Goal: Contribute content: Contribute content

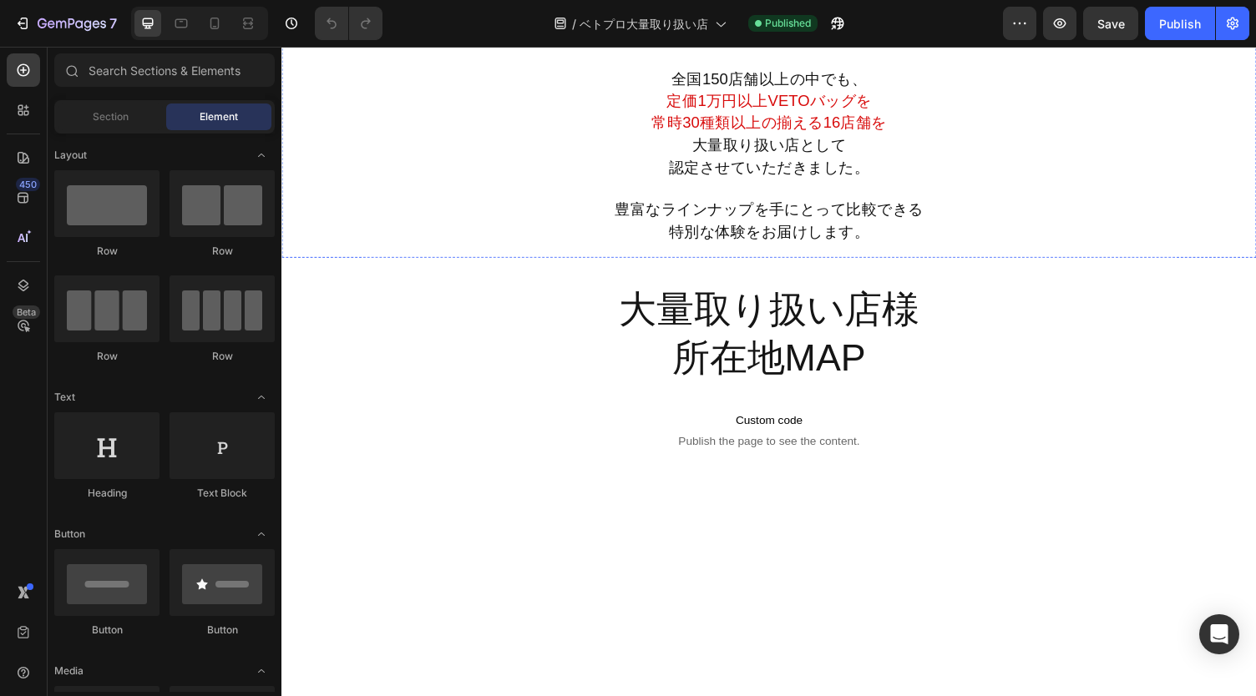
scroll to position [230, 0]
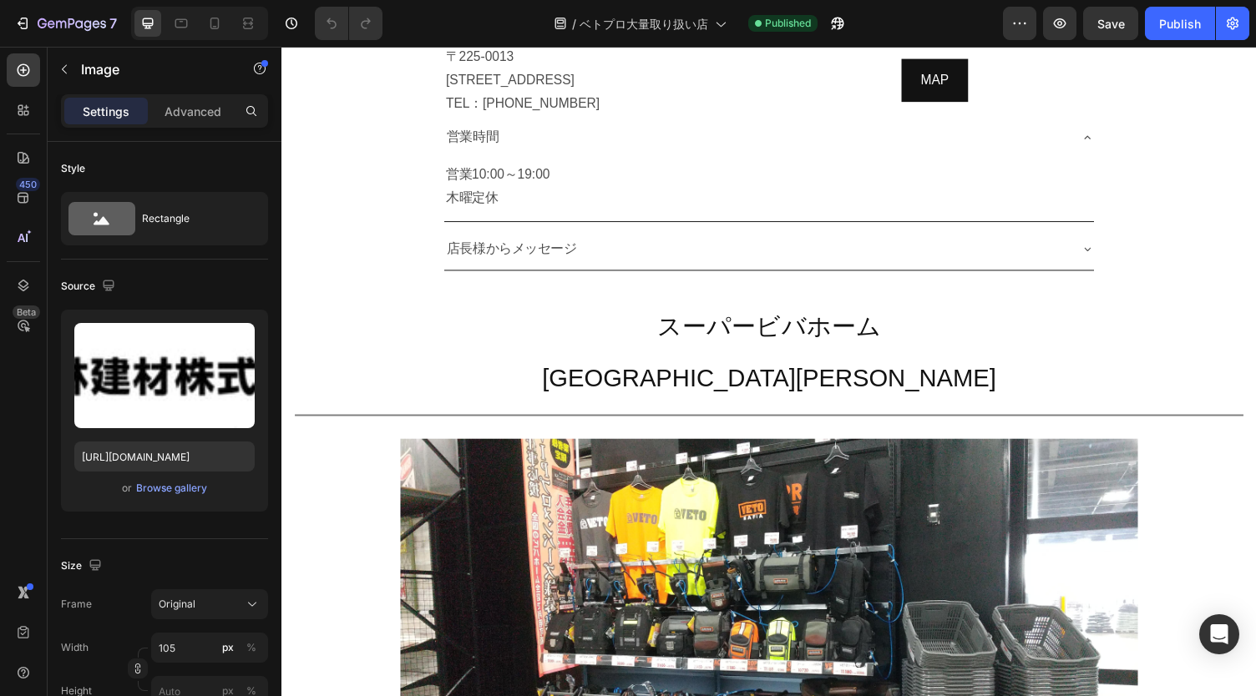
scroll to position [3629, 0]
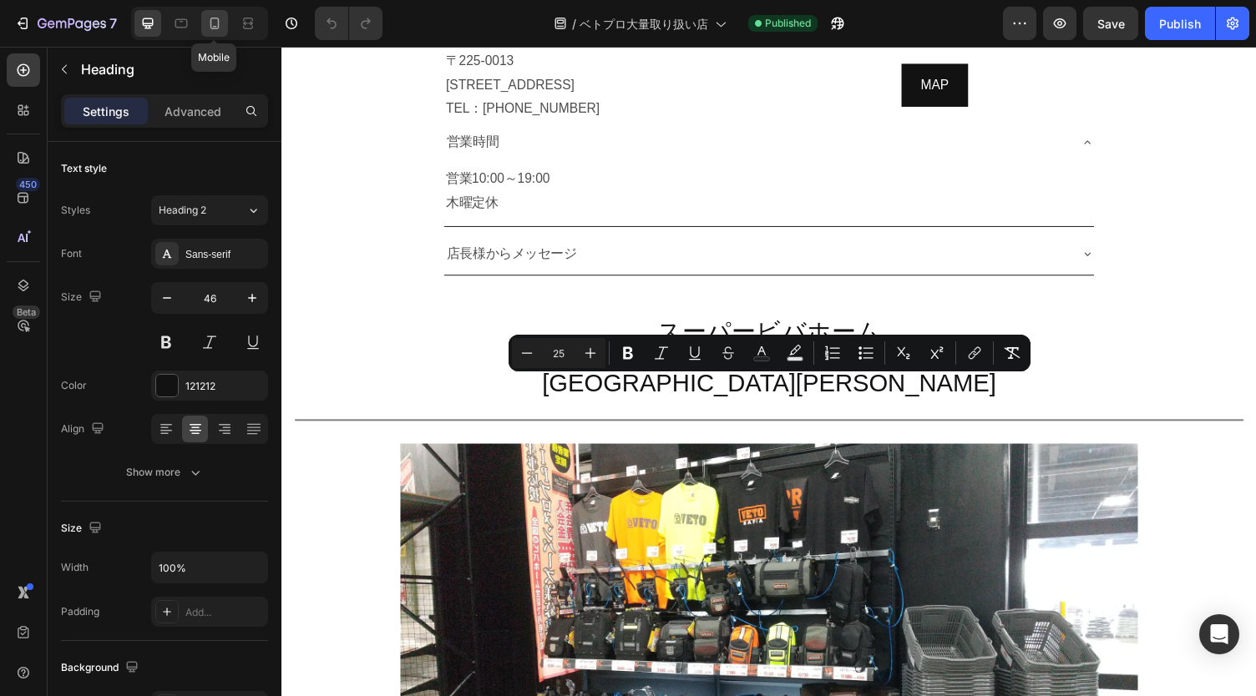
click at [219, 31] on icon at bounding box center [214, 23] width 17 height 17
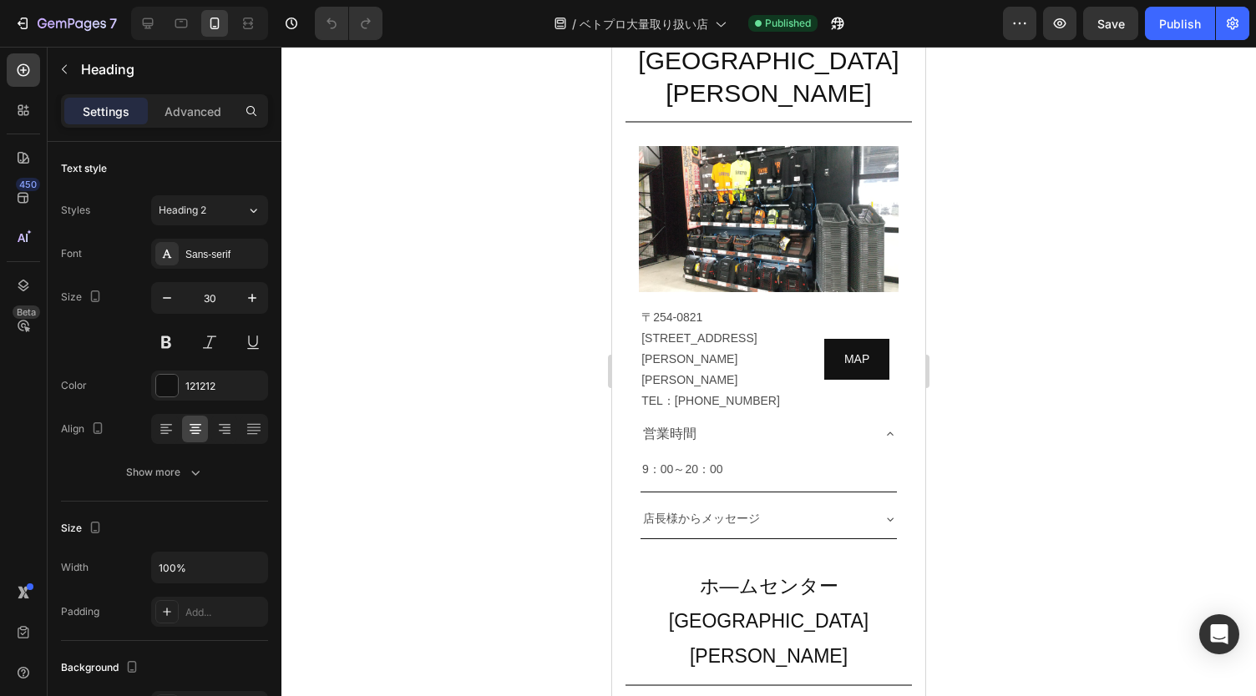
scroll to position [3918, 0]
click at [143, 25] on icon at bounding box center [148, 23] width 11 height 11
type input "46"
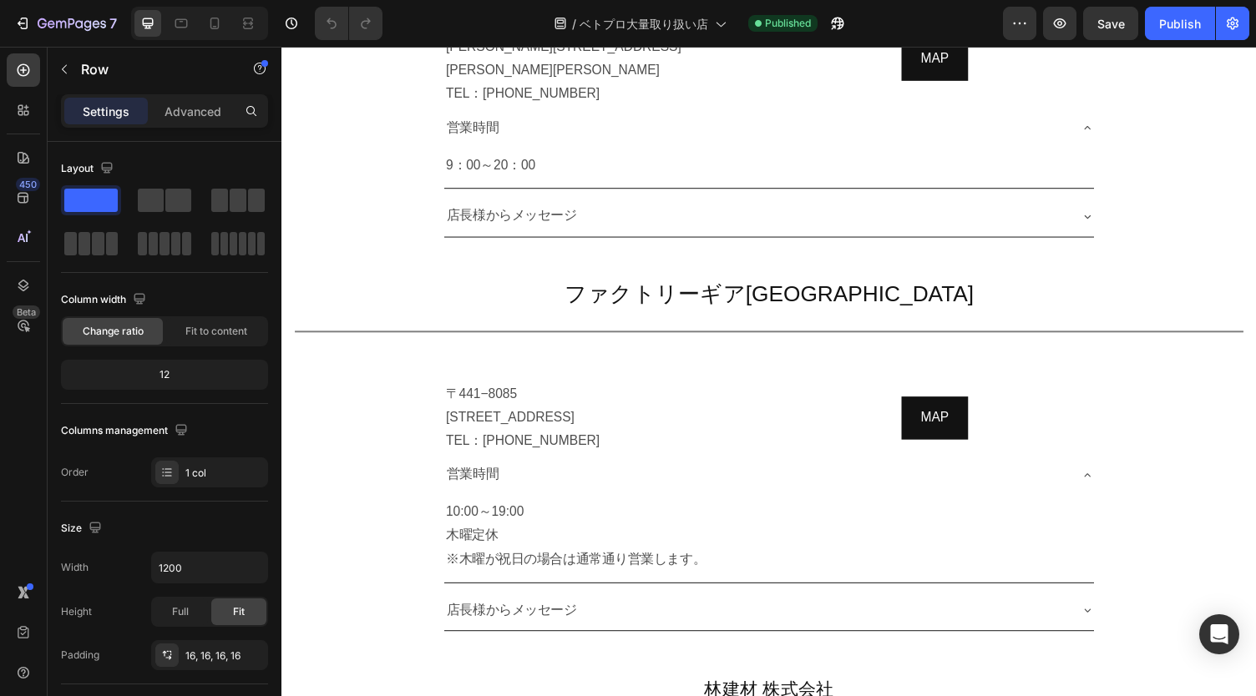
scroll to position [4890, 0]
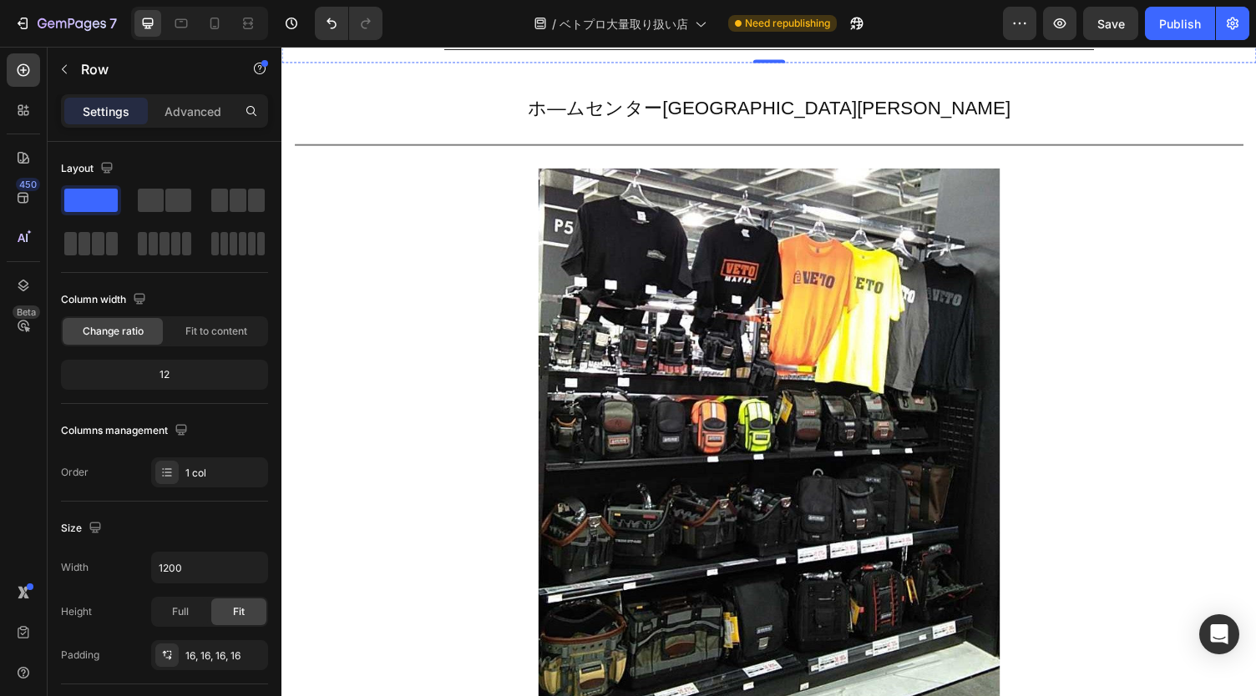
scroll to position [5559, 0]
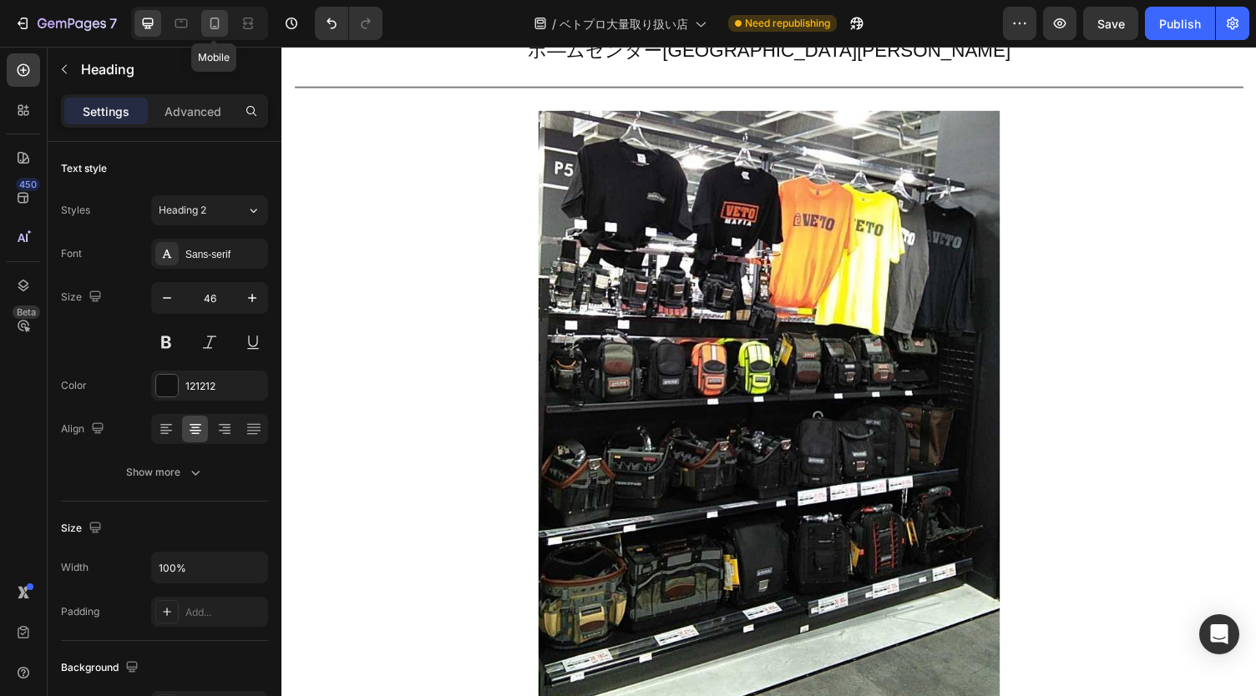
click at [213, 15] on icon at bounding box center [214, 23] width 17 height 17
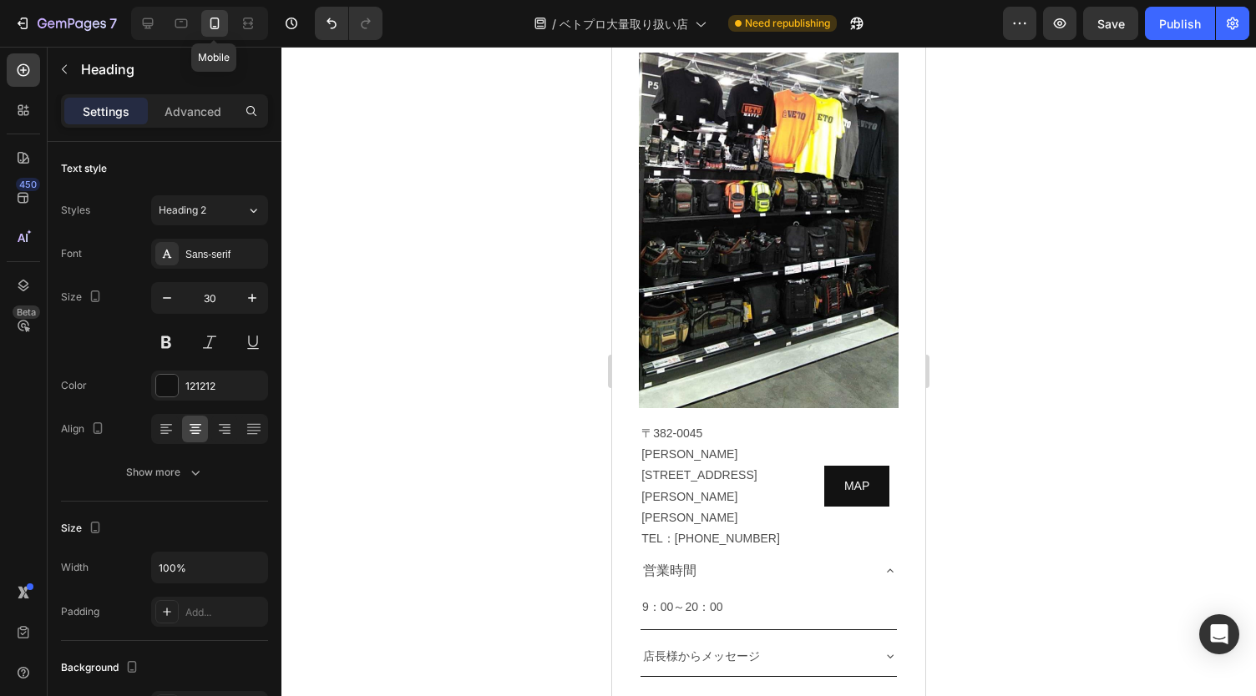
scroll to position [5062, 0]
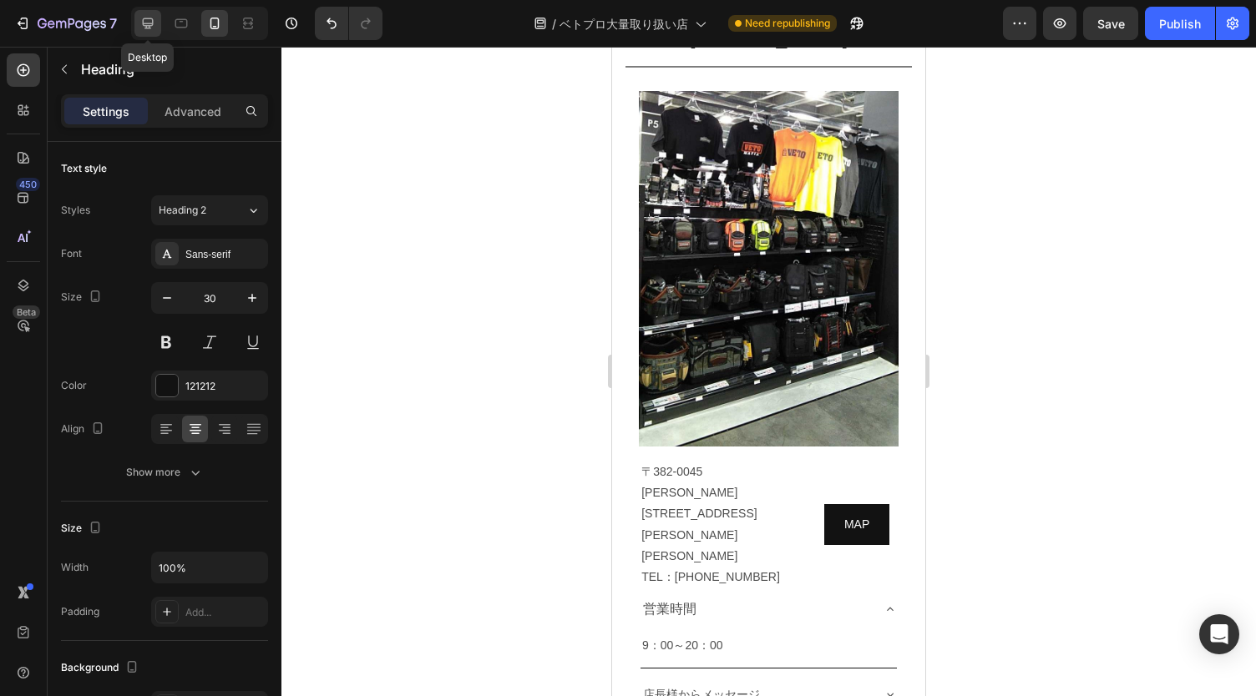
click at [152, 22] on icon at bounding box center [148, 23] width 11 height 11
type input "46"
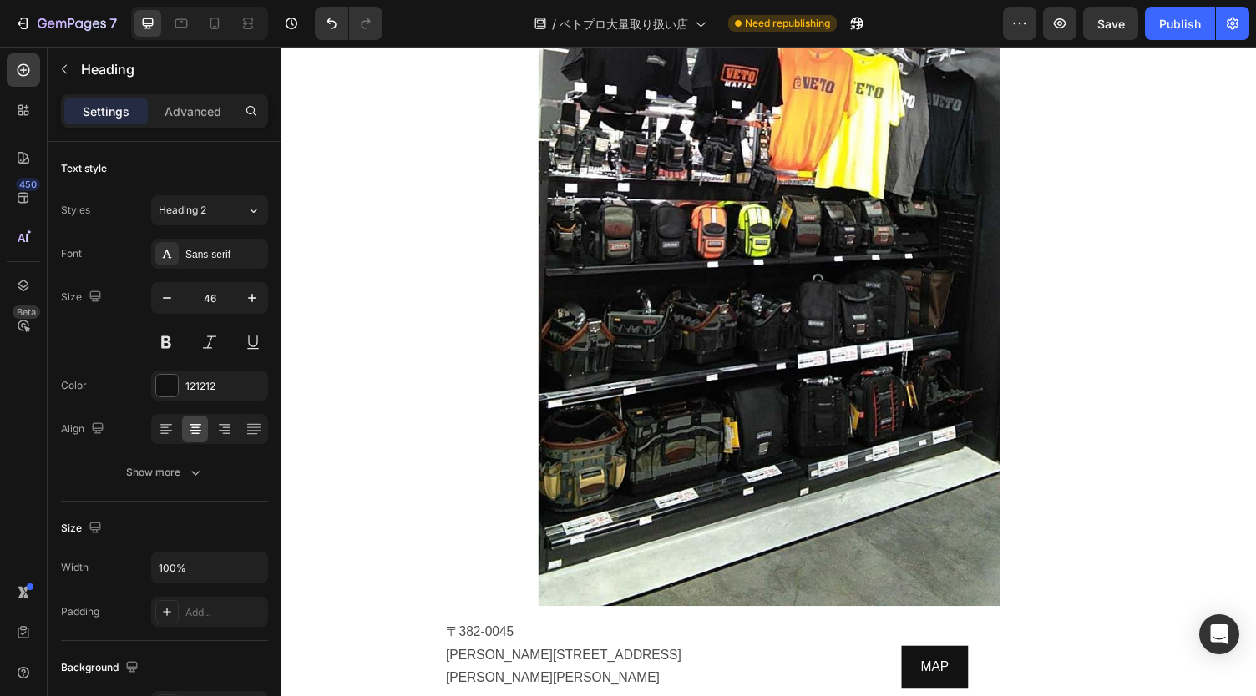
scroll to position [5702, 0]
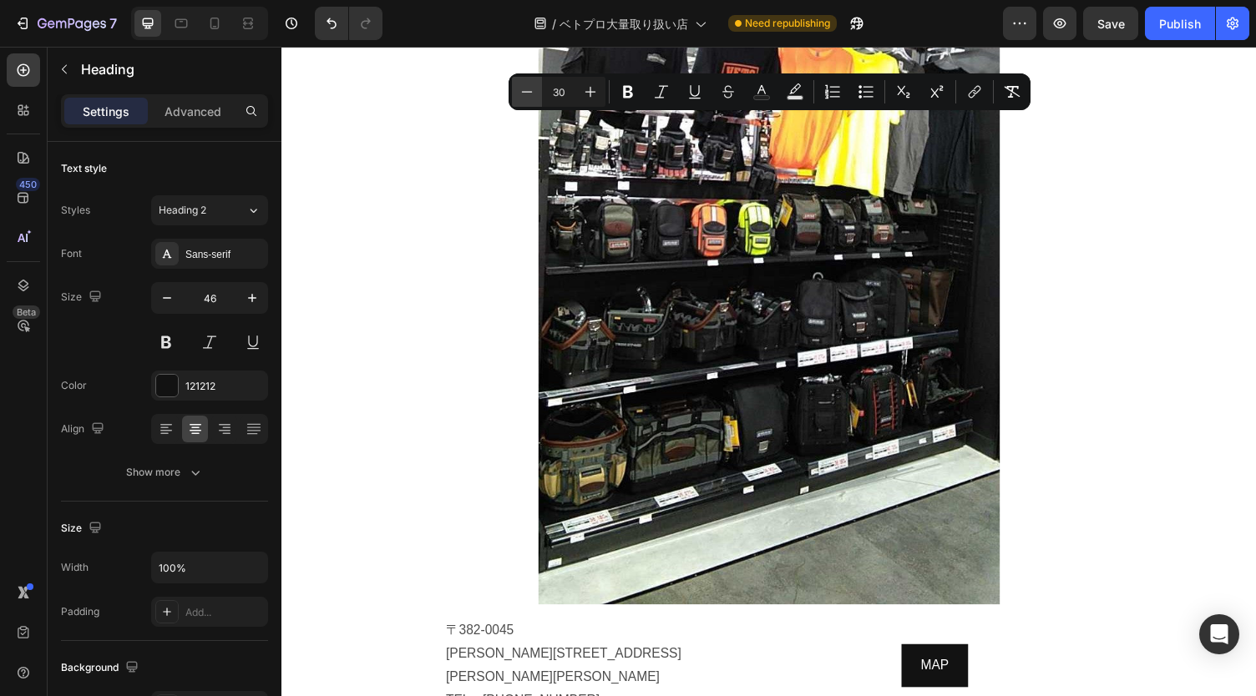
click at [518, 93] on button "Minus" at bounding box center [527, 92] width 30 height 30
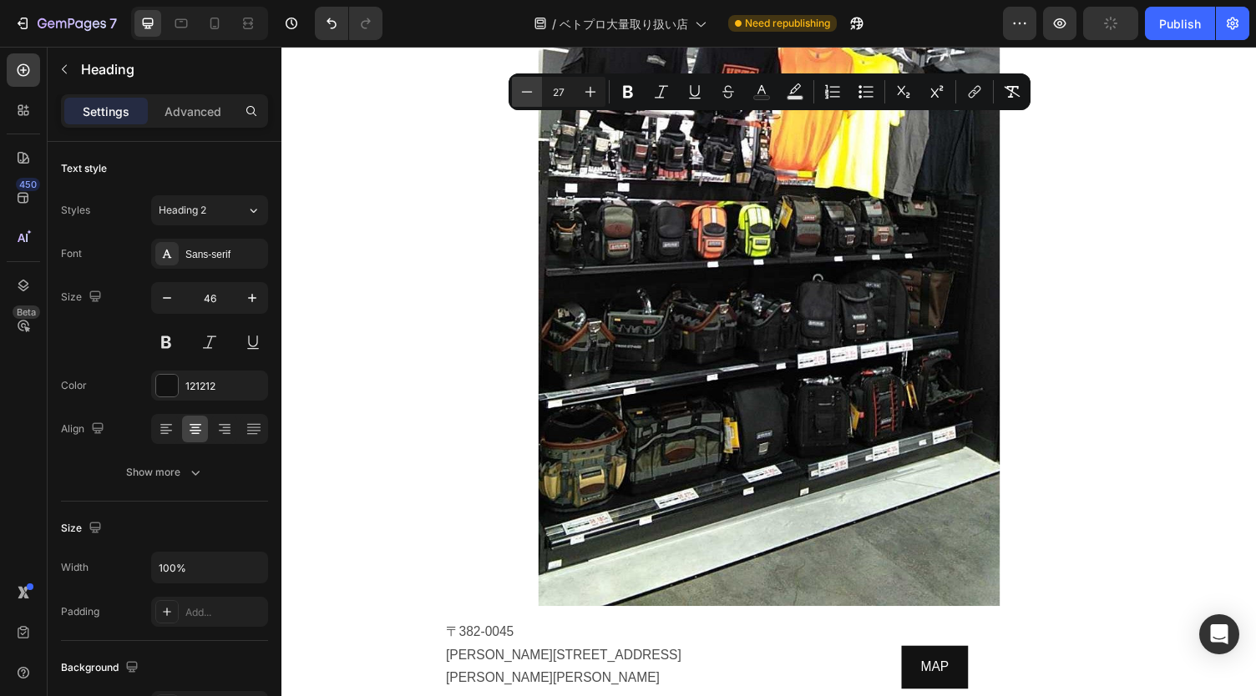
click at [518, 93] on button "Minus" at bounding box center [527, 92] width 30 height 30
type input "25"
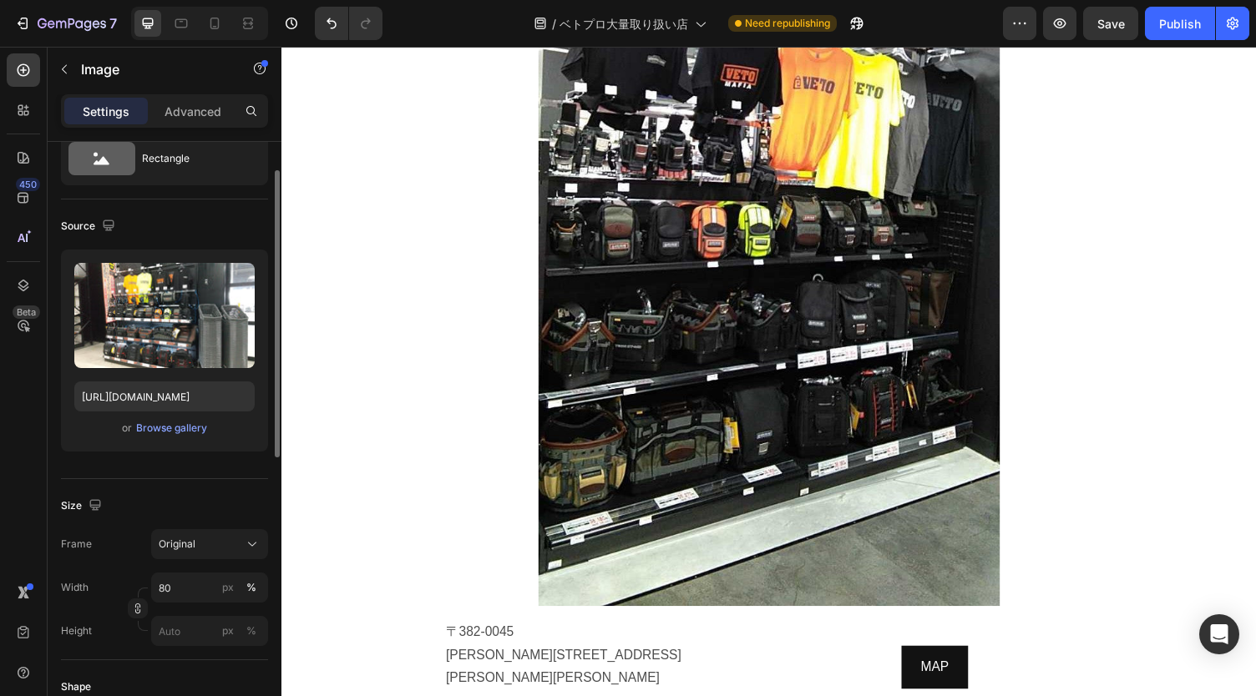
scroll to position [5837, 0]
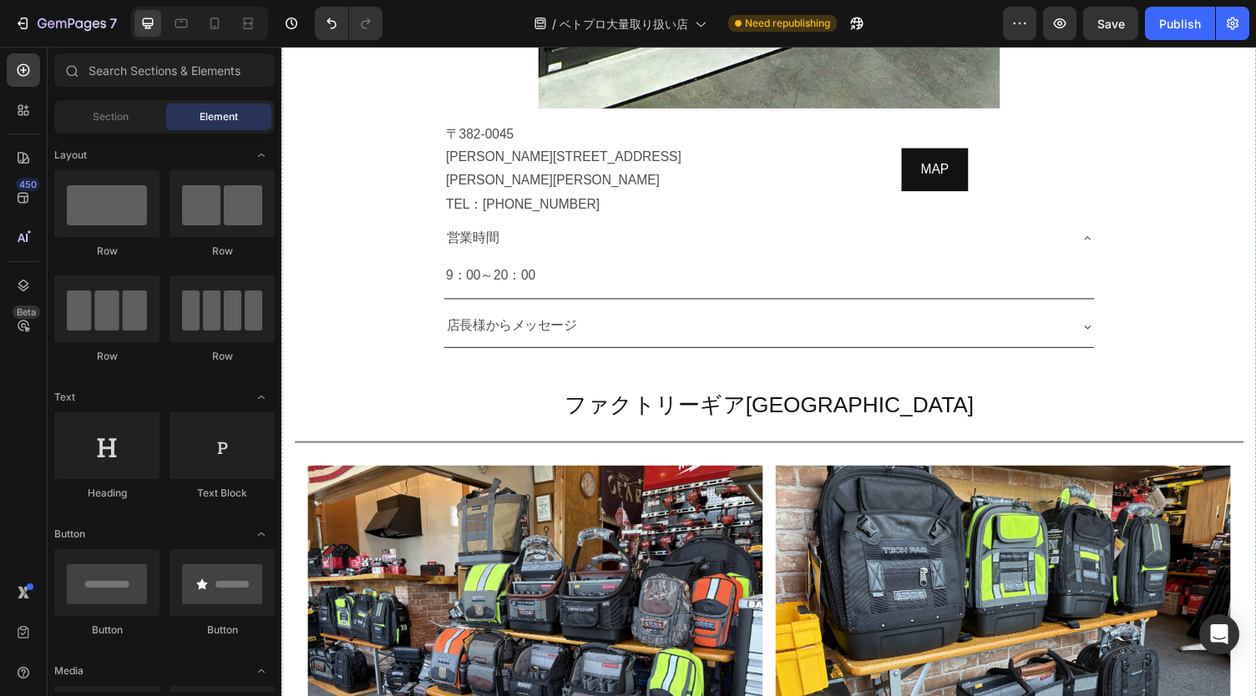
scroll to position [5719, 0]
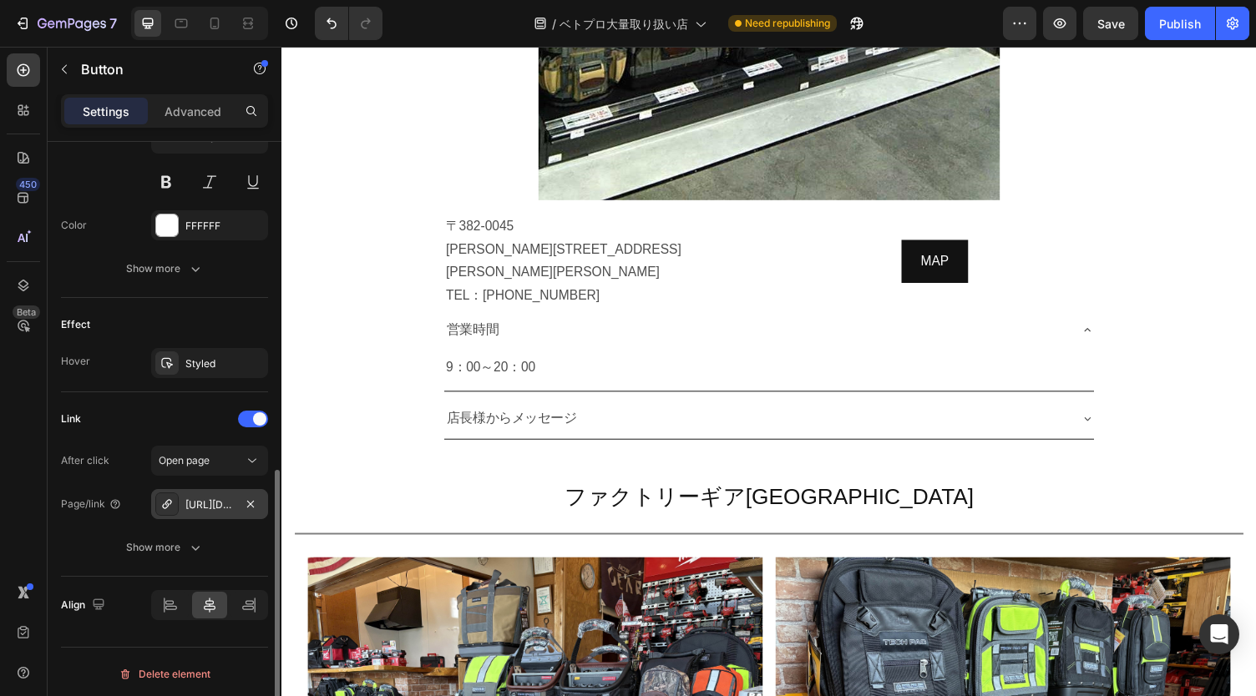
click at [222, 503] on div "[URL][DOMAIN_NAME]" at bounding box center [209, 505] width 48 height 15
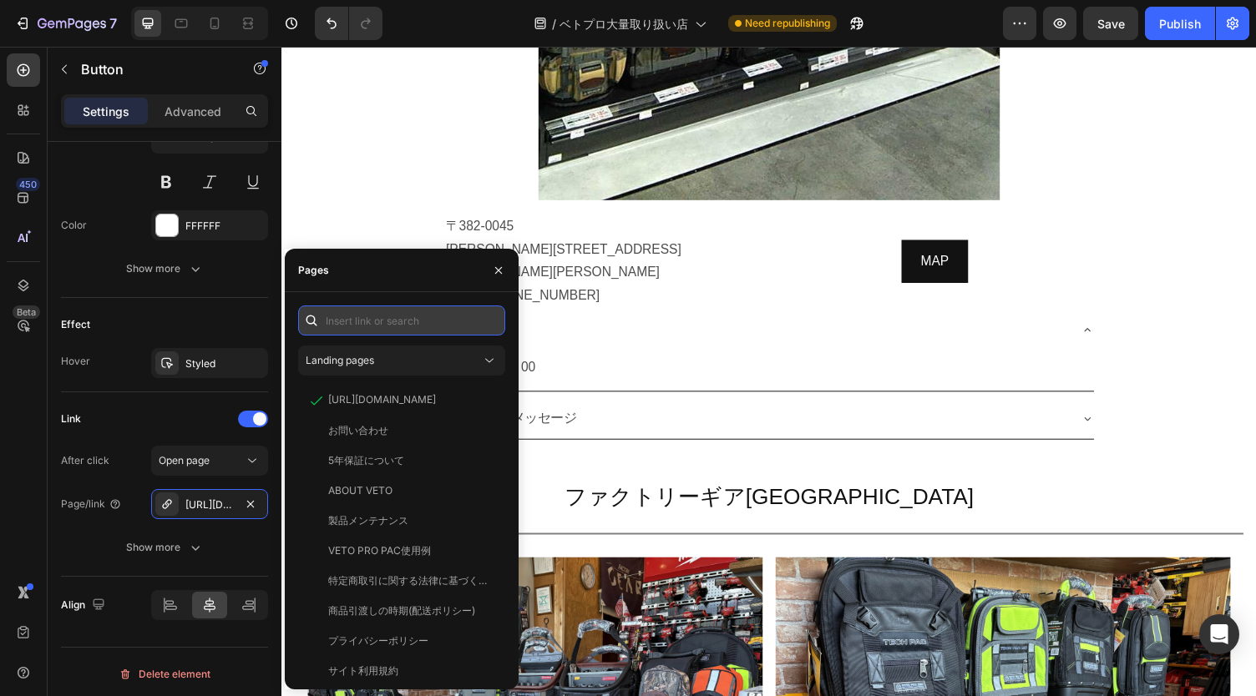
click at [409, 326] on input "text" at bounding box center [401, 321] width 207 height 30
paste input "[URL][DOMAIN_NAME]"
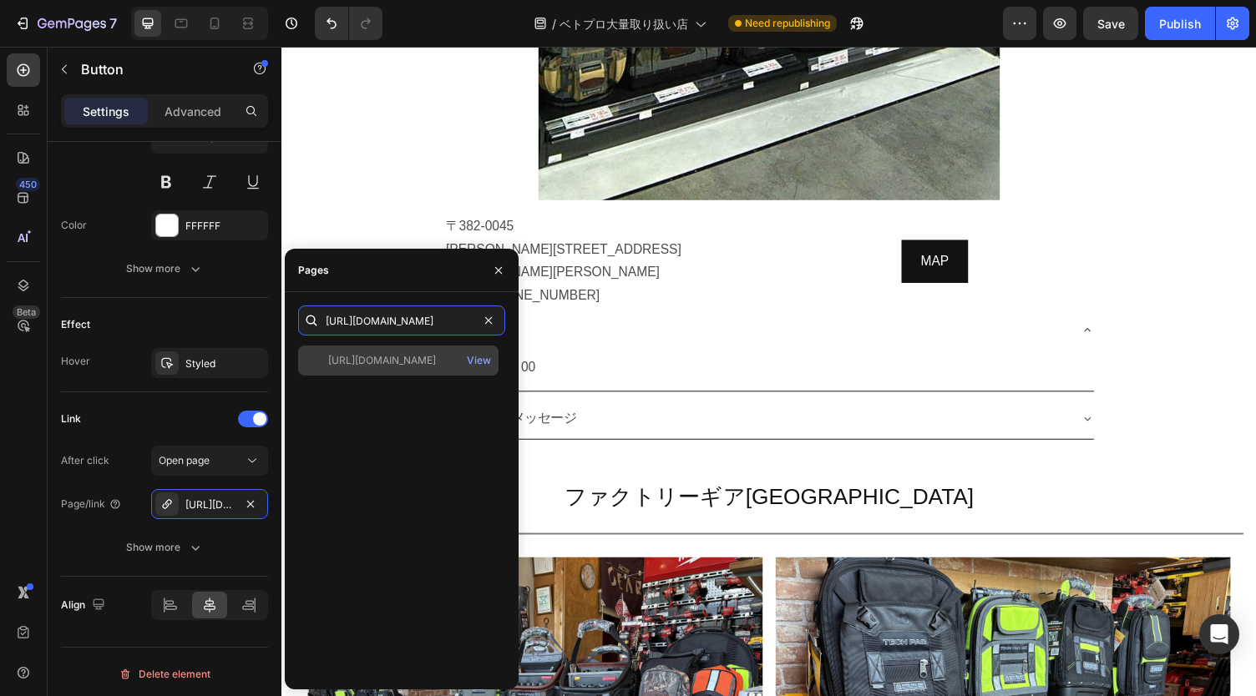
type input "[URL][DOMAIN_NAME]"
click at [409, 353] on div "[URL][DOMAIN_NAME]" at bounding box center [382, 360] width 108 height 15
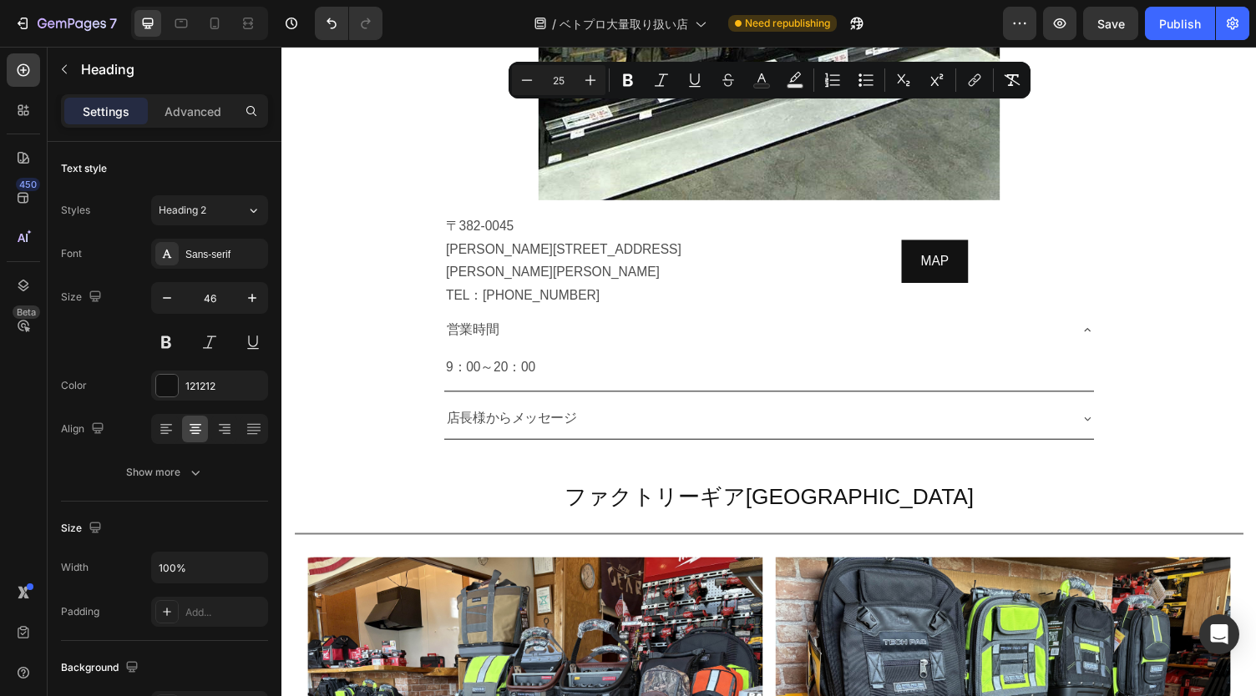
copy span "工具専門店 レンタル・販売 Ｓａｇａｍｉ"
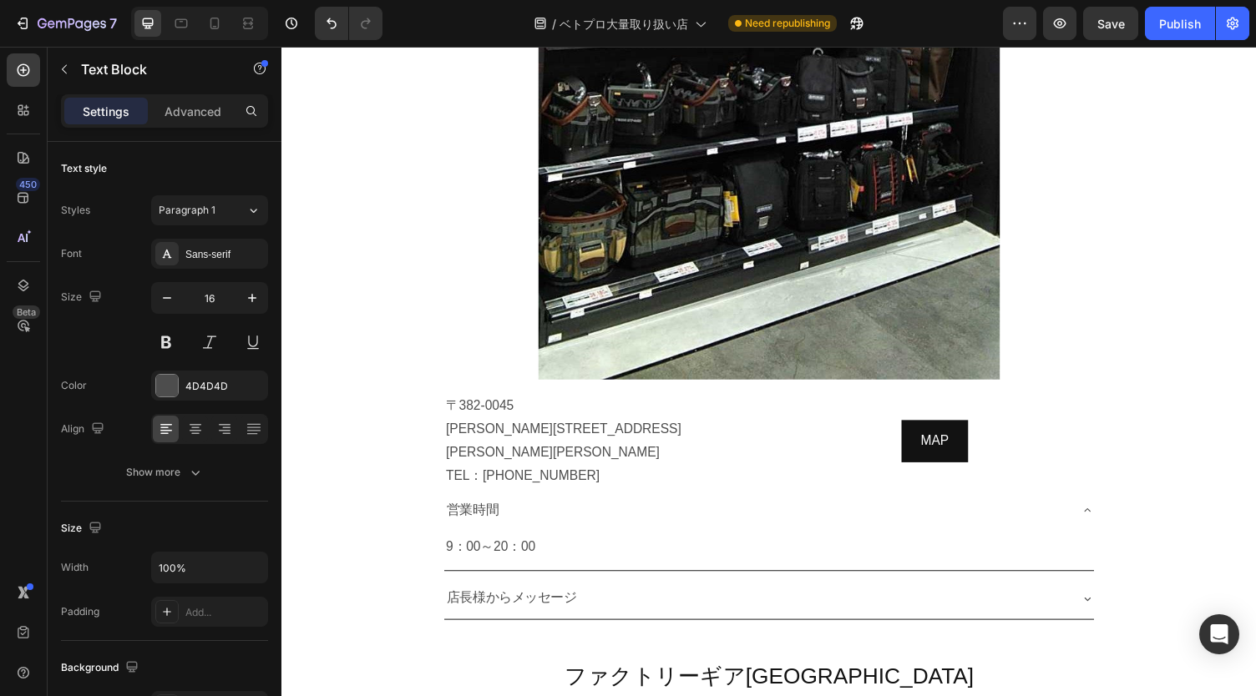
click at [1182, 38] on button "Publish" at bounding box center [1180, 23] width 70 height 33
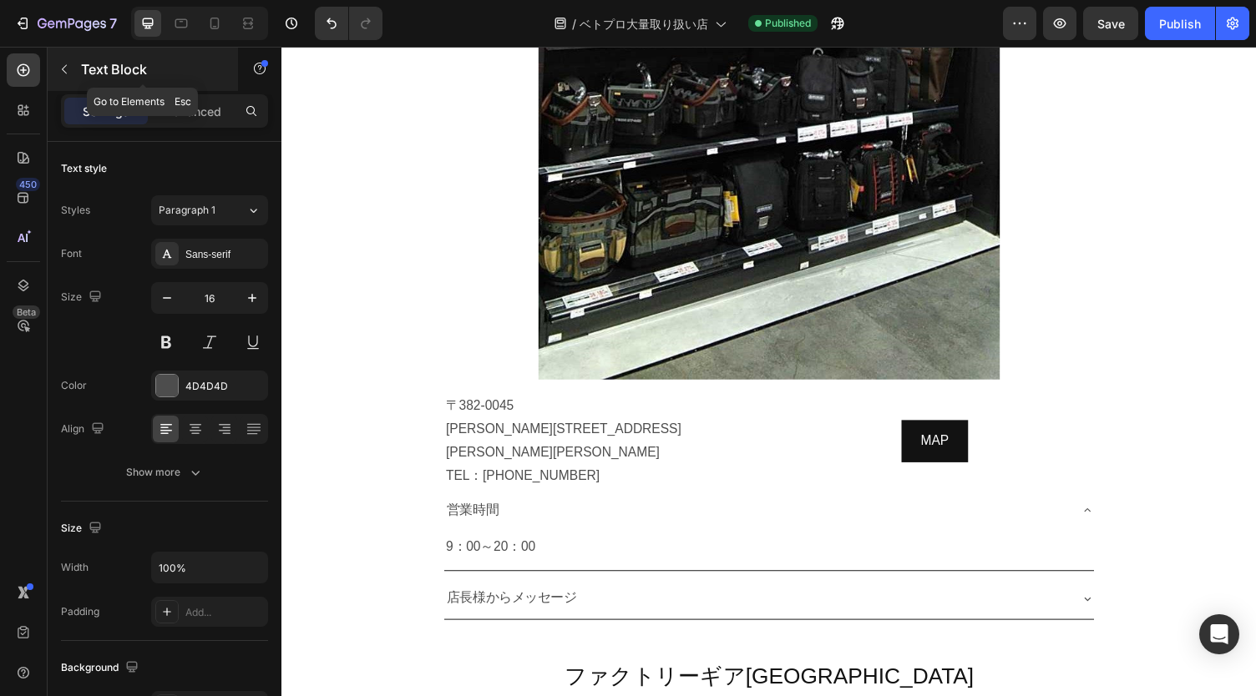
click at [68, 60] on button "button" at bounding box center [64, 69] width 27 height 27
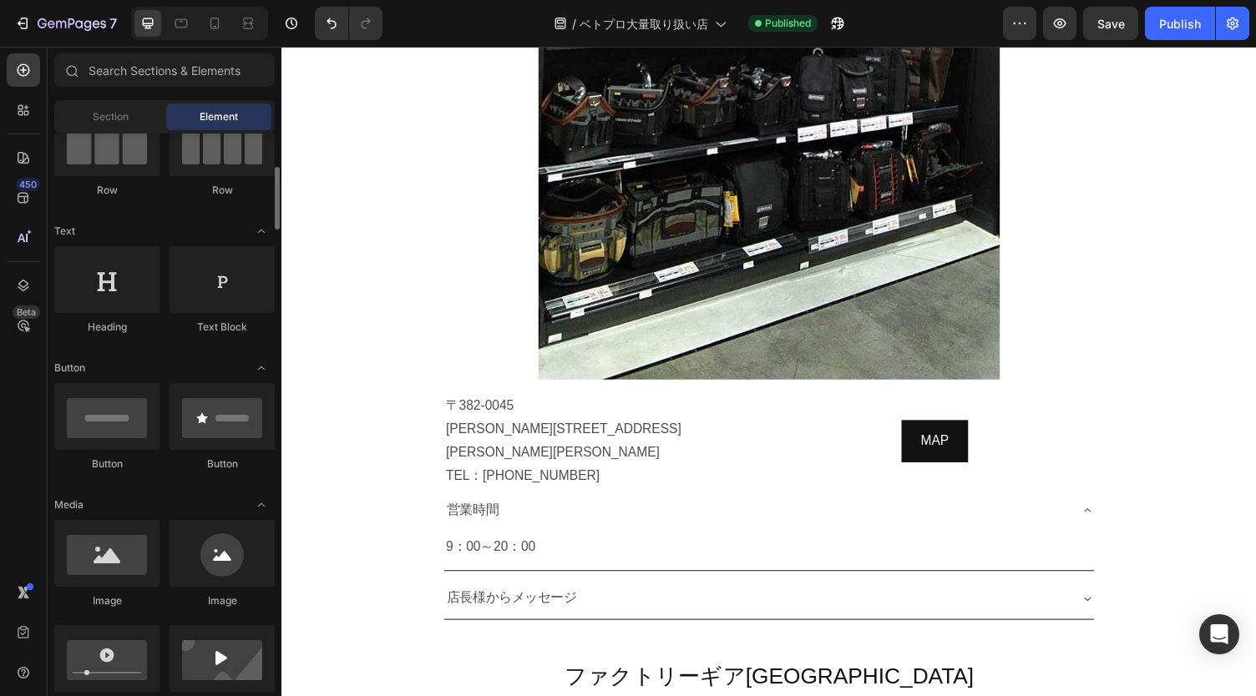
scroll to position [200, 0]
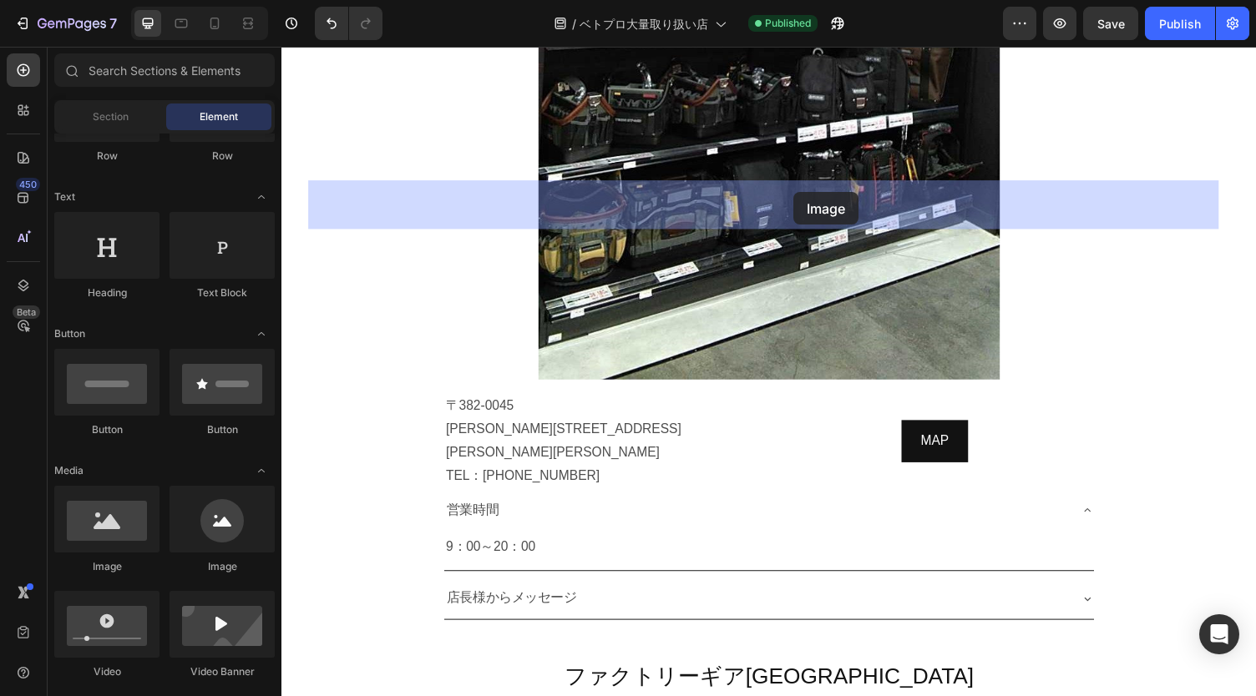
drag, startPoint x: 382, startPoint y: 577, endPoint x: 807, endPoint y: 196, distance: 570.6
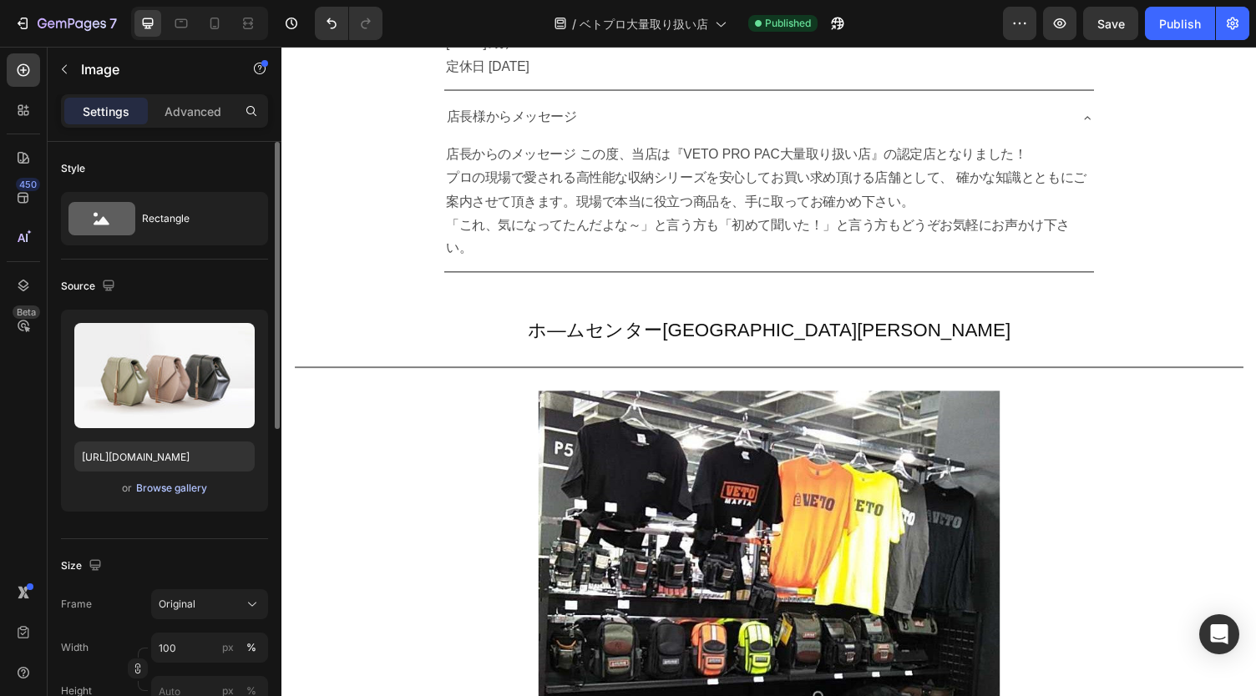
click at [164, 486] on div "Browse gallery" at bounding box center [171, 488] width 71 height 15
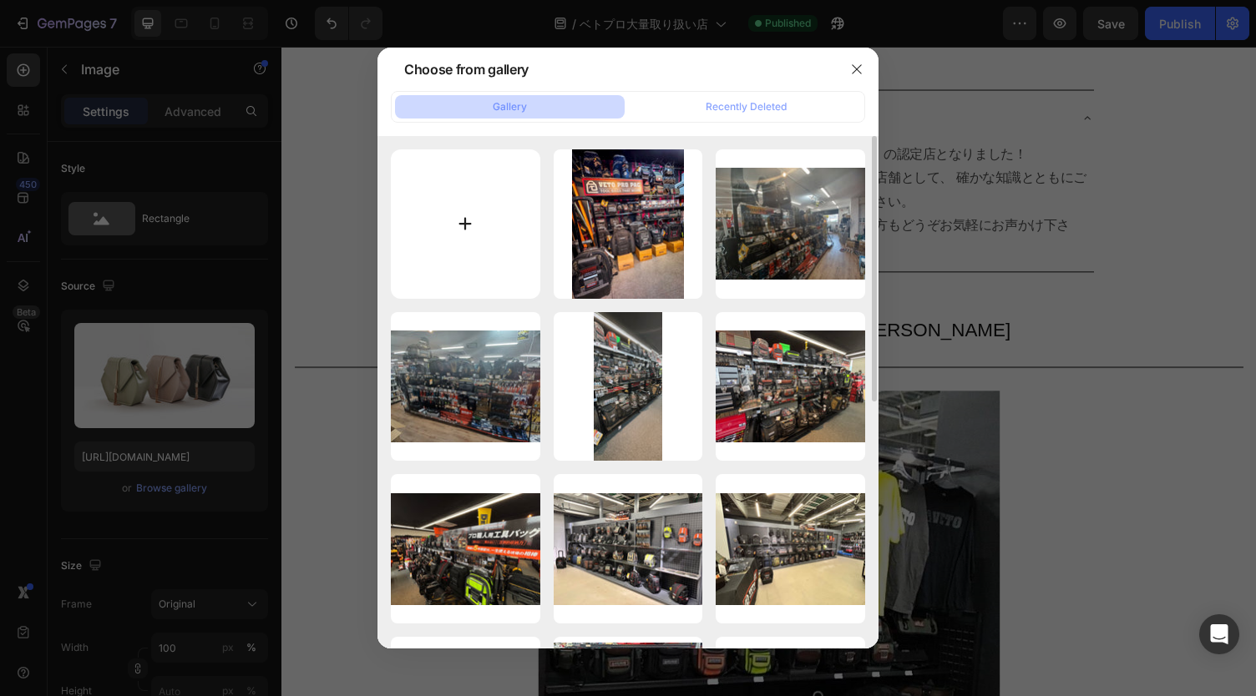
click at [463, 213] on input "file" at bounding box center [465, 223] width 149 height 149
type input "C:\fakepath\Youtubeサムネ (1).jpg"
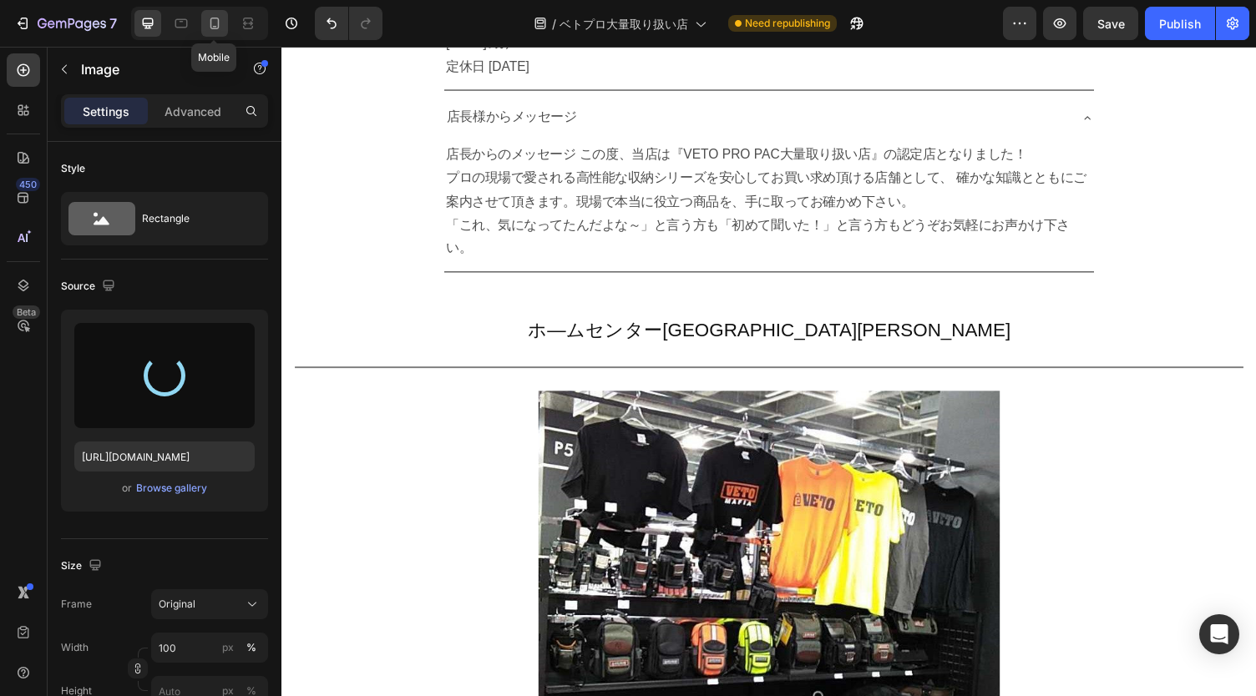
click at [220, 23] on icon at bounding box center [214, 23] width 17 height 17
type input "[URL][DOMAIN_NAME]"
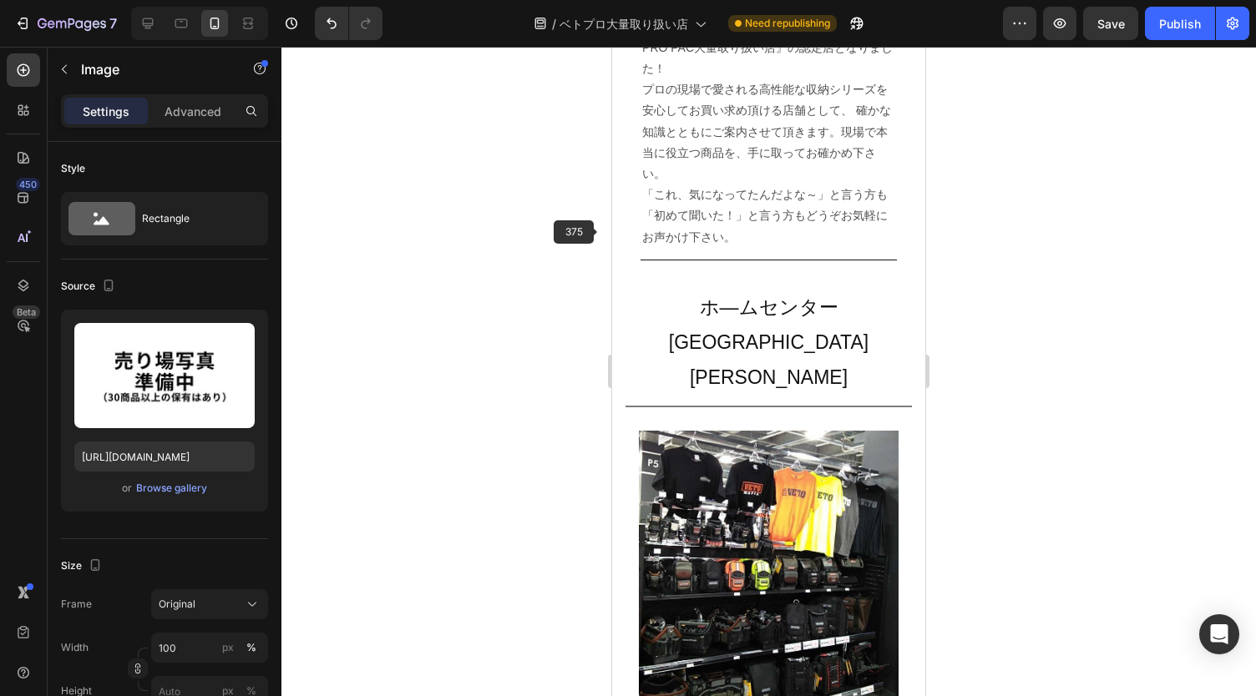
scroll to position [5168, 0]
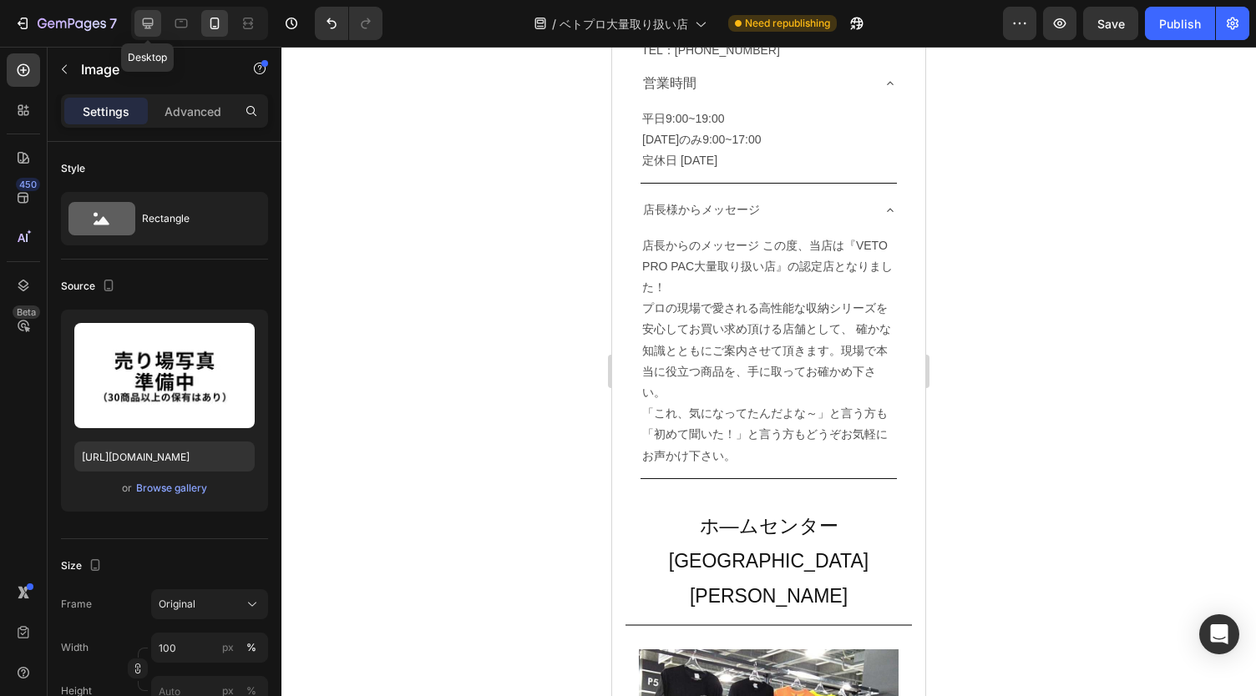
click at [142, 31] on icon at bounding box center [147, 23] width 17 height 17
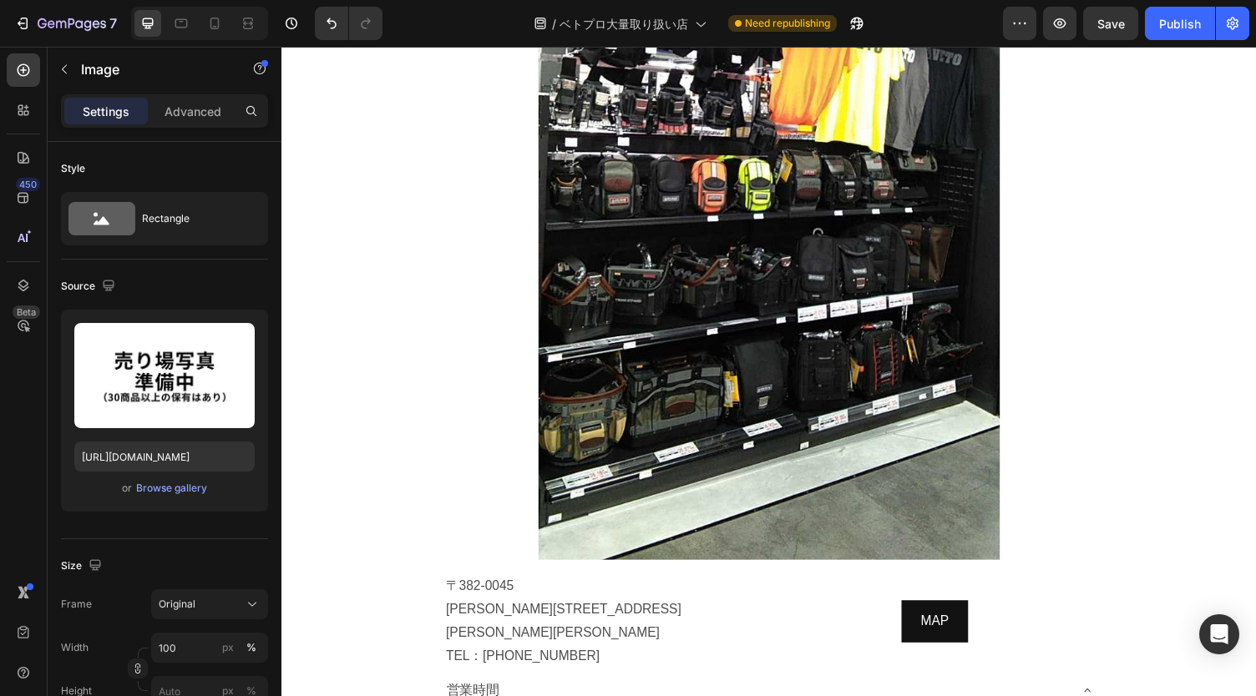
scroll to position [5986, 0]
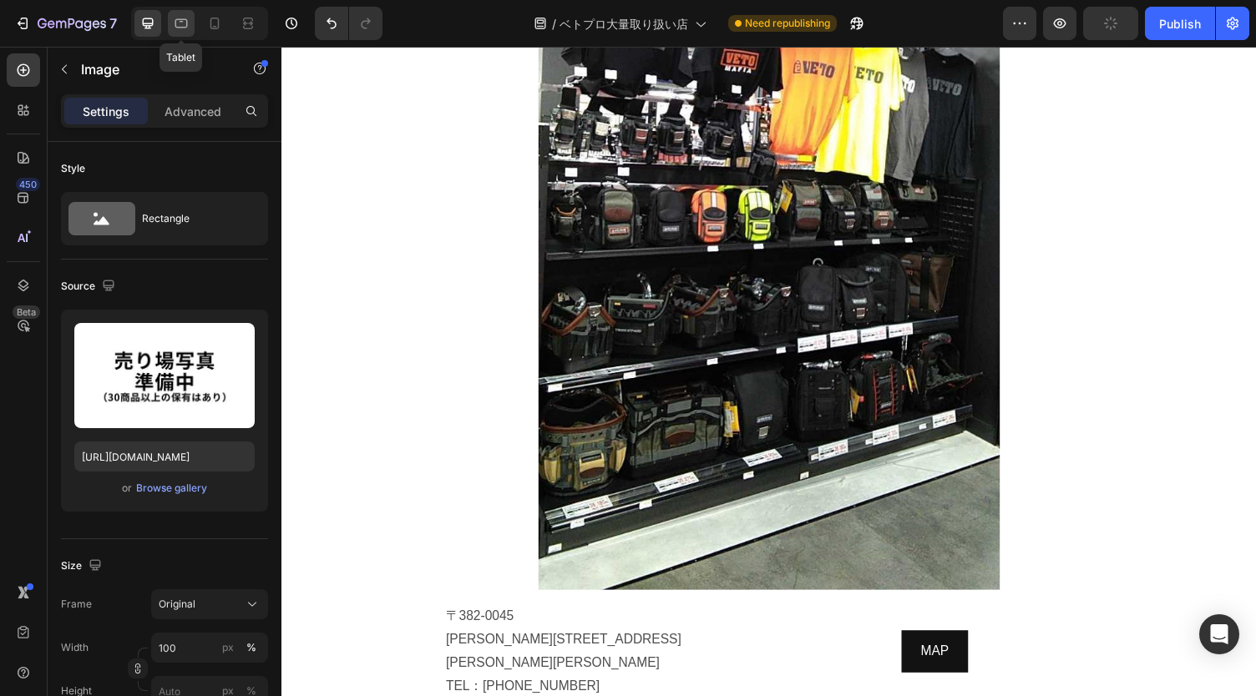
click at [189, 31] on icon at bounding box center [181, 23] width 17 height 17
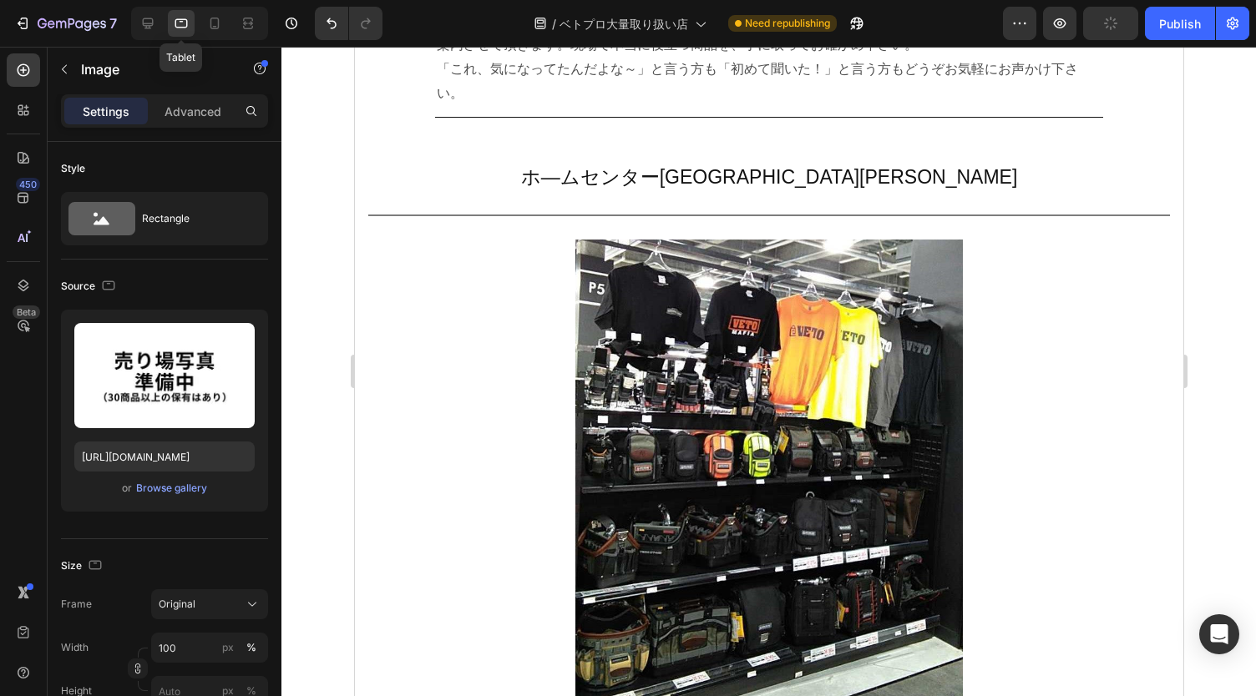
scroll to position [5522, 0]
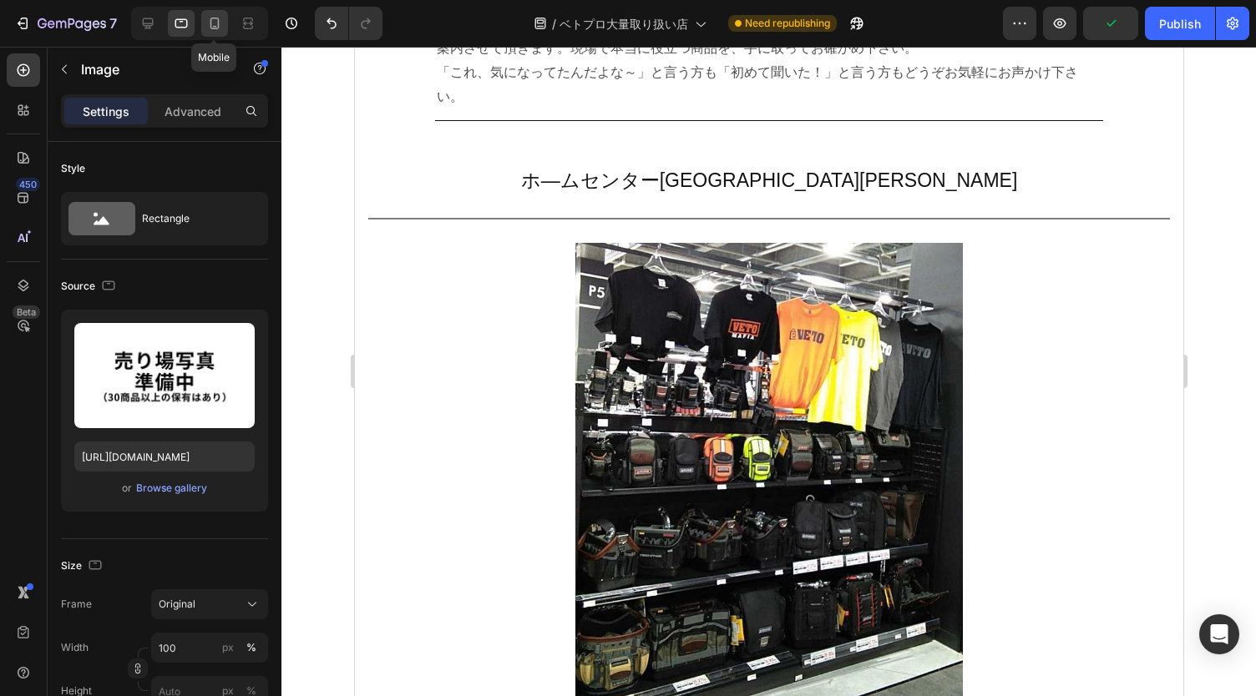
click at [210, 22] on icon at bounding box center [214, 24] width 9 height 12
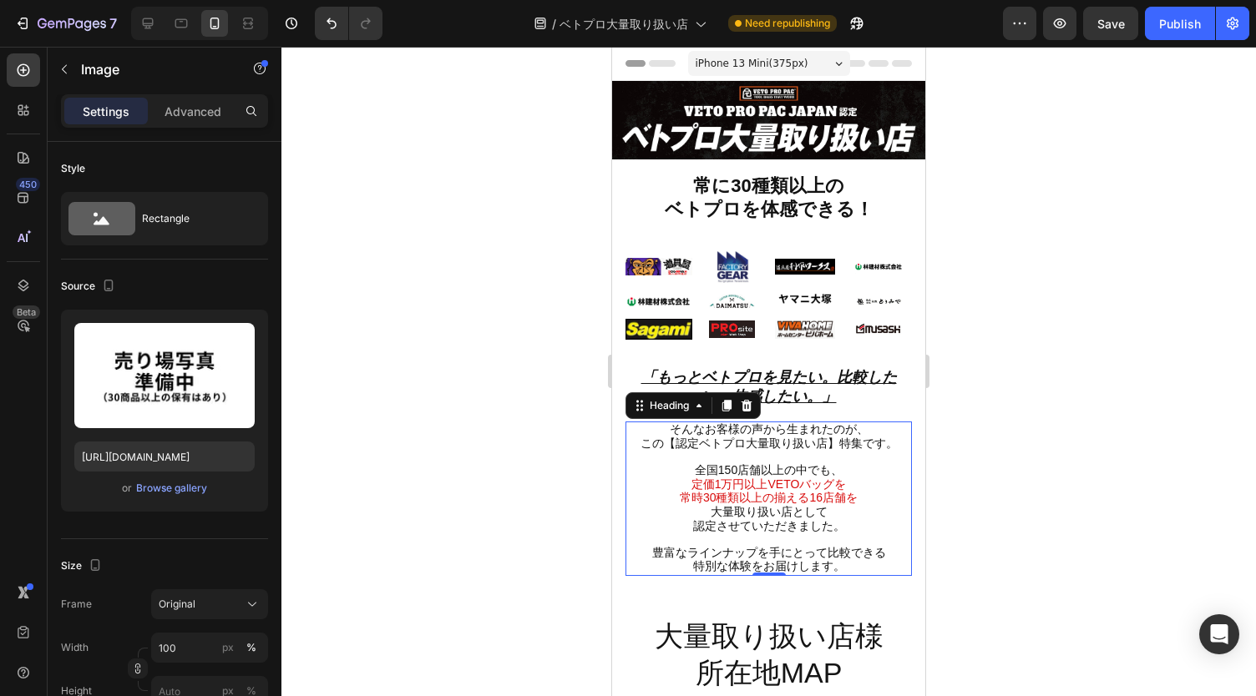
click at [812, 508] on span "大量取り扱い店として" at bounding box center [769, 511] width 117 height 13
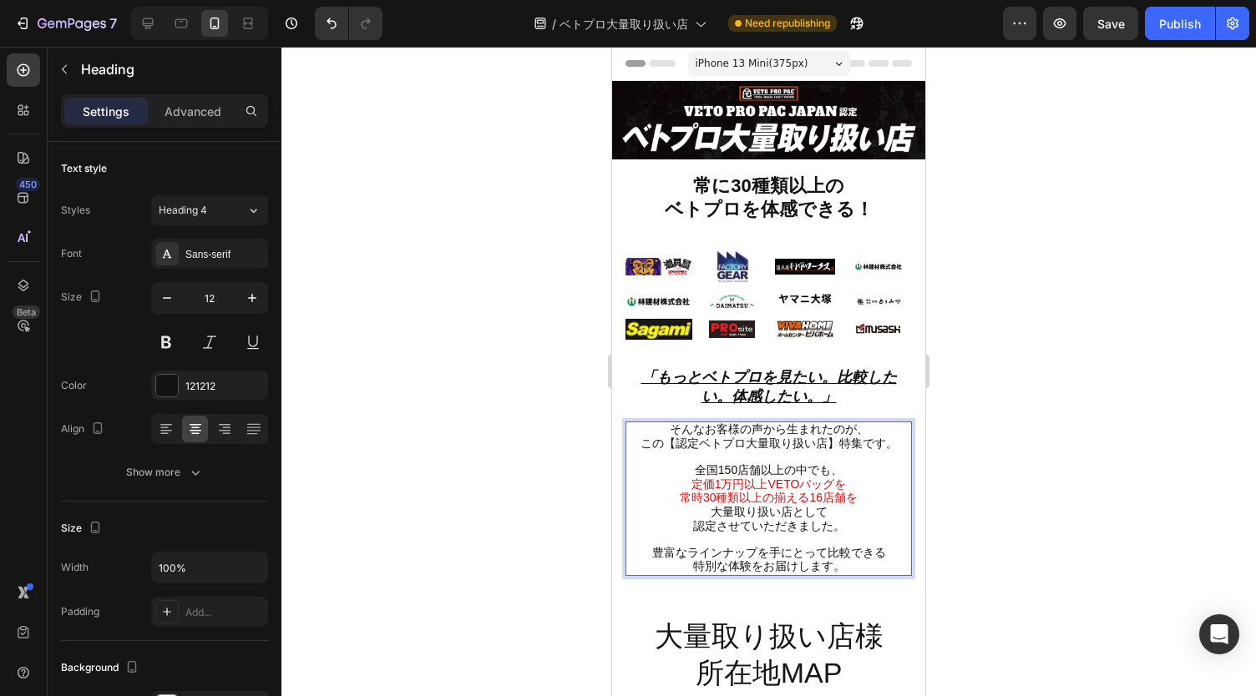
click at [813, 495] on span "常時30種類以上の揃える16店舗を" at bounding box center [769, 497] width 178 height 13
click at [1014, 462] on div at bounding box center [768, 372] width 974 height 650
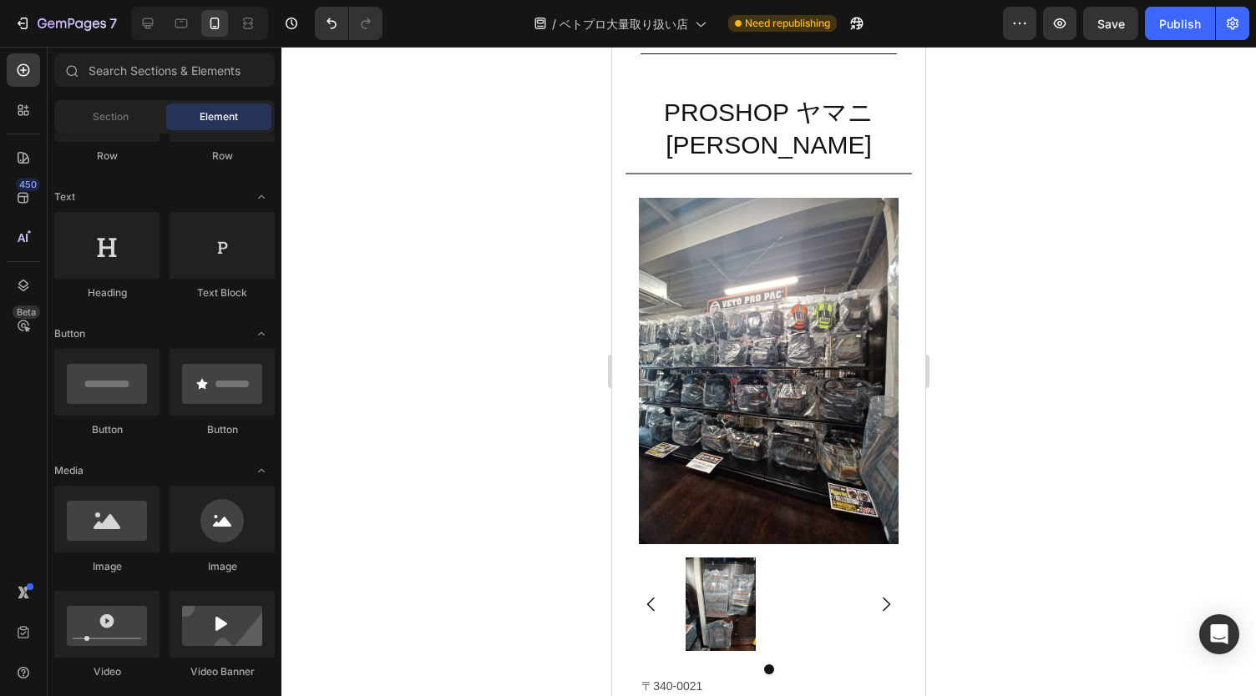
scroll to position [2075, 0]
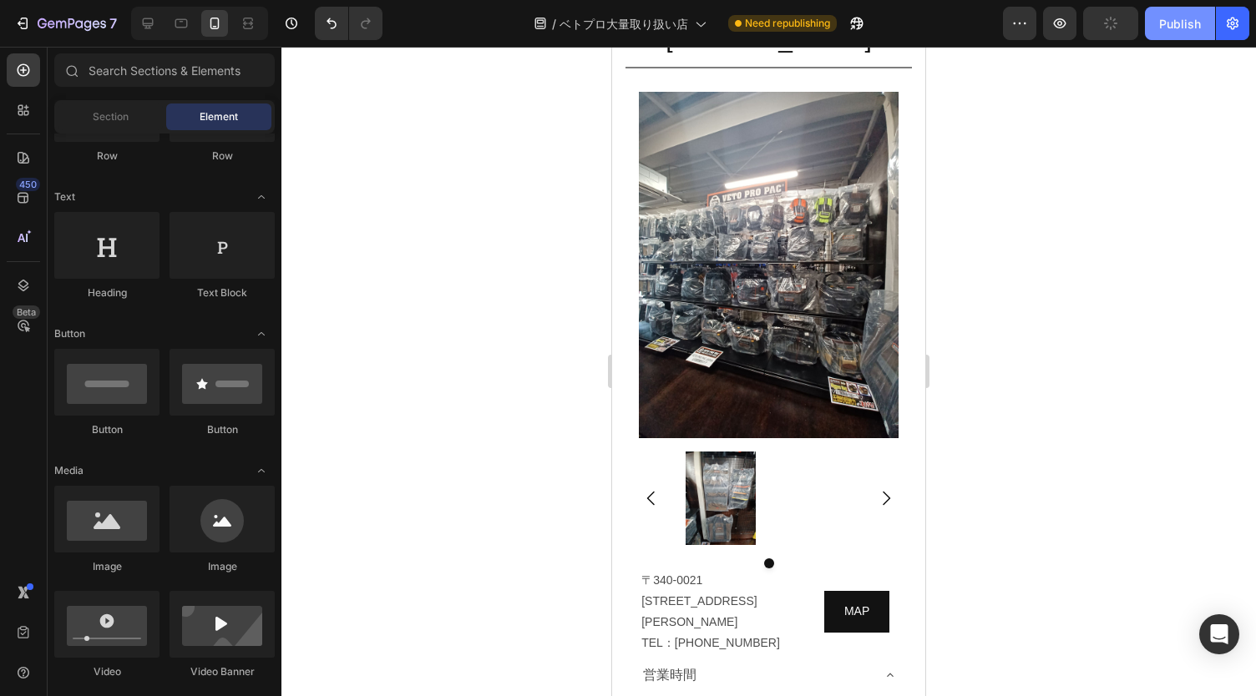
click at [1185, 35] on button "Publish" at bounding box center [1180, 23] width 70 height 33
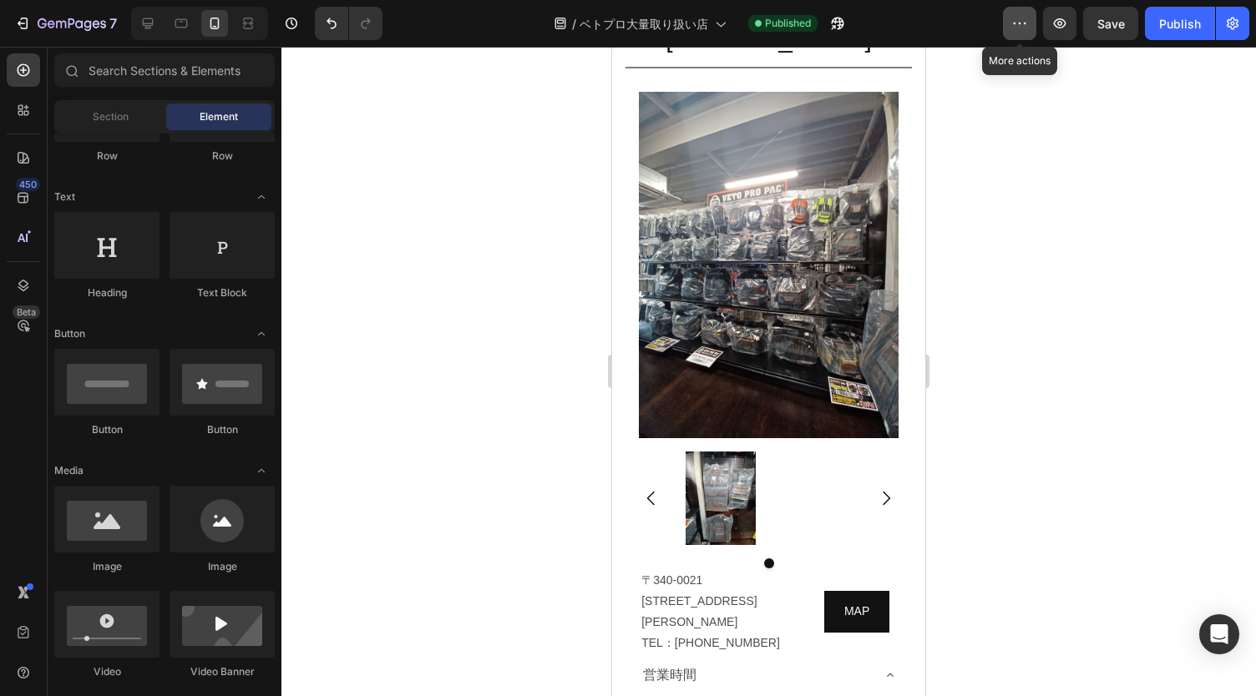
click at [1016, 29] on icon "button" at bounding box center [1019, 23] width 17 height 17
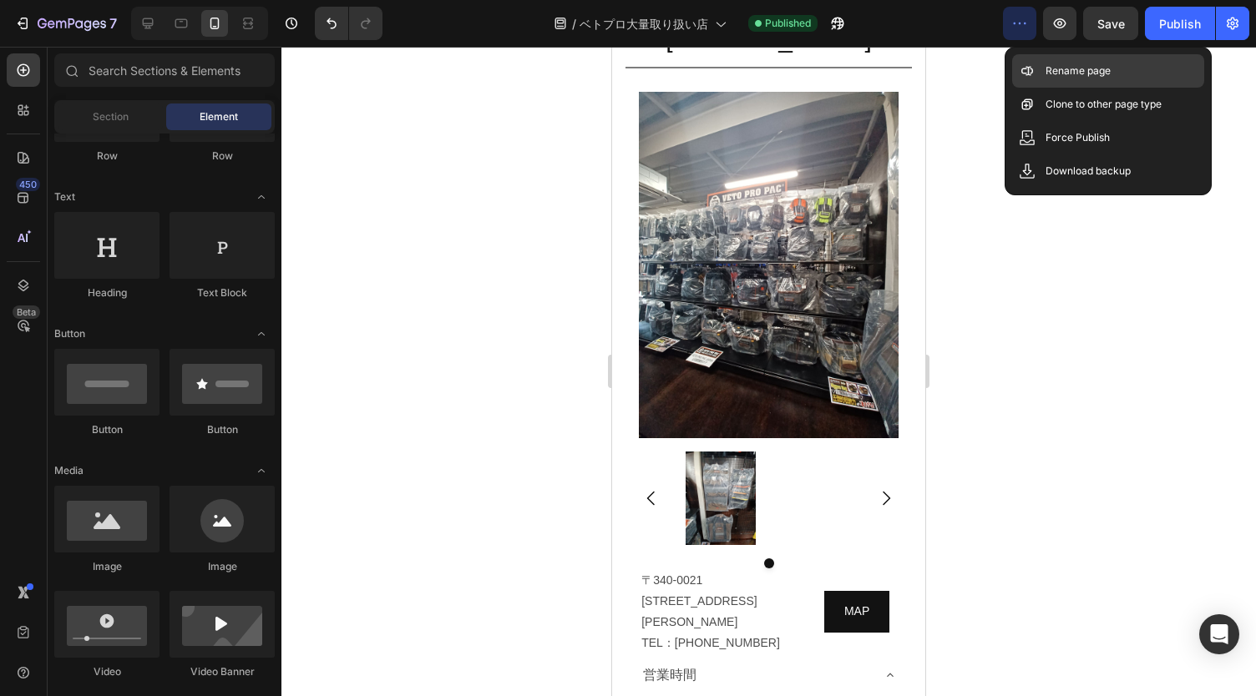
click at [1131, 88] on div "Rename page" at bounding box center [1108, 104] width 192 height 33
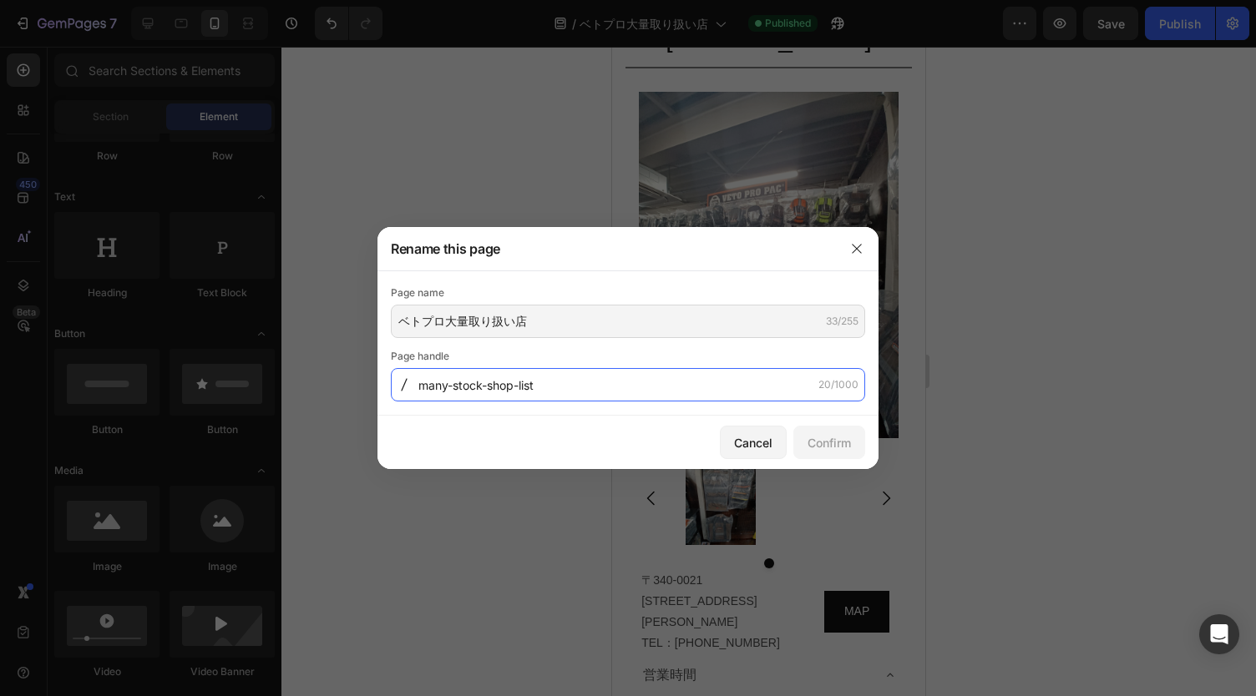
paste input "High-Volume-Dealer"
type input "high-volume-shop-list"
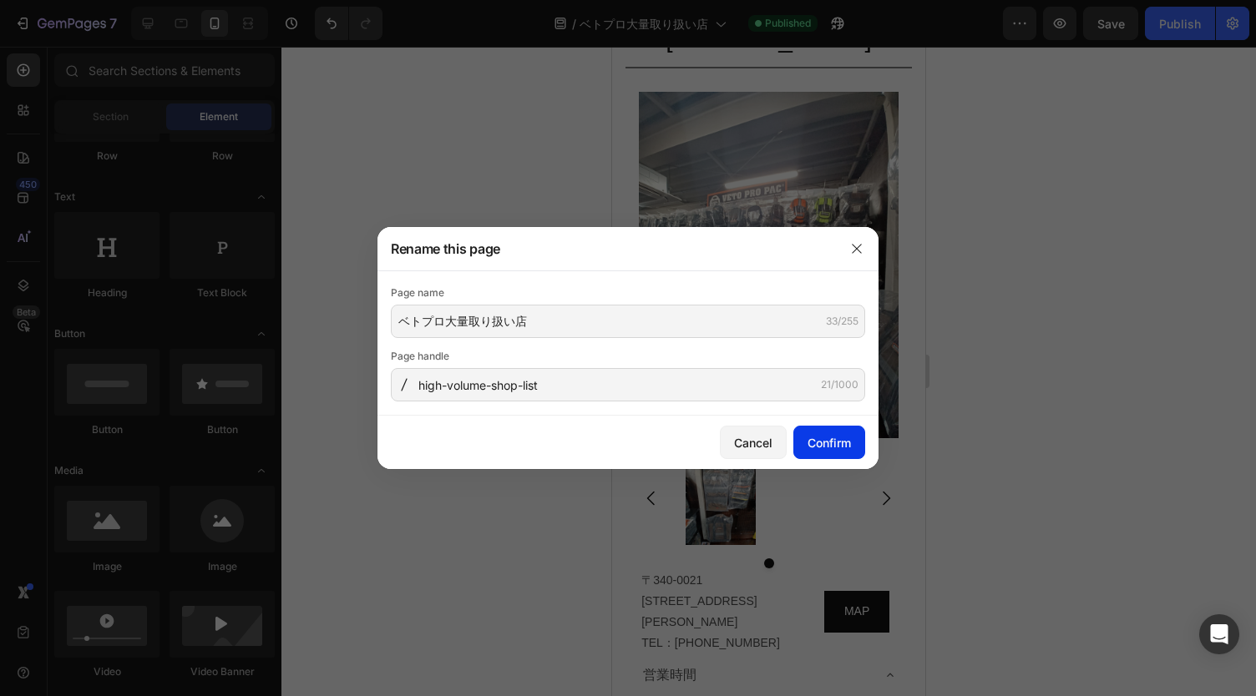
click at [842, 438] on div "Confirm" at bounding box center [828, 443] width 43 height 18
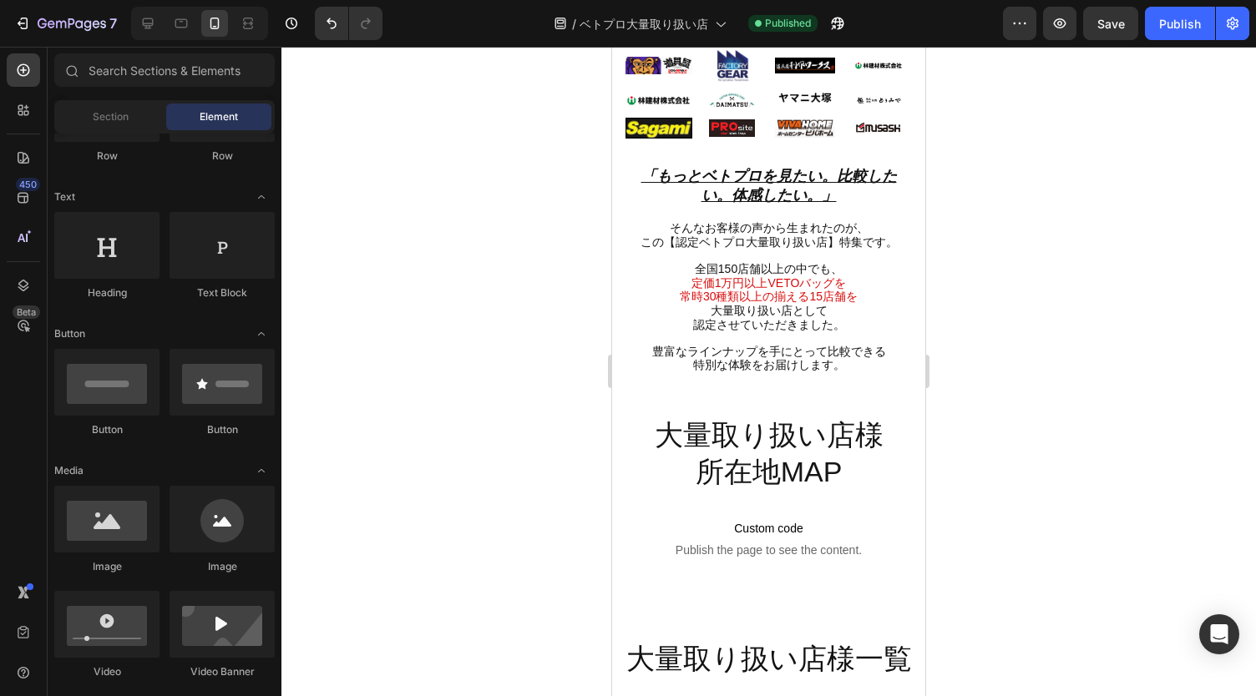
scroll to position [200, 0]
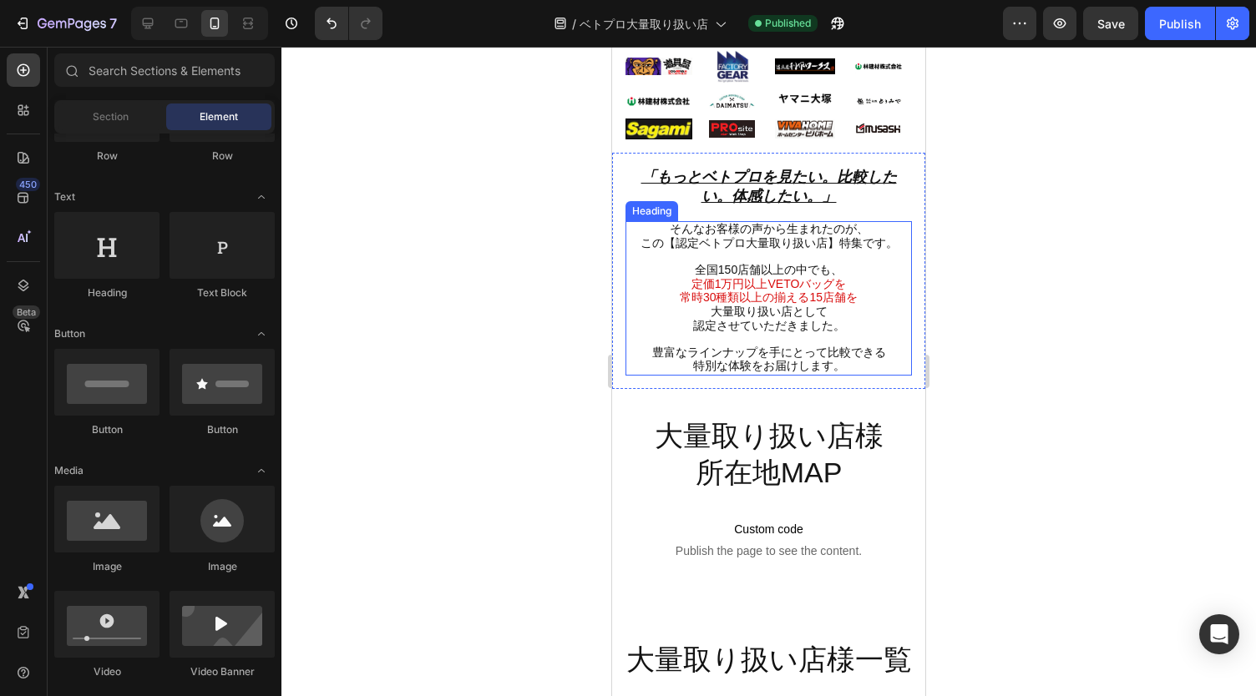
click at [792, 305] on span "大量取り扱い店として" at bounding box center [769, 311] width 117 height 13
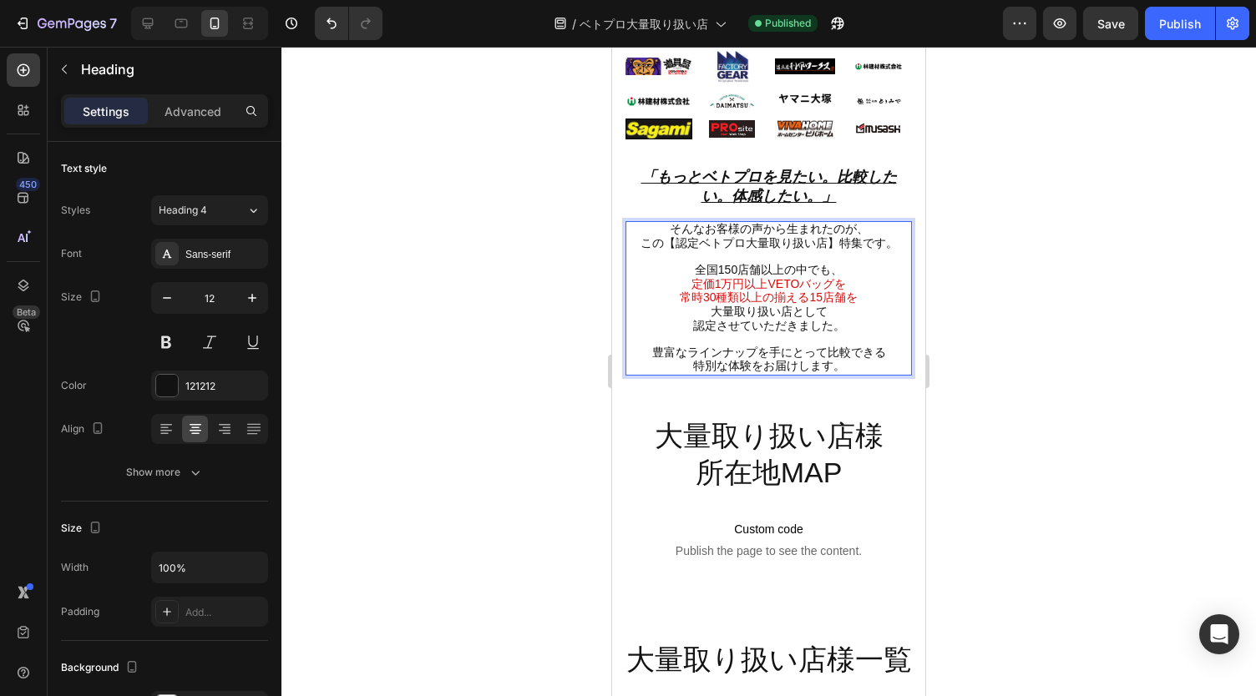
click at [768, 291] on span "常時30種類以上の揃える15店舗を" at bounding box center [769, 297] width 178 height 13
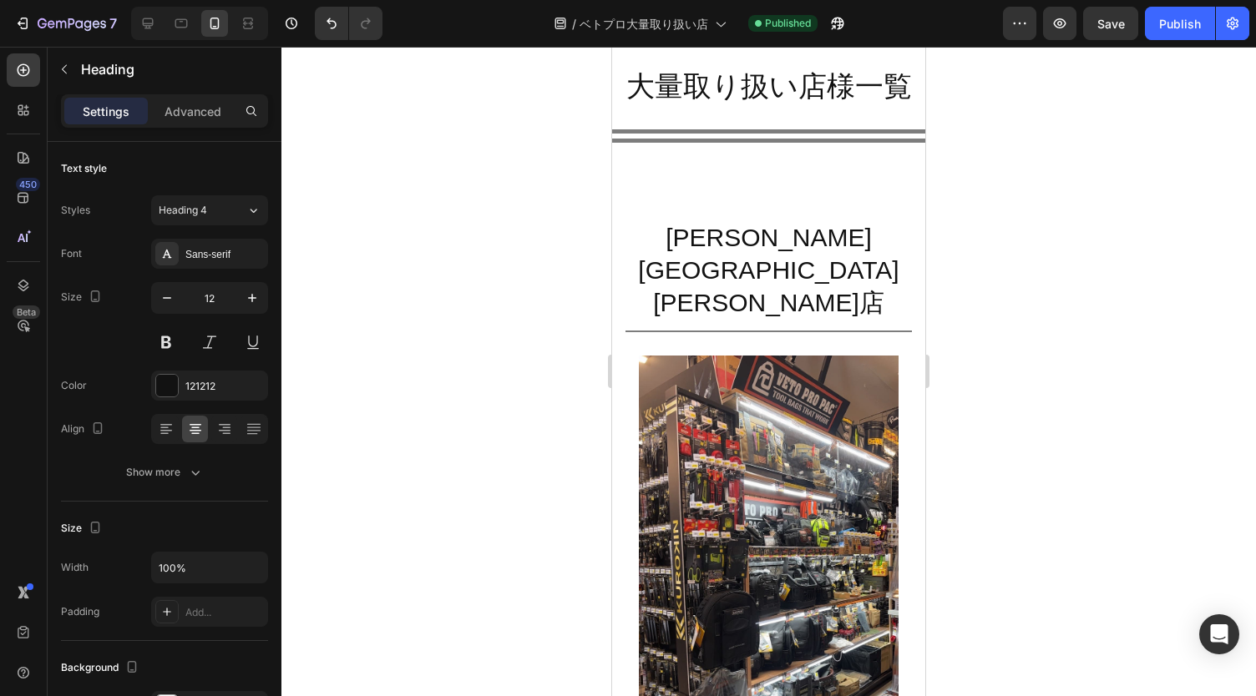
scroll to position [825, 0]
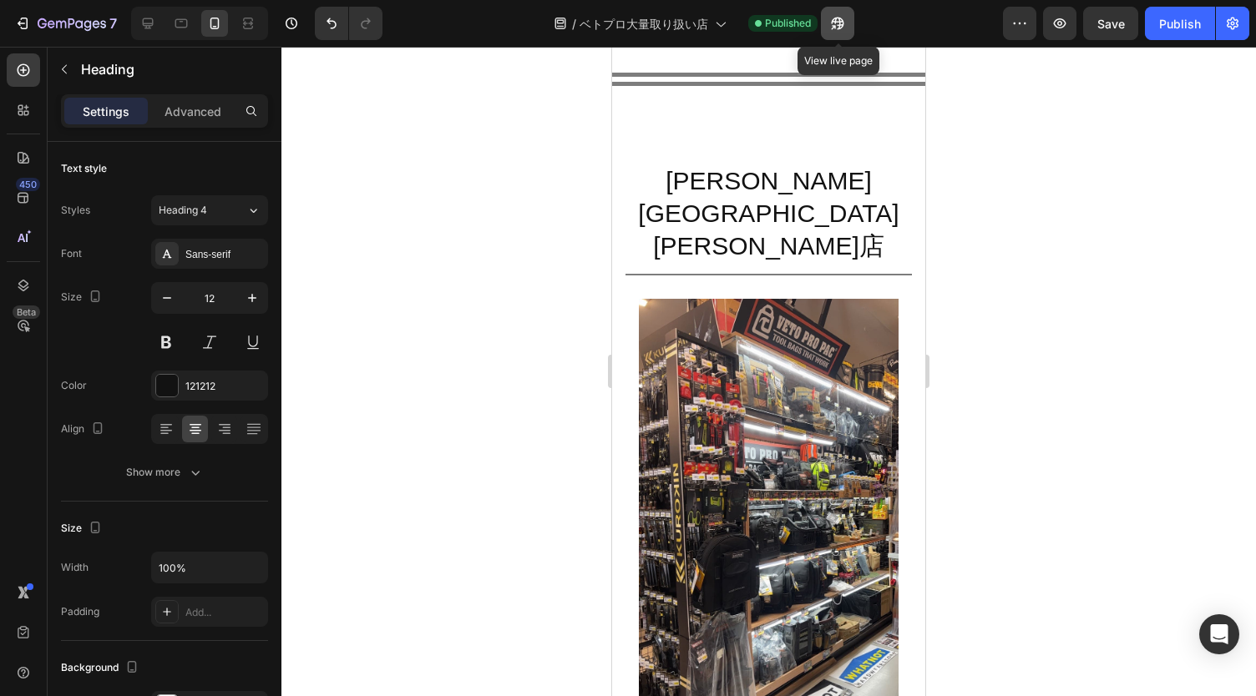
click at [835, 26] on icon "button" at bounding box center [833, 27] width 4 height 4
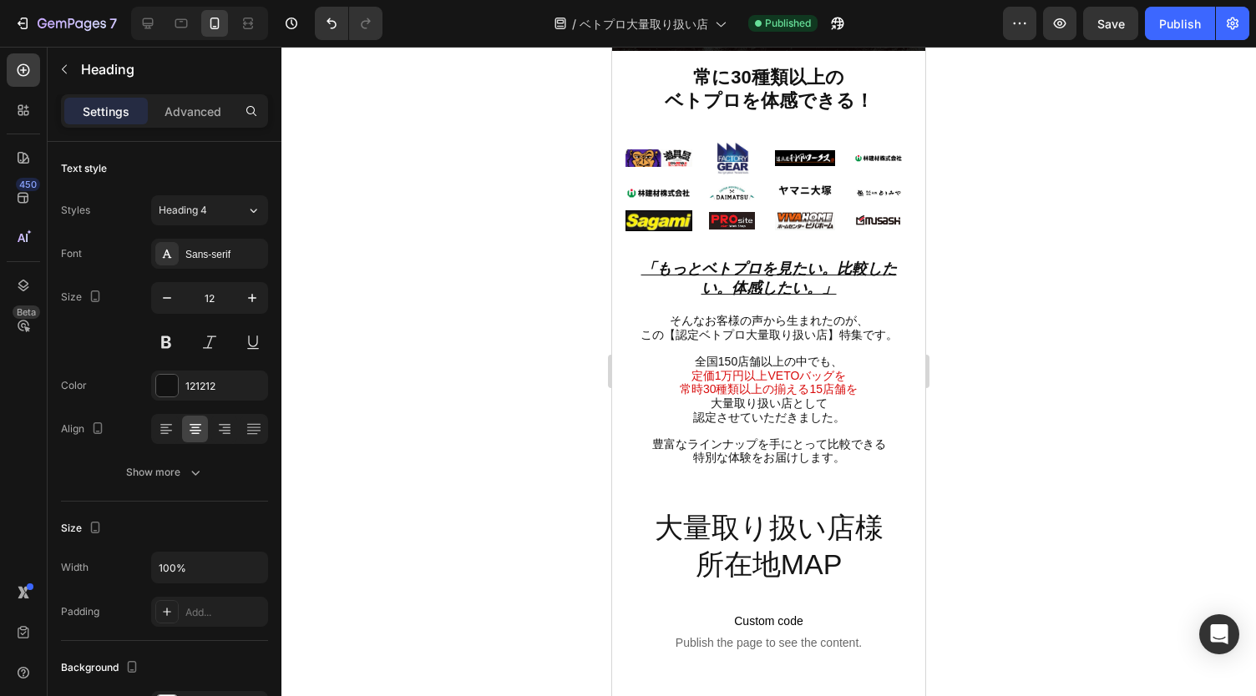
scroll to position [272, 0]
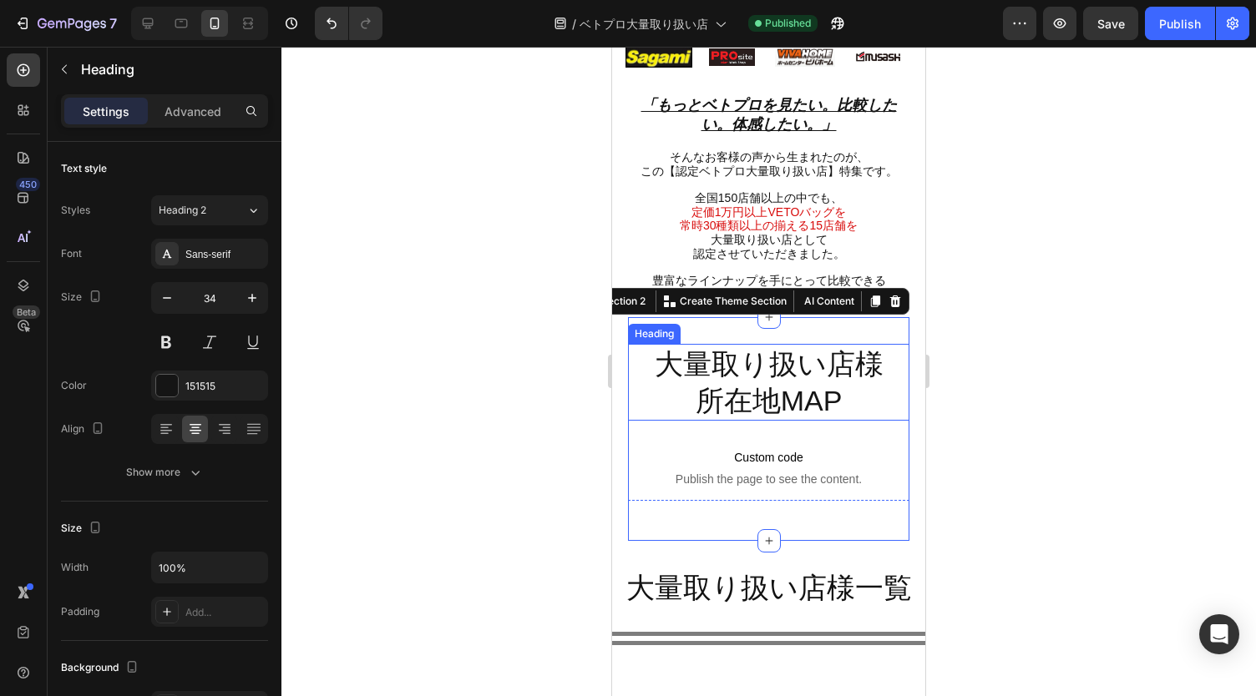
click at [777, 365] on h2 "大量取り扱い店様 所在地MAP" at bounding box center [769, 382] width 282 height 77
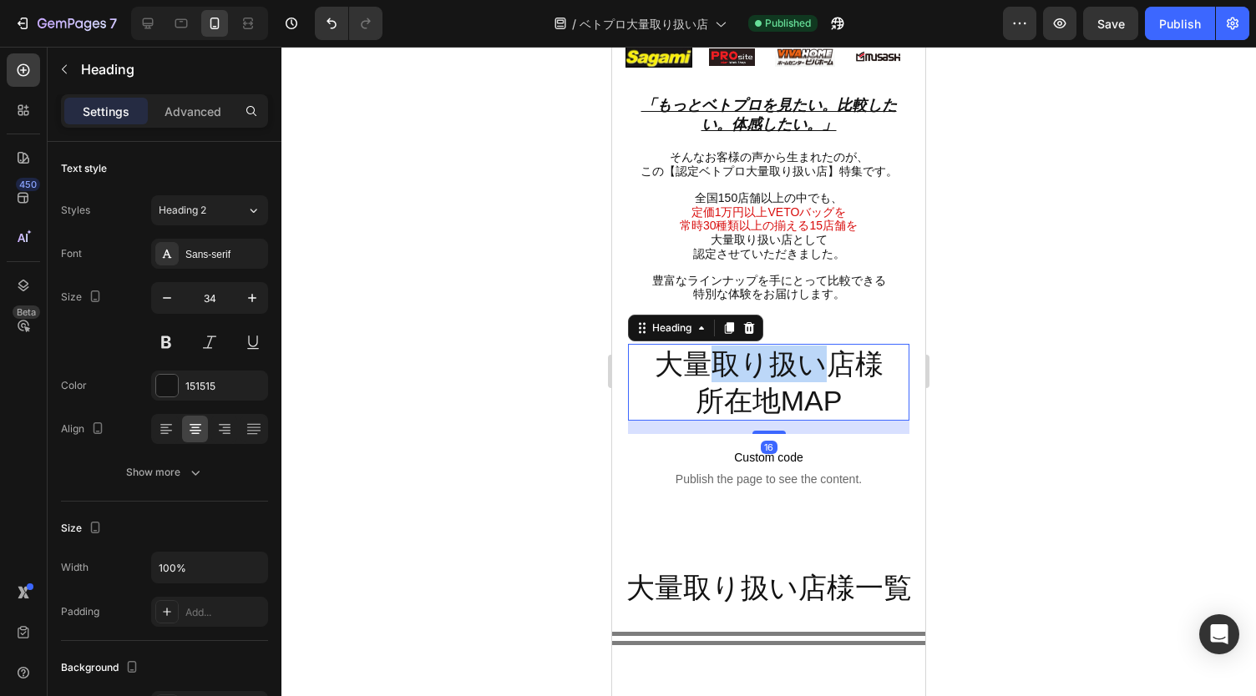
click at [777, 365] on h2 "大量取り扱い店様 所在地MAP" at bounding box center [769, 382] width 282 height 77
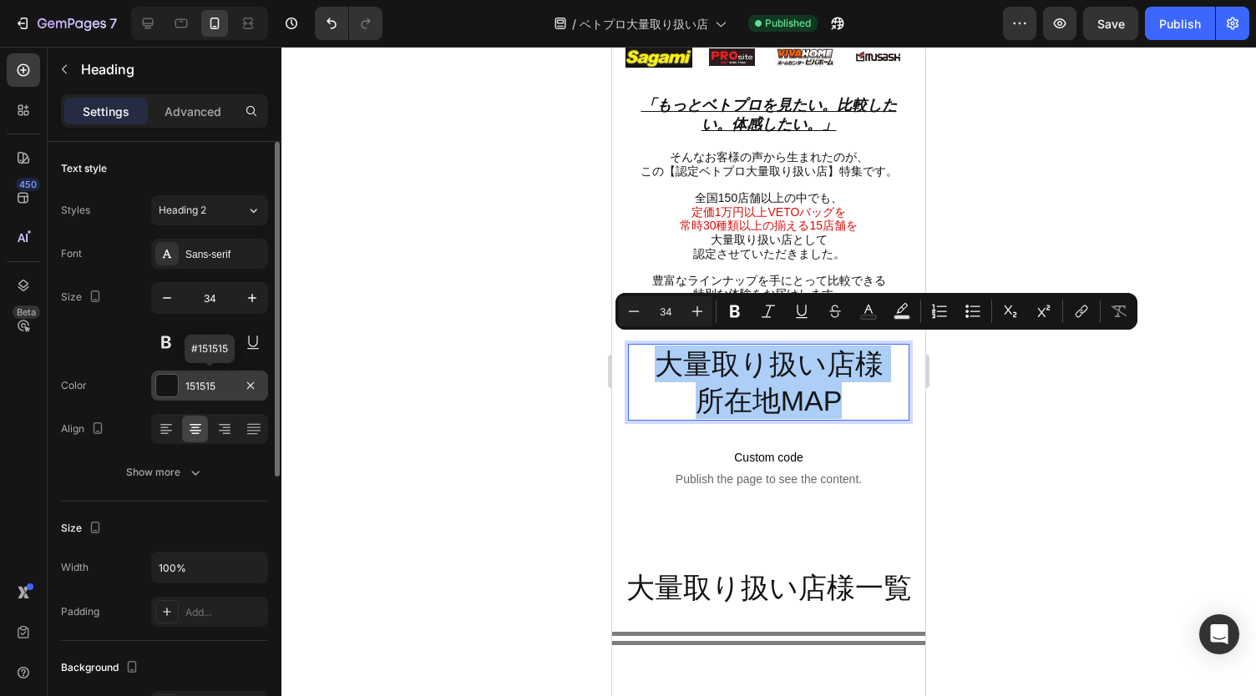
click at [198, 391] on div "151515" at bounding box center [209, 386] width 48 height 15
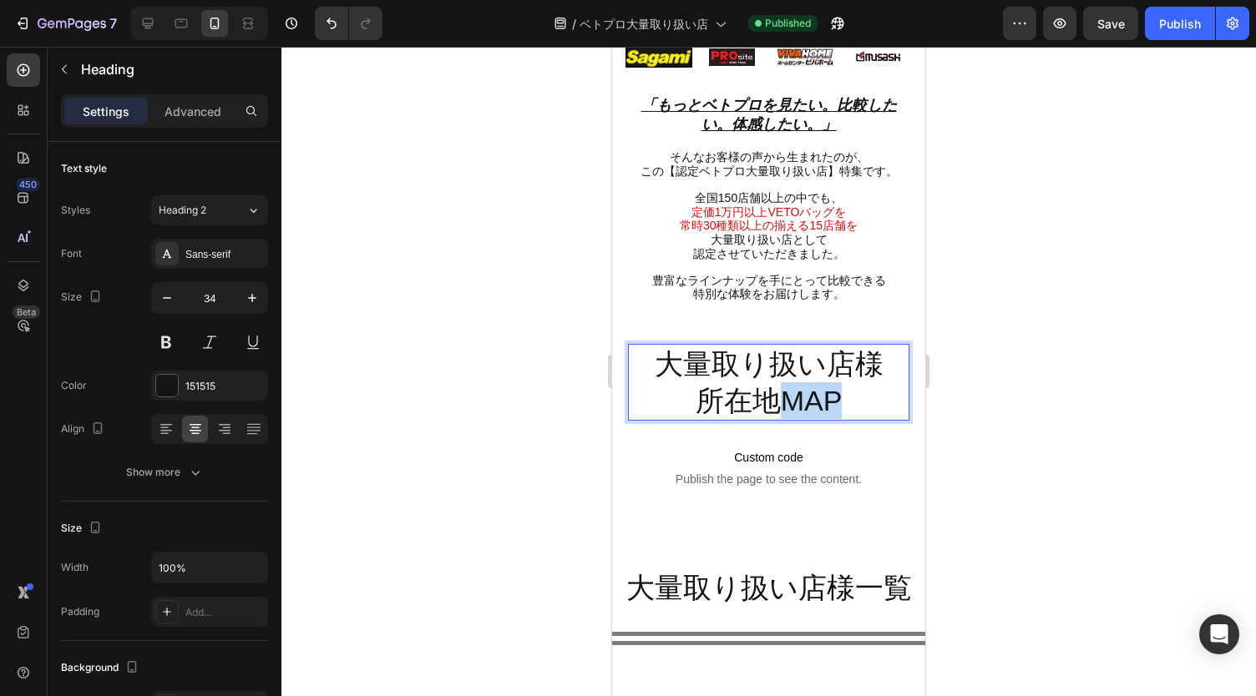
click at [790, 382] on p "大量取り扱い店様 所在地MAP" at bounding box center [769, 382] width 279 height 73
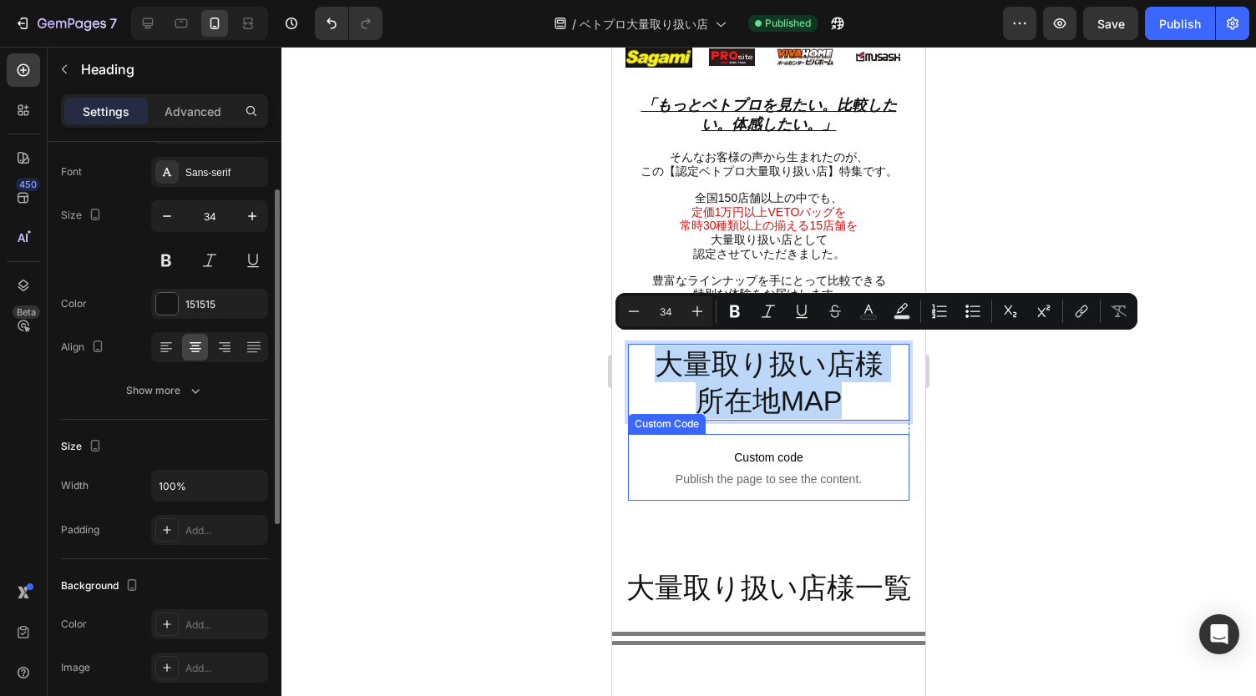
scroll to position [84, 0]
click at [650, 399] on p "大量取り扱い店様 所在地MAP" at bounding box center [769, 382] width 279 height 73
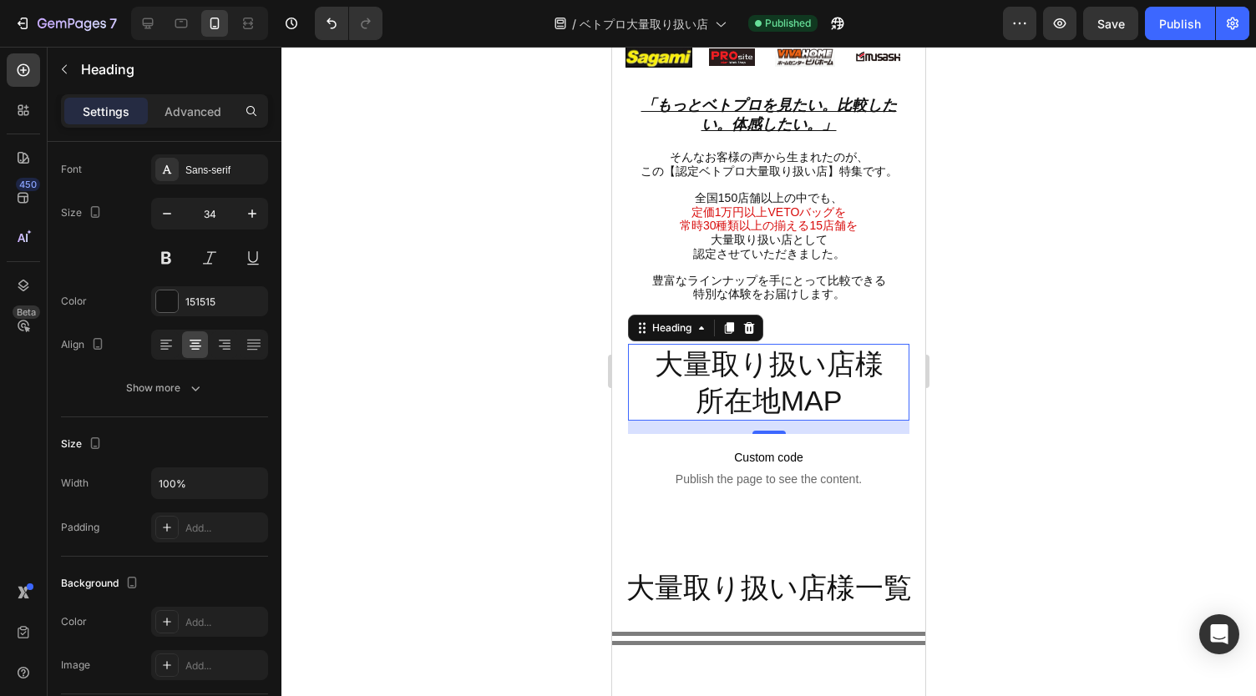
click at [1048, 387] on div at bounding box center [768, 372] width 974 height 650
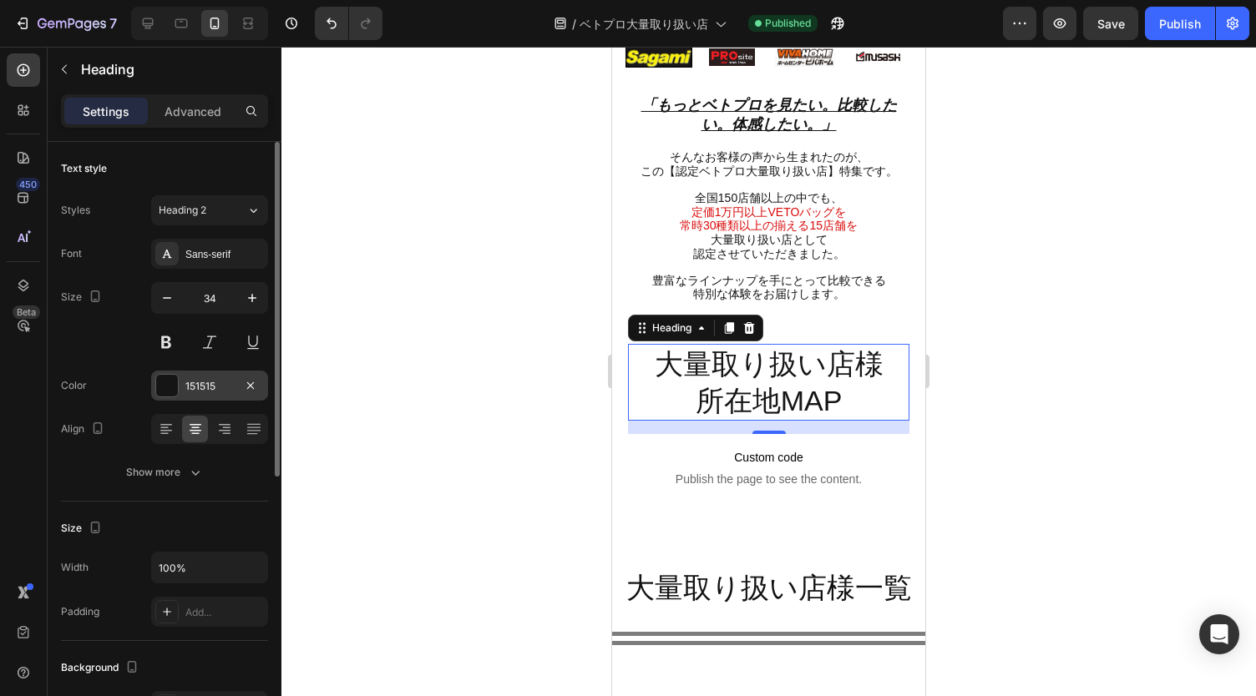
click at [199, 382] on div "151515" at bounding box center [209, 386] width 48 height 15
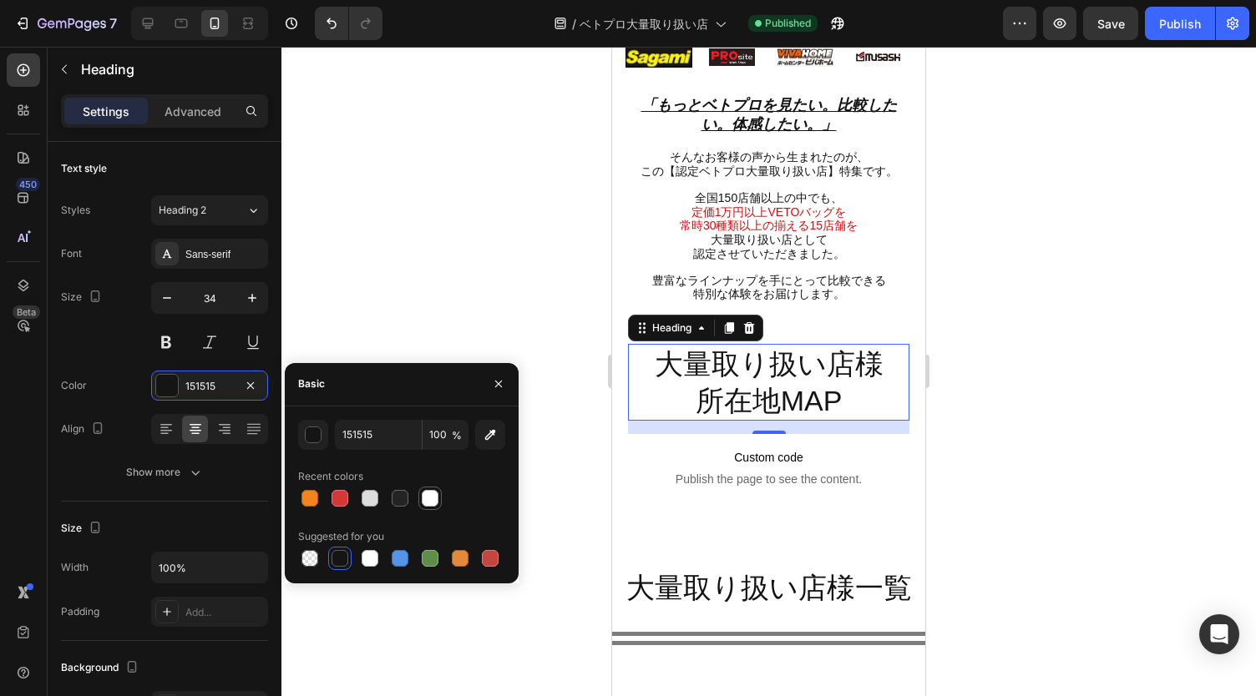
click at [426, 498] on div at bounding box center [430, 498] width 17 height 17
type input "FFFFFF"
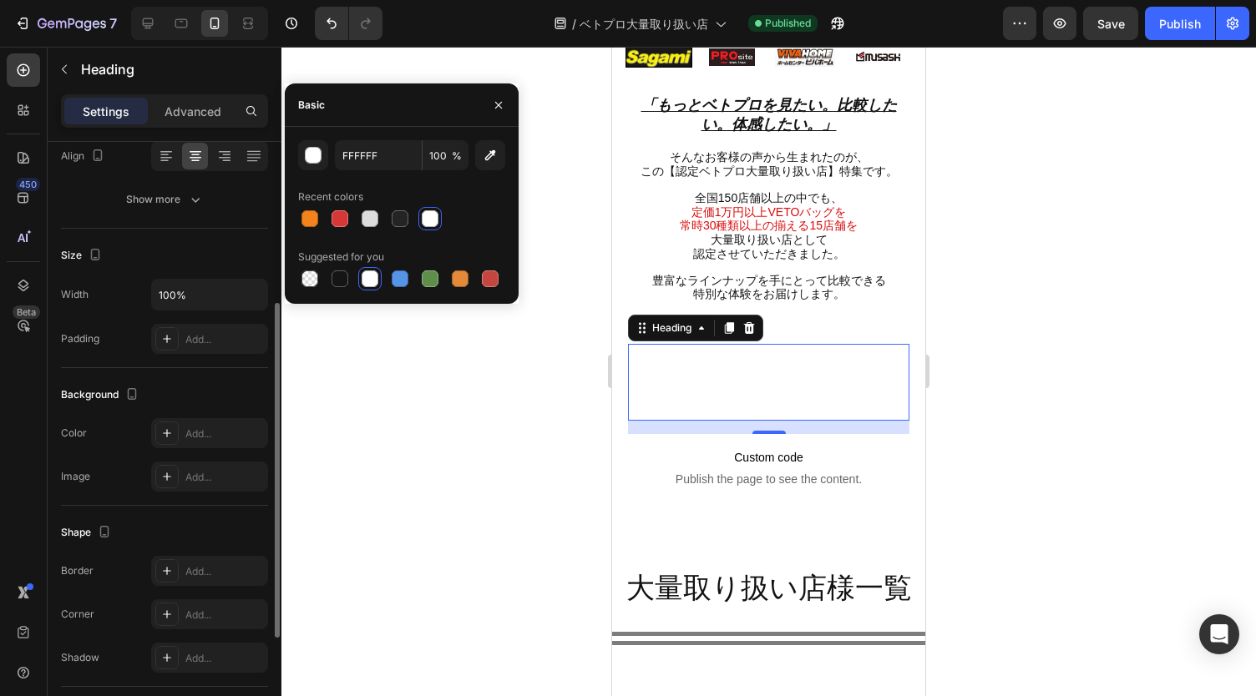
scroll to position [283, 0]
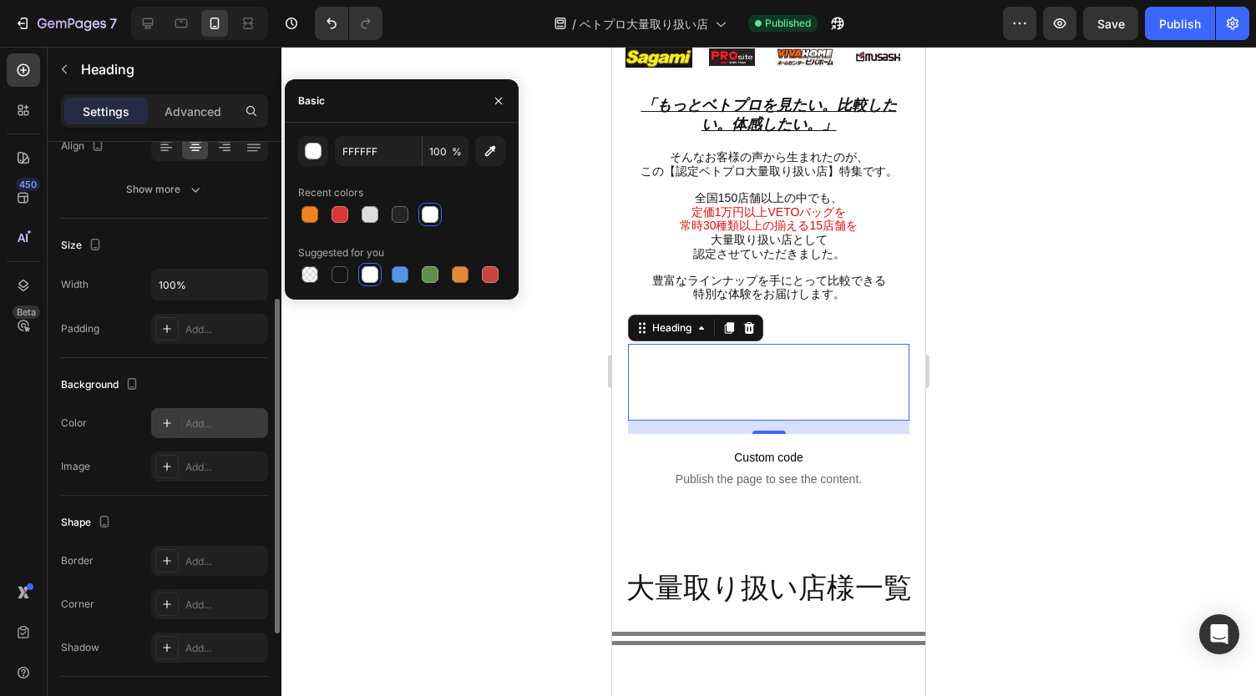
click at [162, 417] on icon at bounding box center [166, 423] width 13 height 13
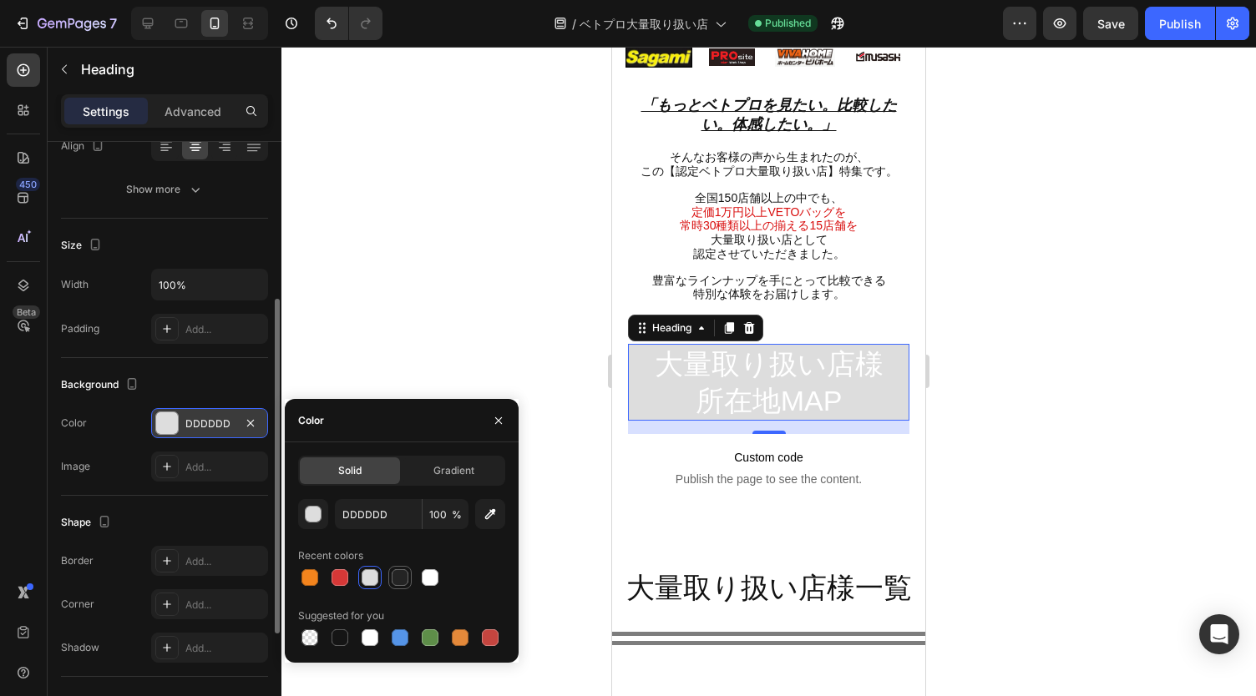
click at [396, 576] on div at bounding box center [400, 577] width 17 height 17
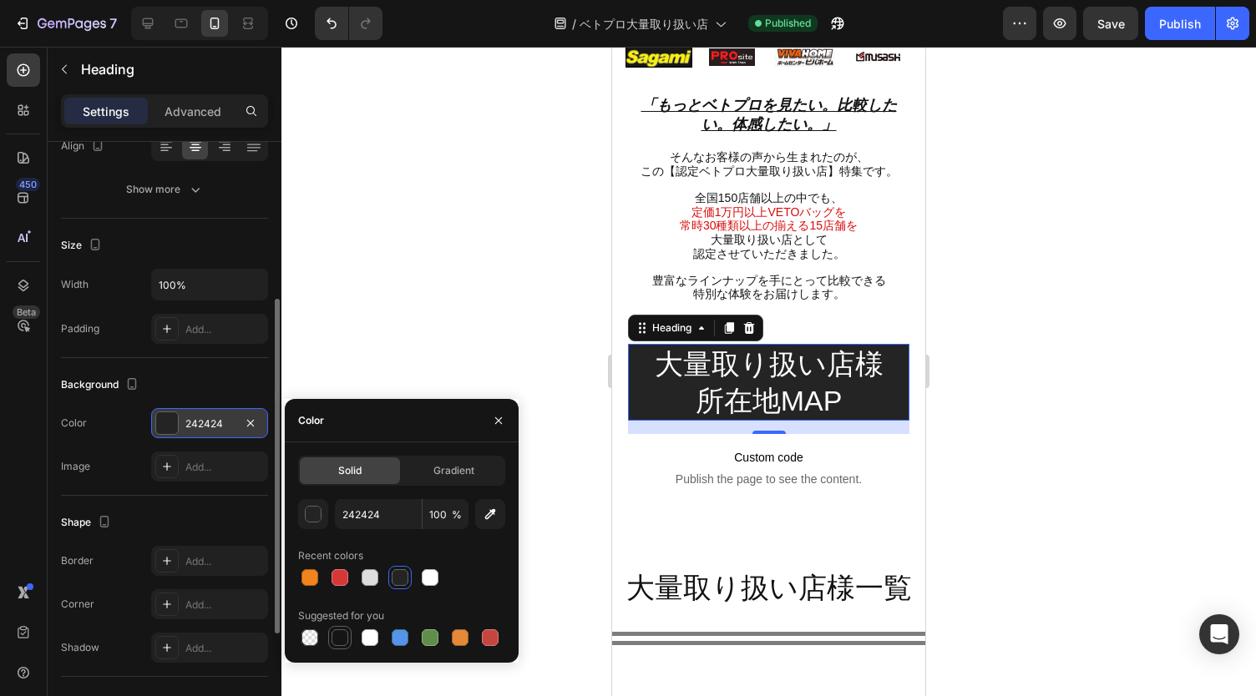
click at [336, 628] on div at bounding box center [340, 638] width 20 height 20
type input "151515"
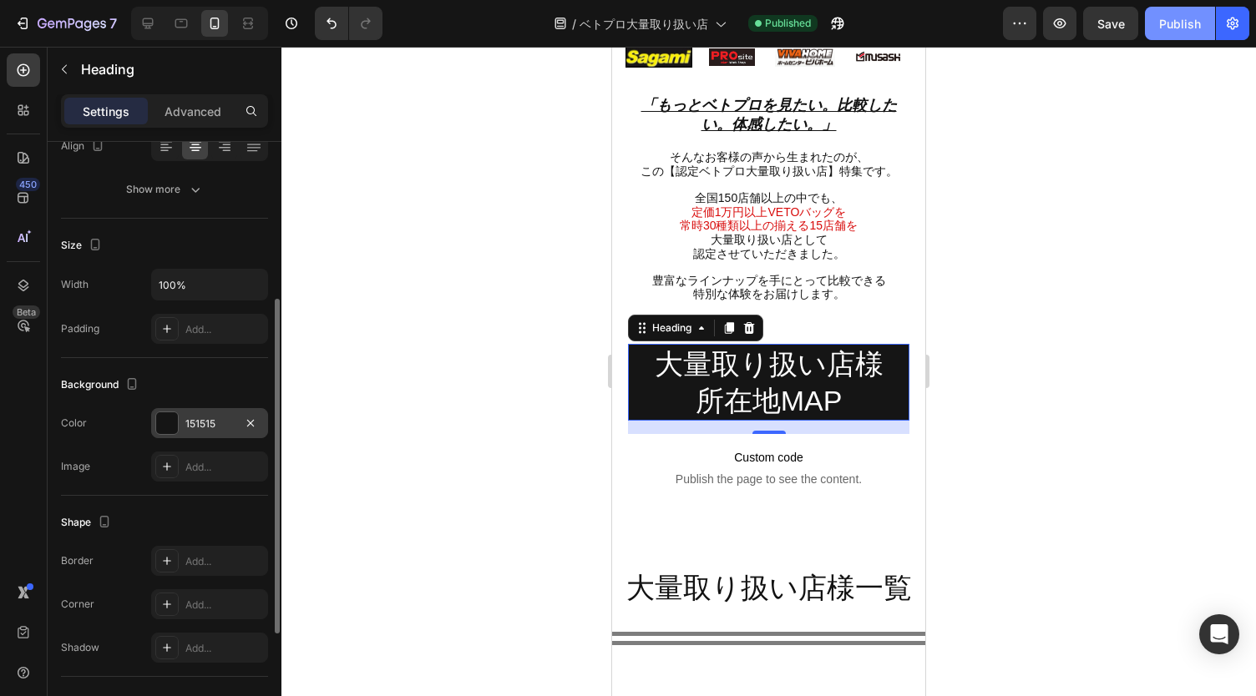
click at [1186, 19] on div "Publish" at bounding box center [1180, 24] width 42 height 18
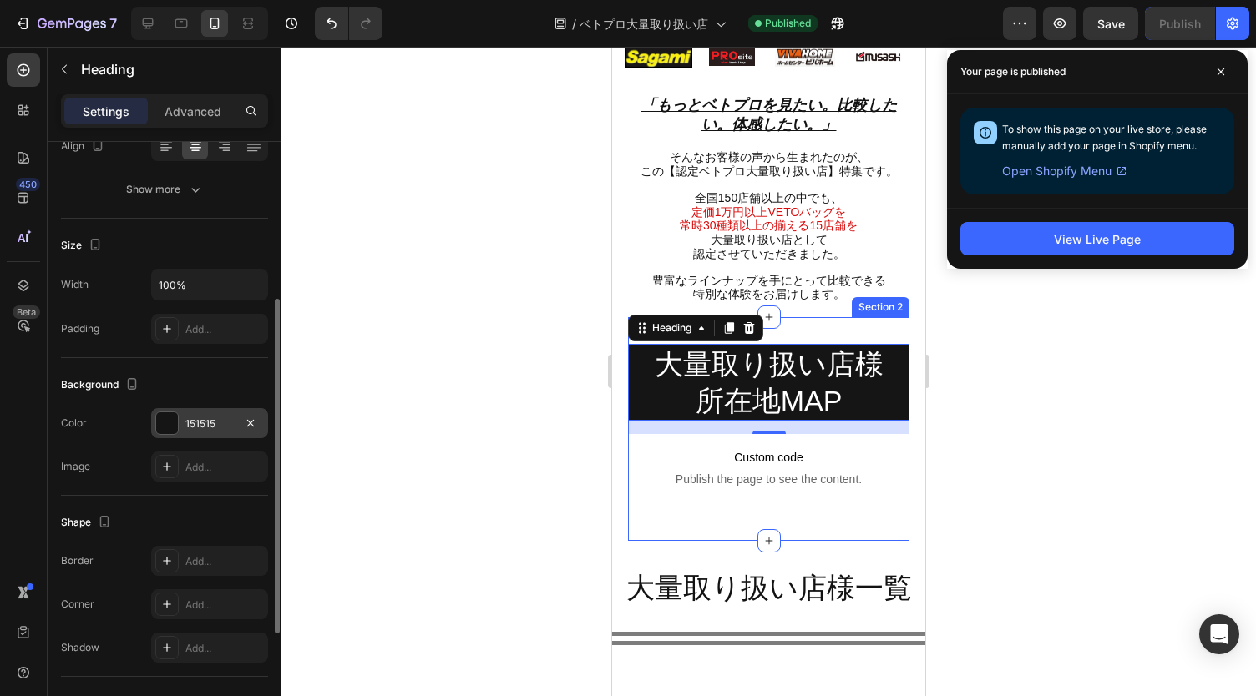
click at [852, 318] on div "大量取り扱い店様 所在地MAP Heading 16 Custom code Publish the page to see the content. Cus…" at bounding box center [769, 429] width 282 height 224
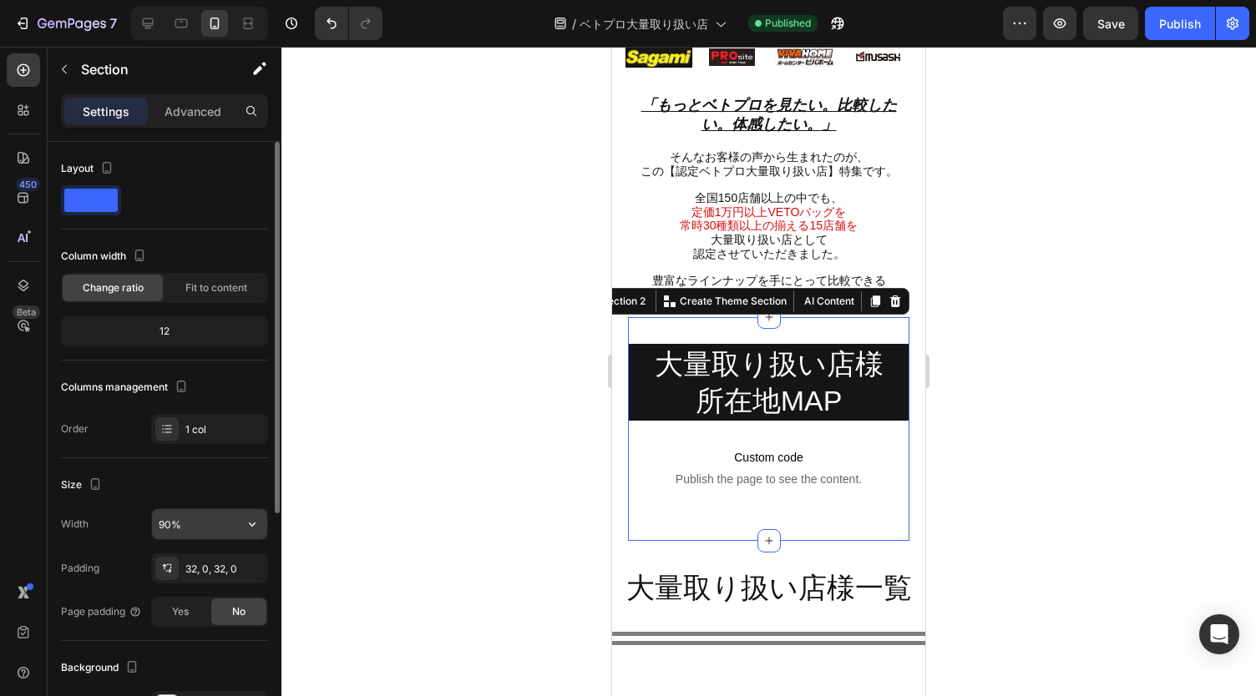
scroll to position [371, 0]
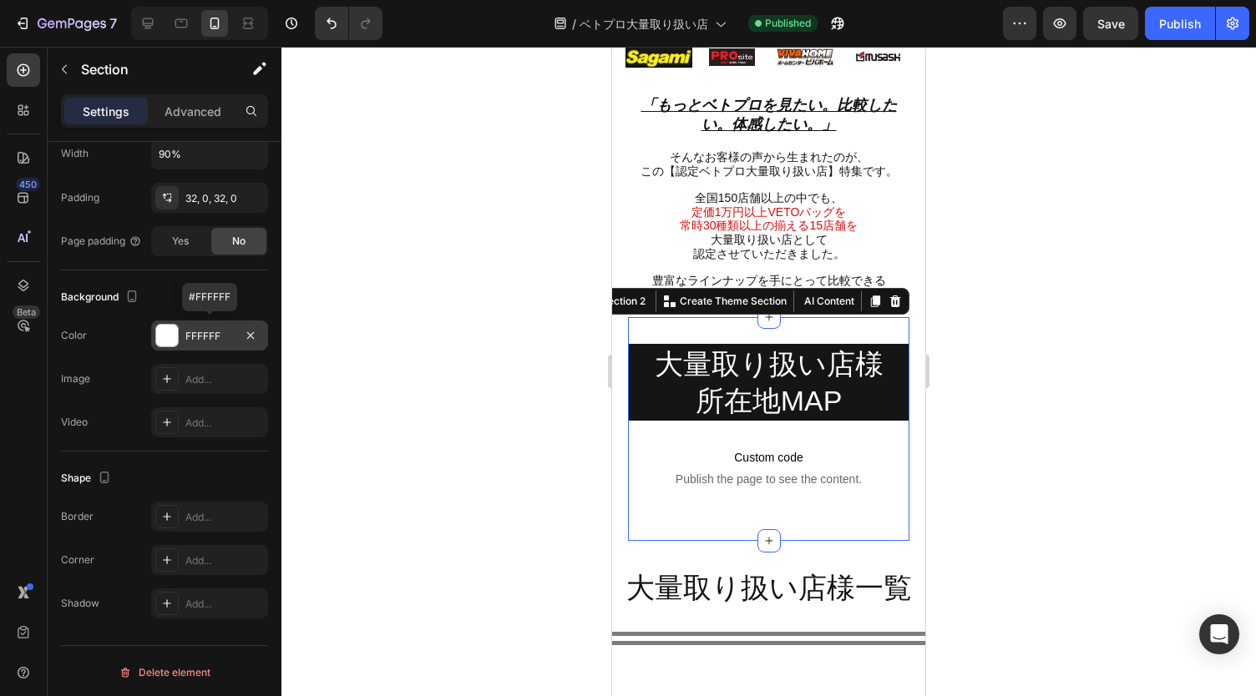
click at [218, 321] on div "FFFFFF" at bounding box center [209, 336] width 117 height 30
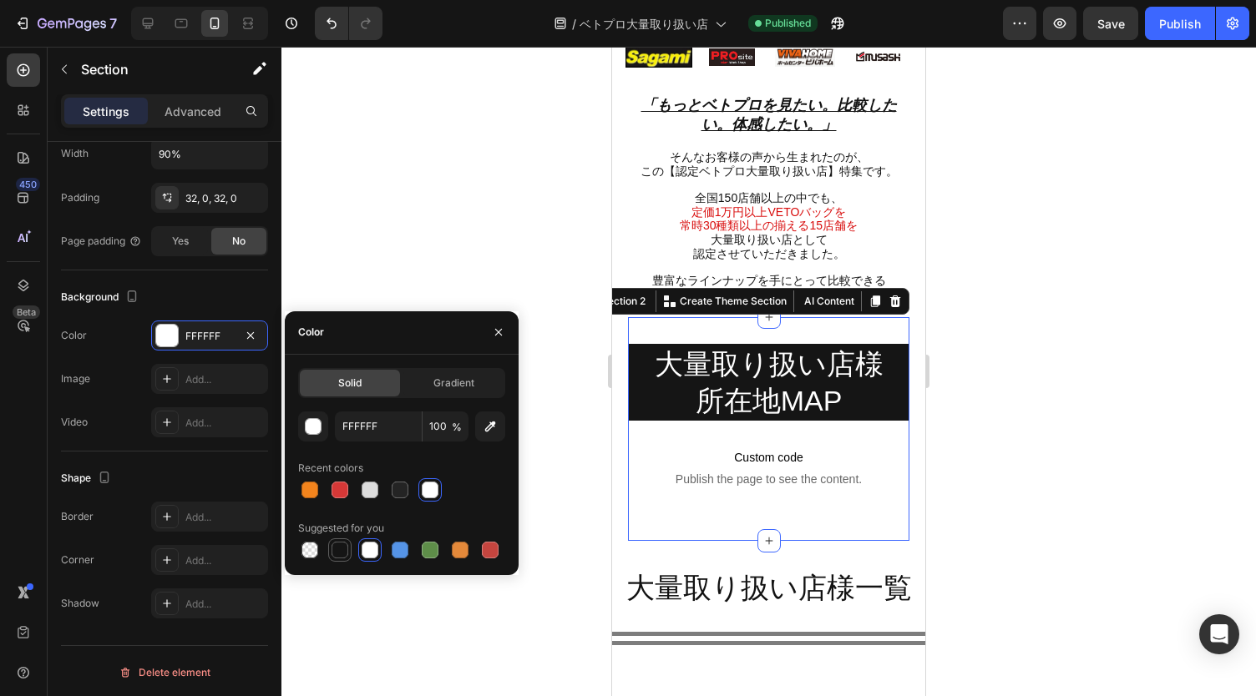
drag, startPoint x: 336, startPoint y: 549, endPoint x: 33, endPoint y: 488, distance: 308.3
click at [336, 549] on div at bounding box center [339, 550] width 17 height 17
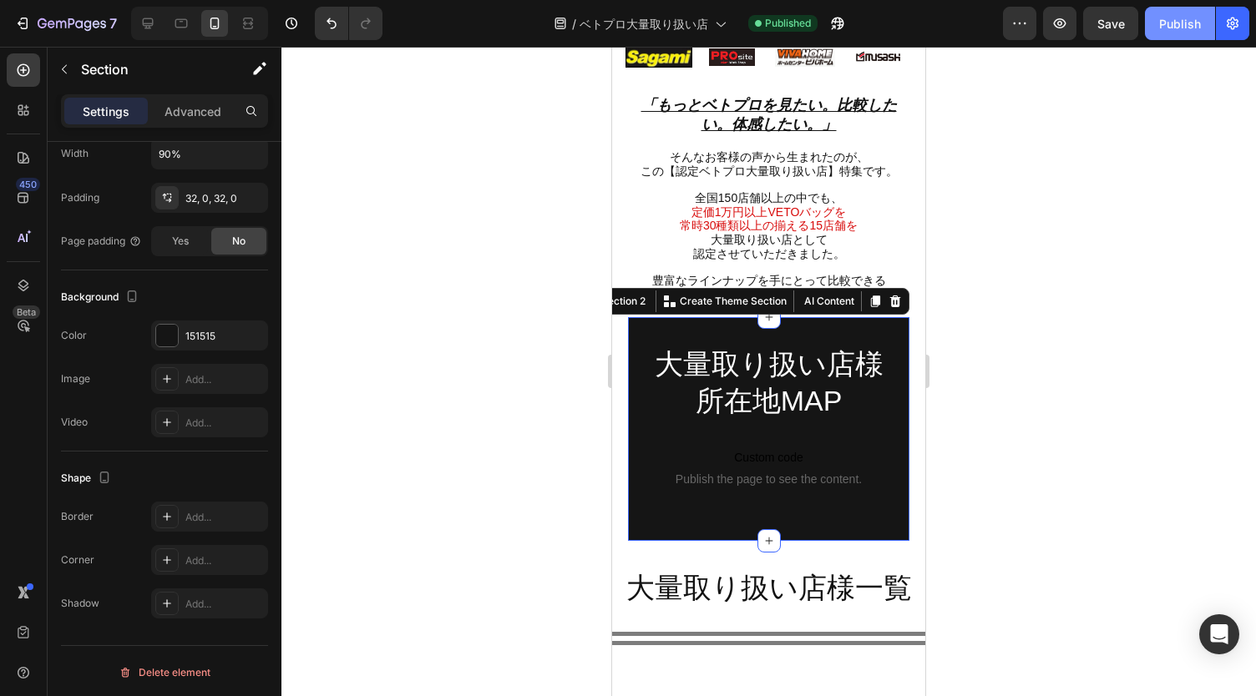
click at [1179, 18] on div "Publish" at bounding box center [1180, 24] width 42 height 18
click at [843, 33] on button "button" at bounding box center [837, 23] width 33 height 33
click at [144, 21] on icon at bounding box center [147, 23] width 17 height 17
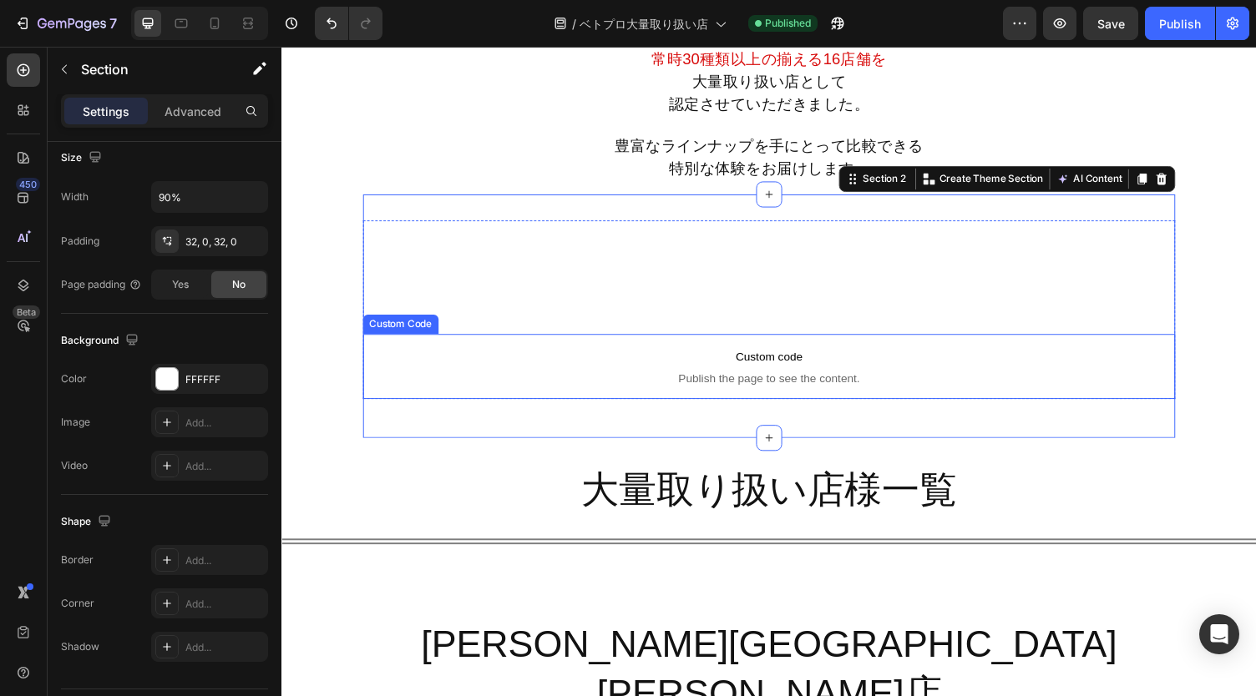
scroll to position [847, 0]
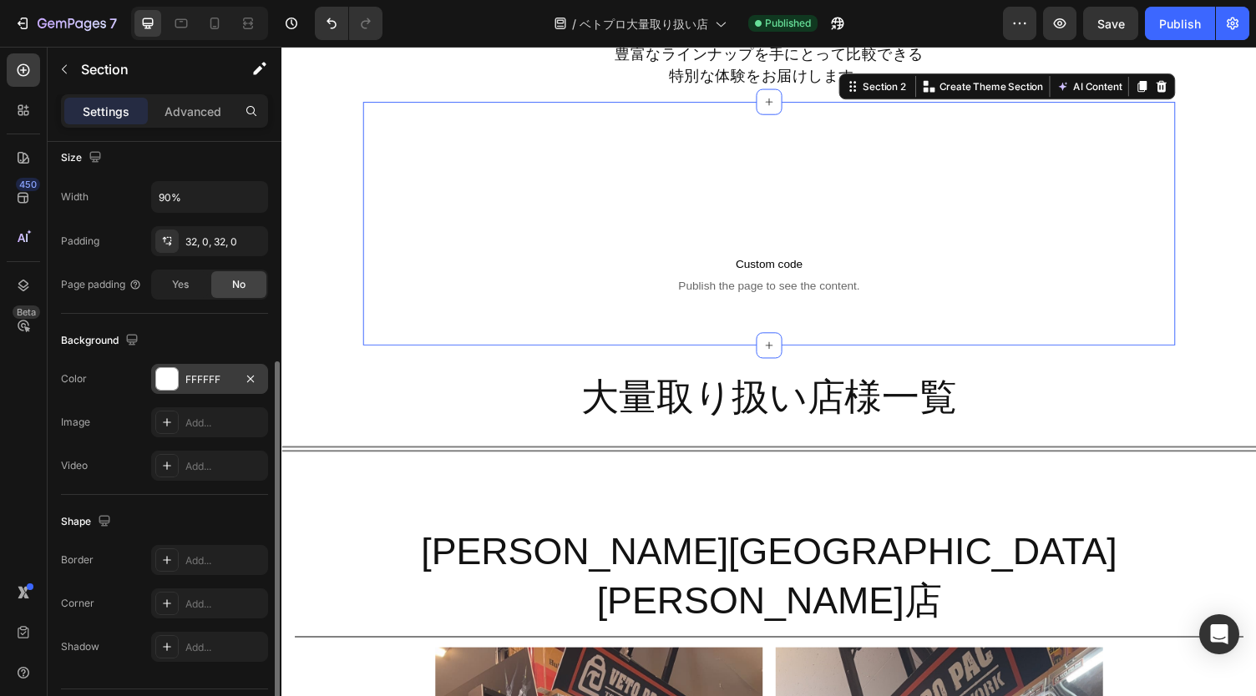
click at [205, 379] on div "FFFFFF" at bounding box center [209, 379] width 48 height 15
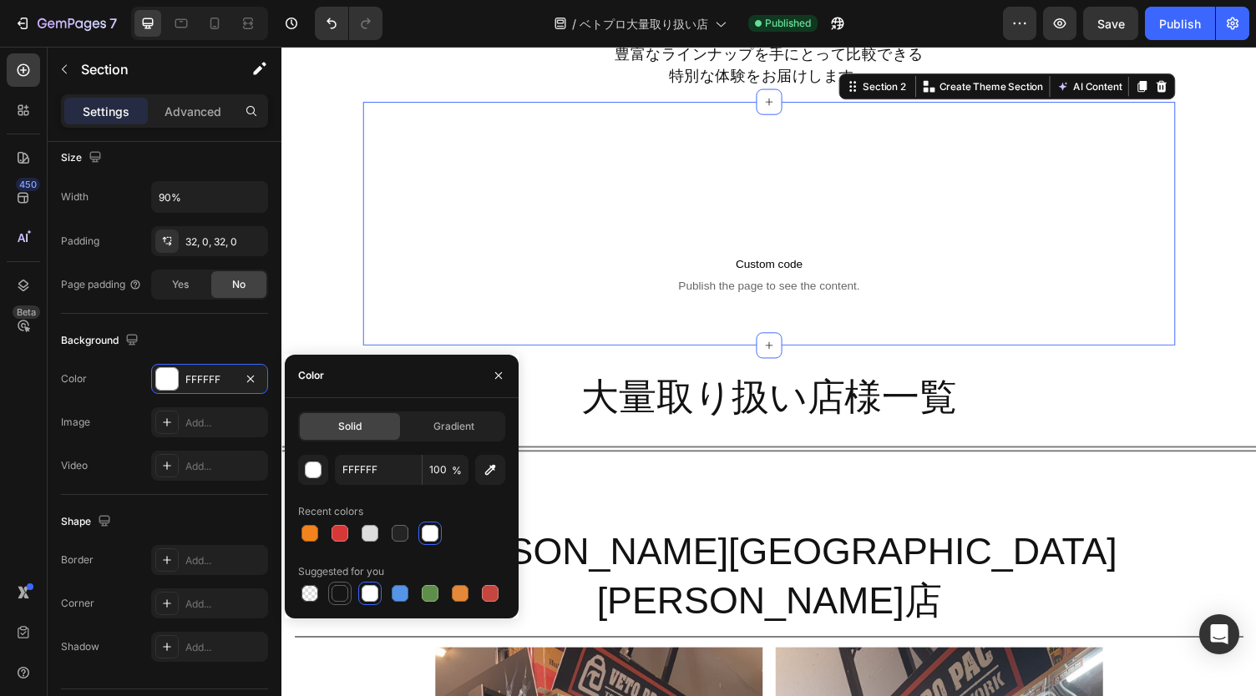
drag, startPoint x: 345, startPoint y: 587, endPoint x: 675, endPoint y: 268, distance: 459.4
click at [345, 587] on div at bounding box center [339, 593] width 17 height 17
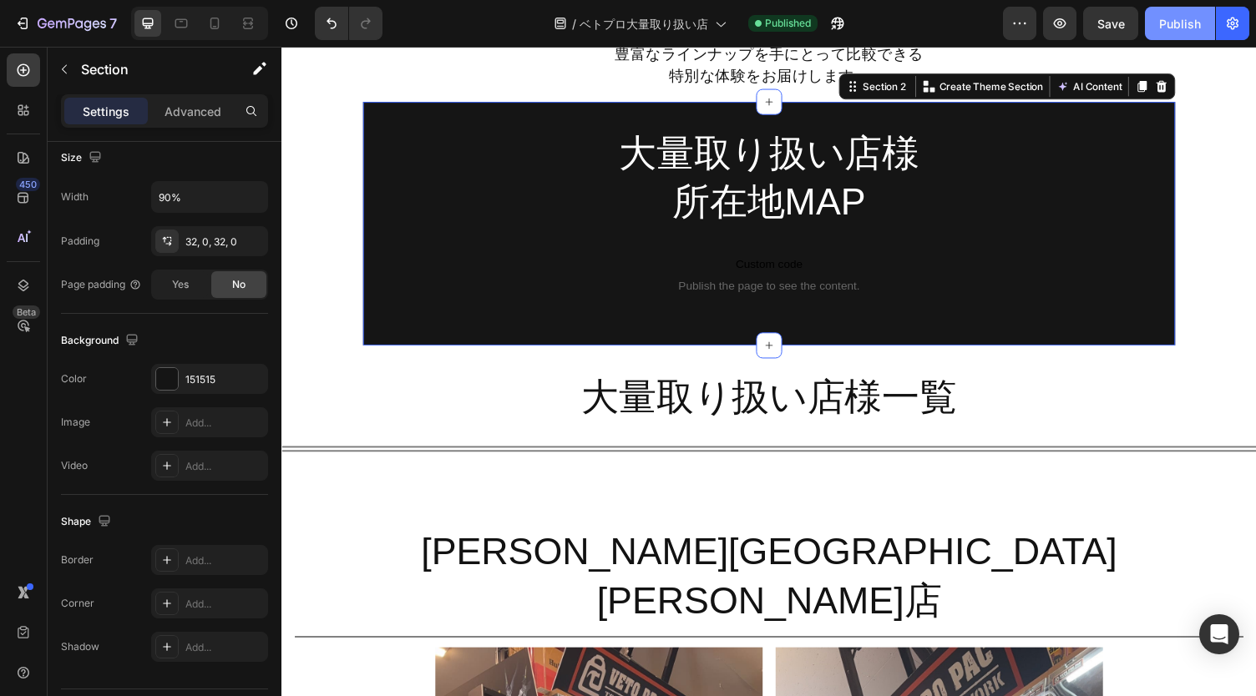
click at [1174, 18] on div "Publish" at bounding box center [1180, 24] width 42 height 18
click at [209, 19] on icon at bounding box center [214, 23] width 17 height 17
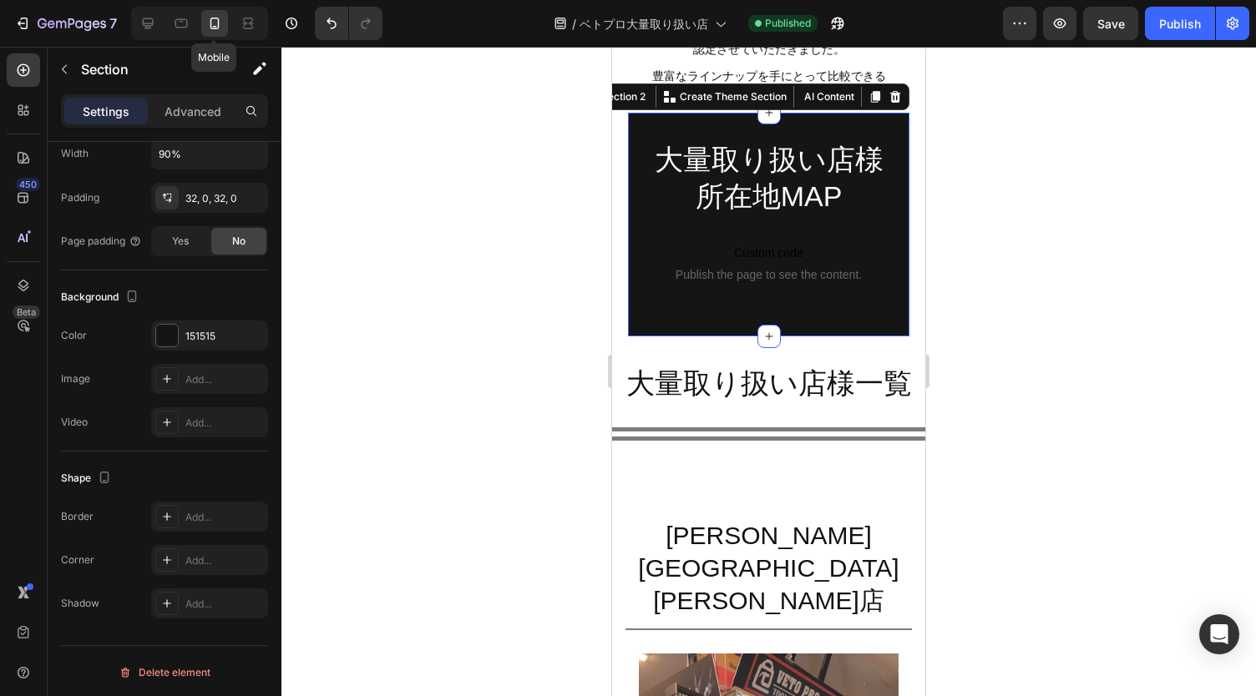
scroll to position [478, 0]
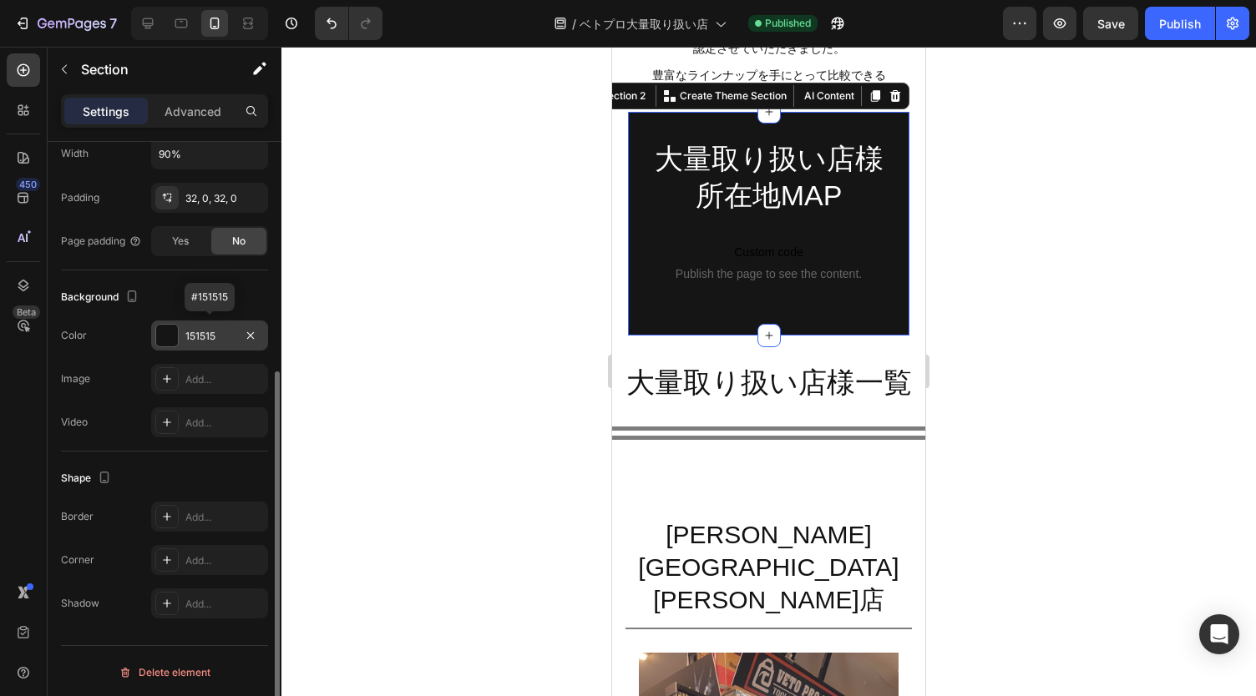
click at [204, 329] on div "151515" at bounding box center [209, 336] width 48 height 15
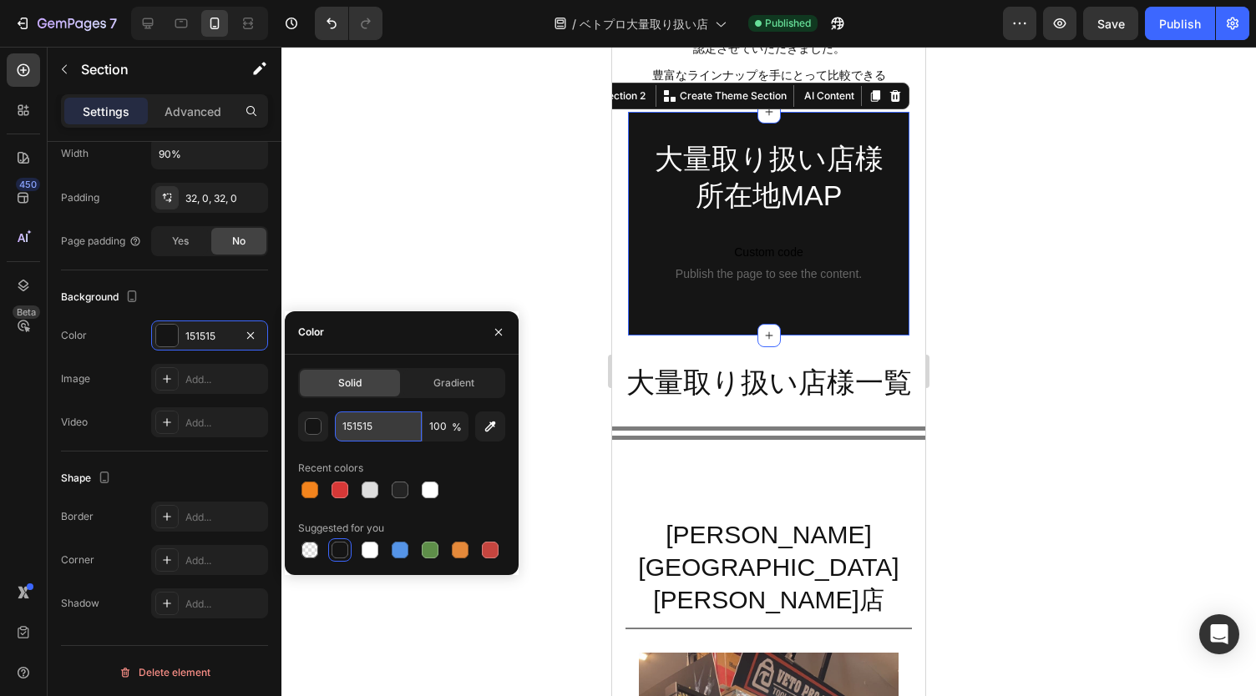
click at [376, 422] on input "151515" at bounding box center [378, 427] width 87 height 30
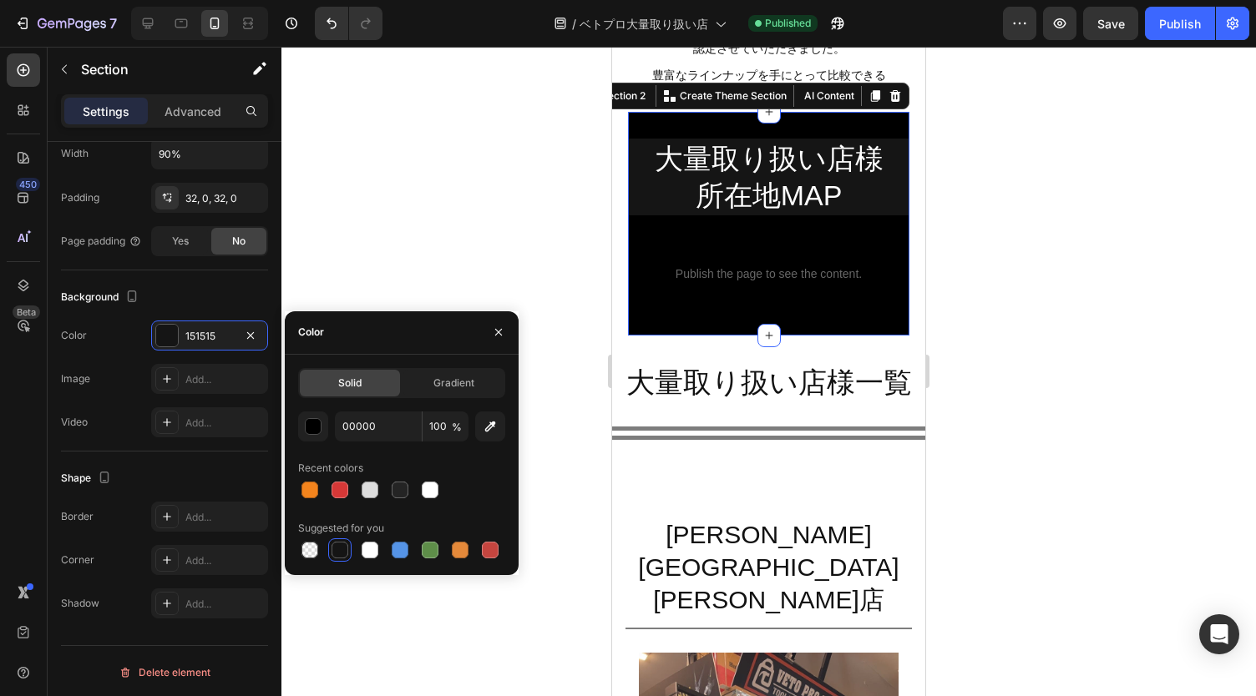
click at [491, 472] on div "Recent colors" at bounding box center [401, 468] width 207 height 27
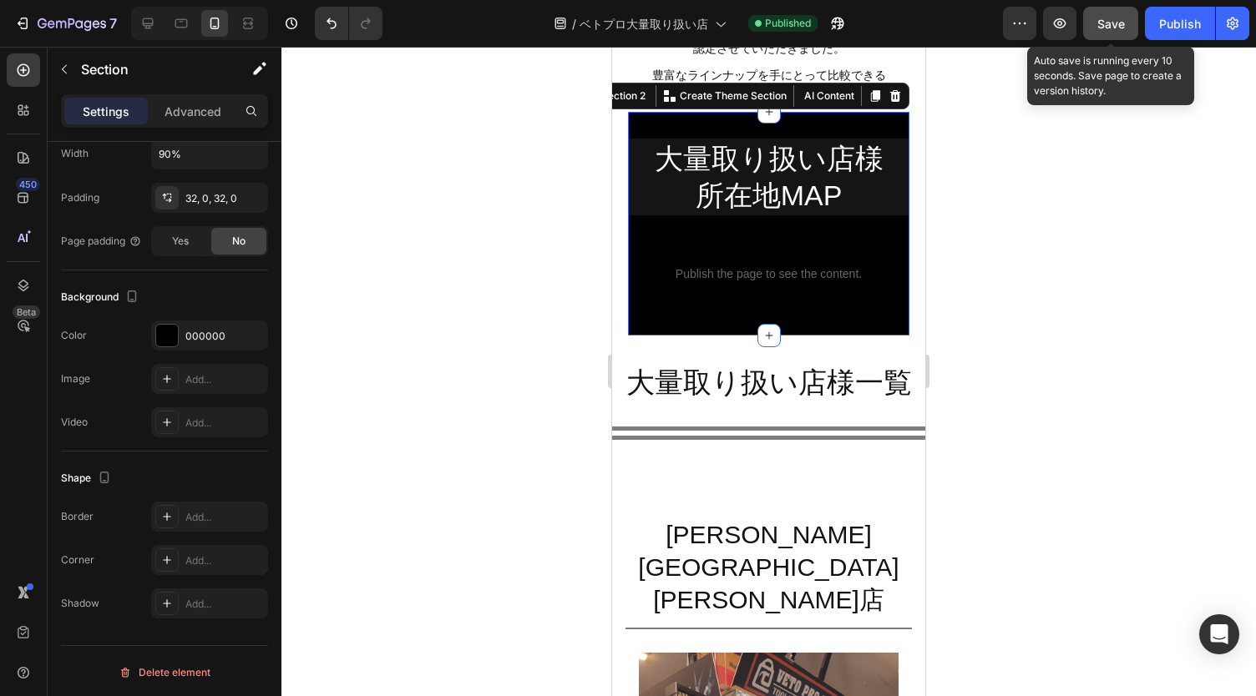
click at [1119, 24] on span "Save" at bounding box center [1111, 24] width 28 height 14
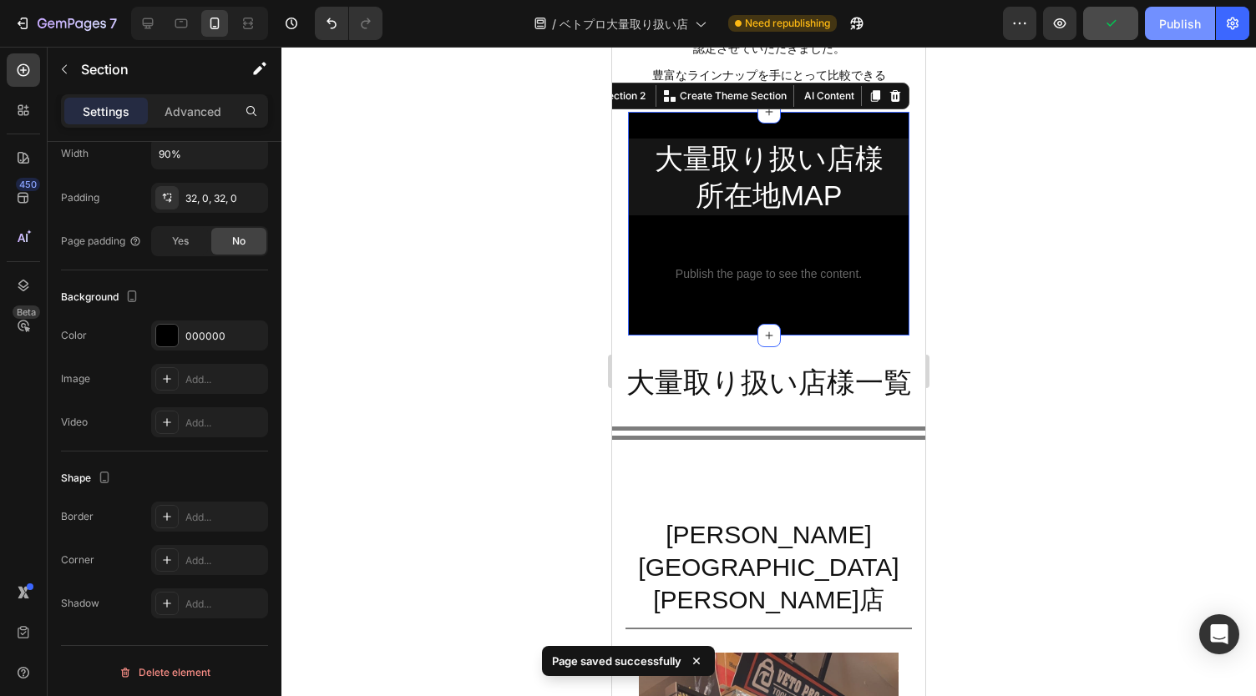
click at [1181, 31] on div "Publish" at bounding box center [1180, 24] width 42 height 18
click at [146, 22] on icon at bounding box center [147, 23] width 17 height 17
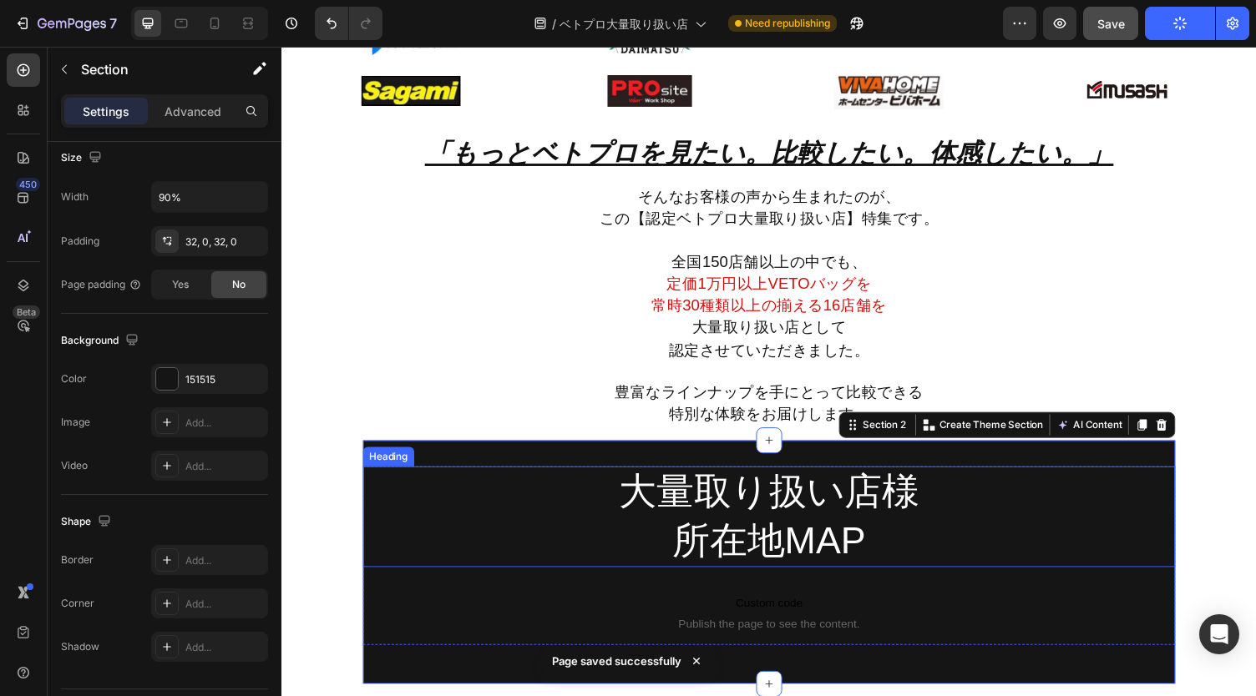
scroll to position [847, 0]
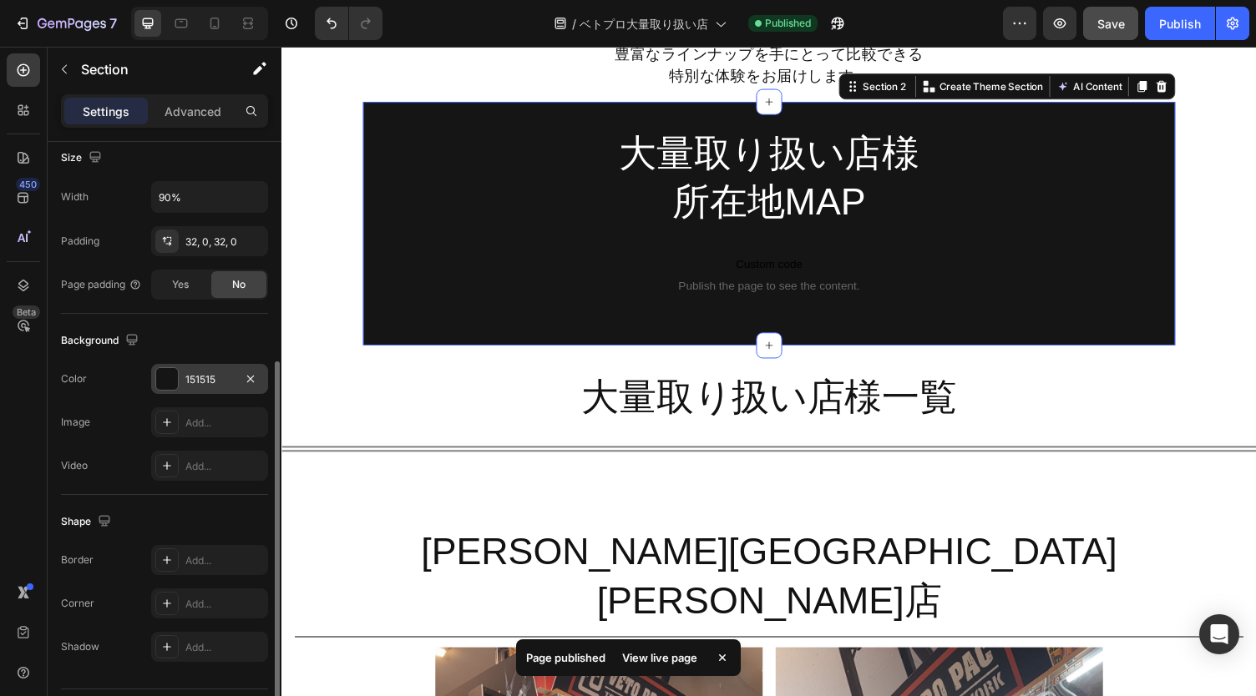
click at [212, 377] on div "151515" at bounding box center [209, 379] width 48 height 15
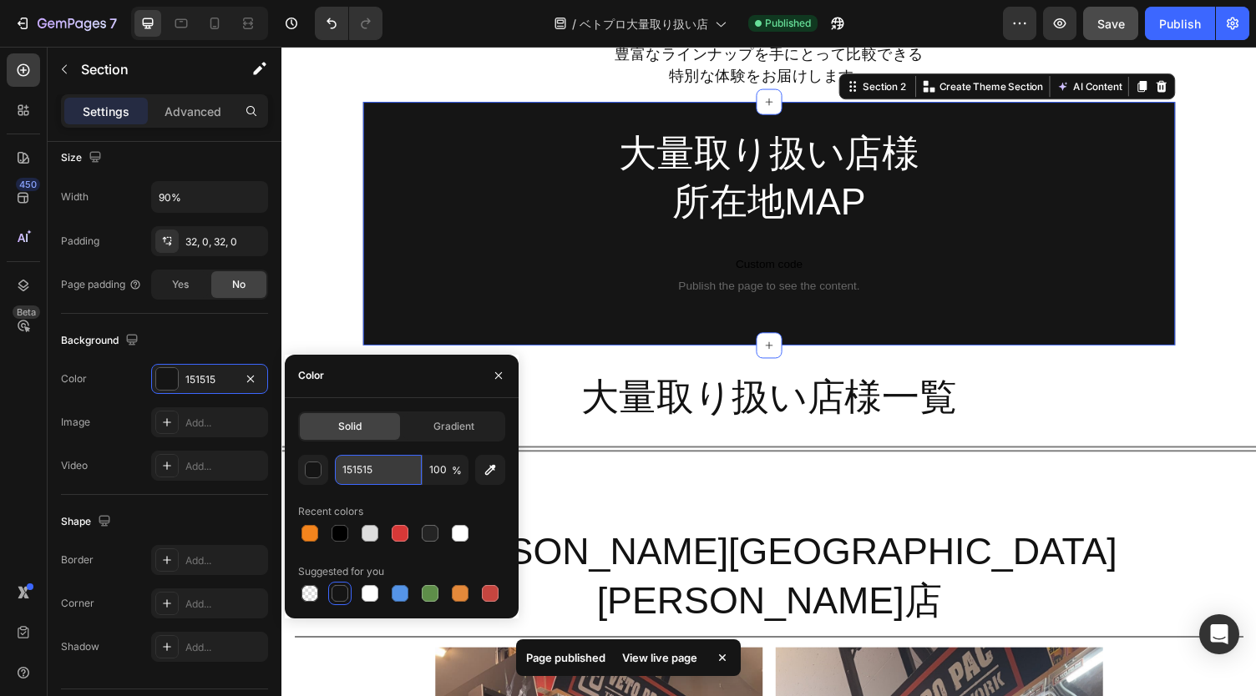
click at [368, 472] on input "151515" at bounding box center [378, 470] width 87 height 30
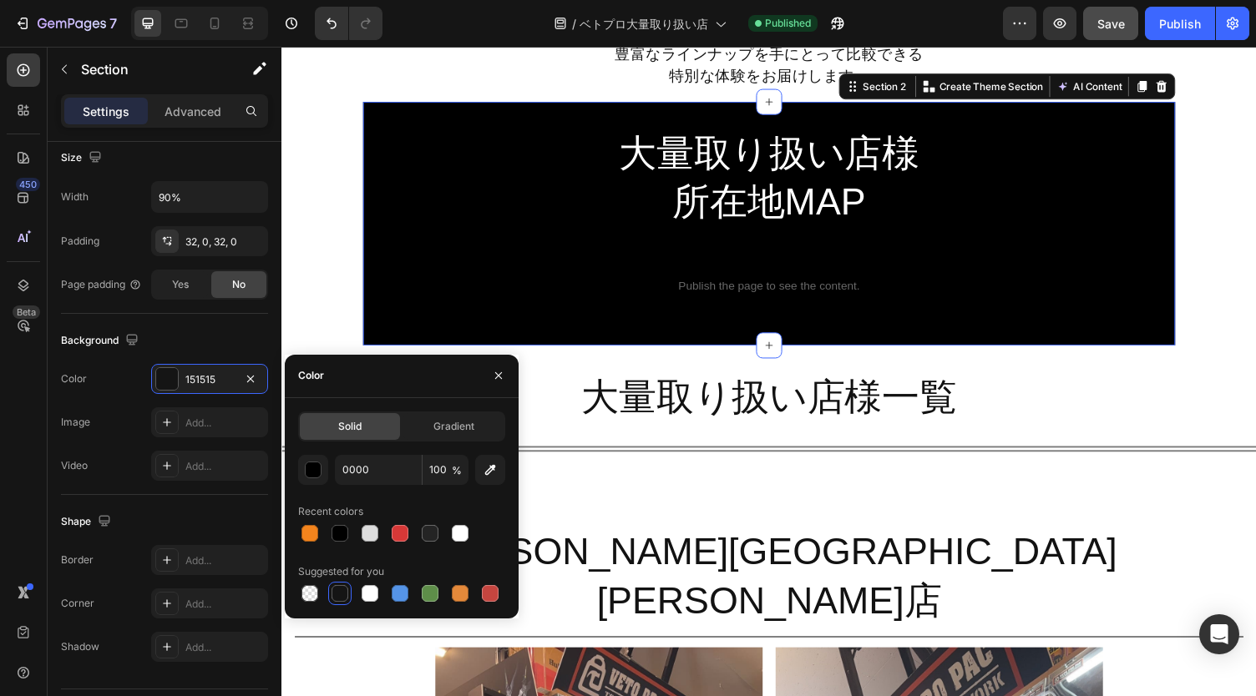
click at [410, 364] on div "Color" at bounding box center [402, 376] width 234 height 43
type input "000000"
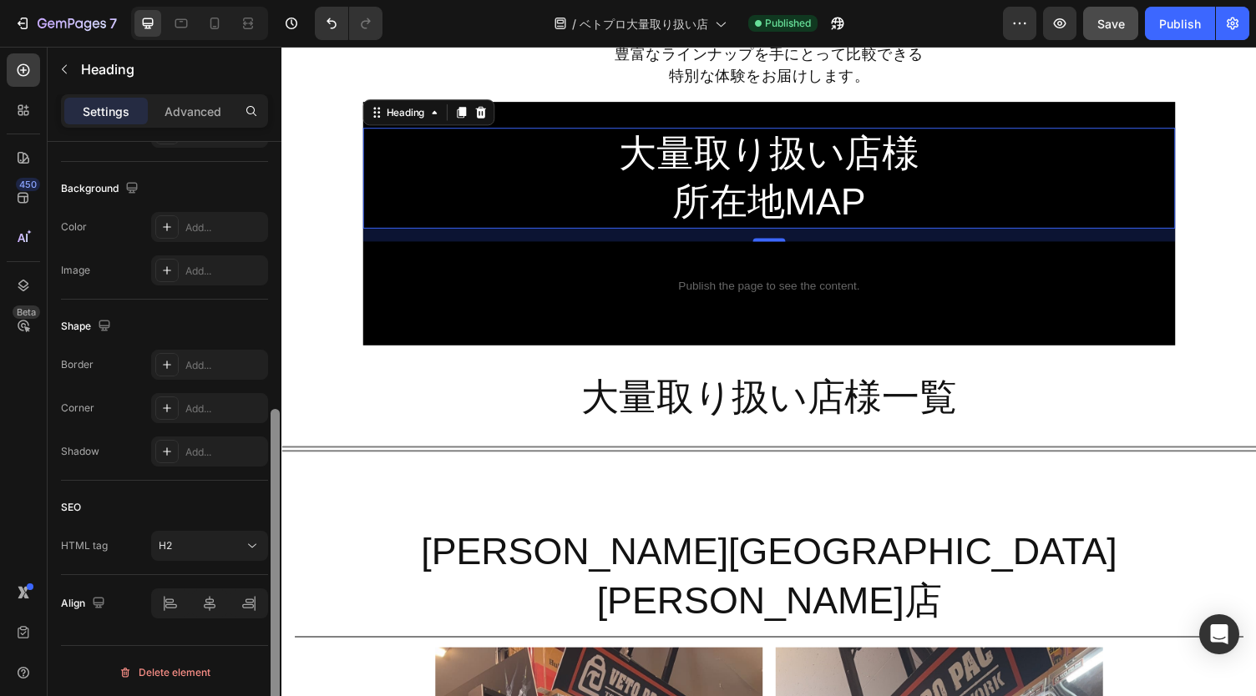
scroll to position [408, 0]
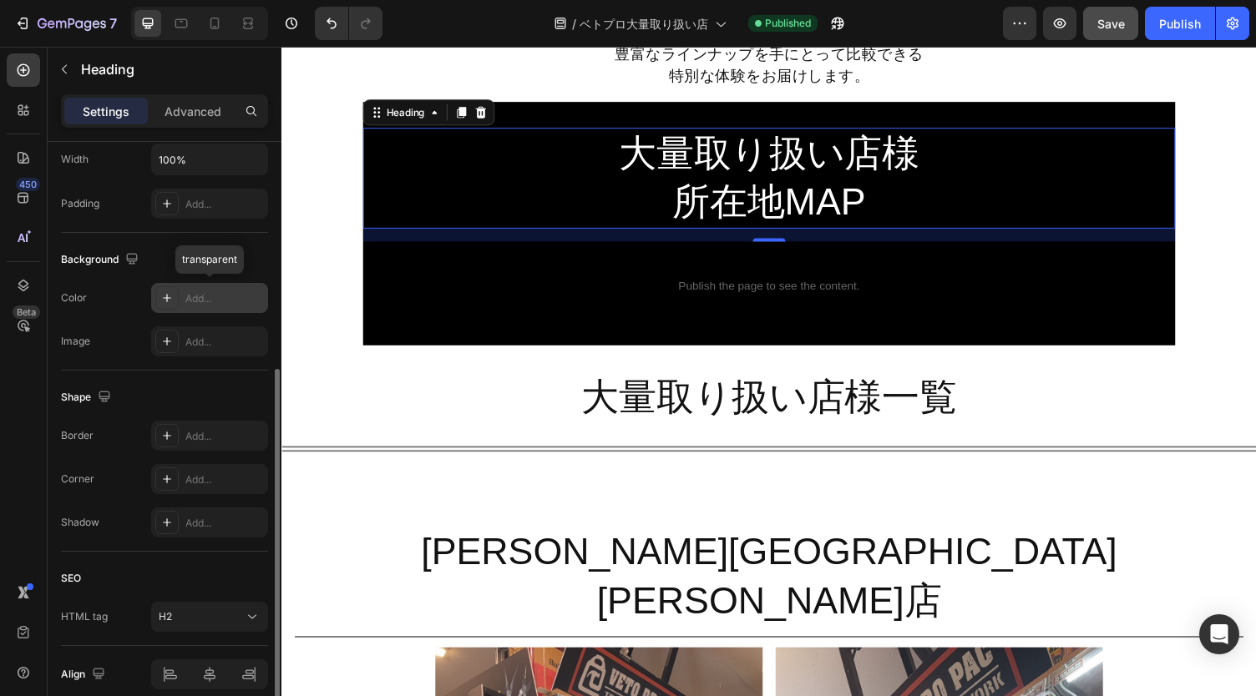
click at [222, 295] on div "Add..." at bounding box center [224, 298] width 78 height 15
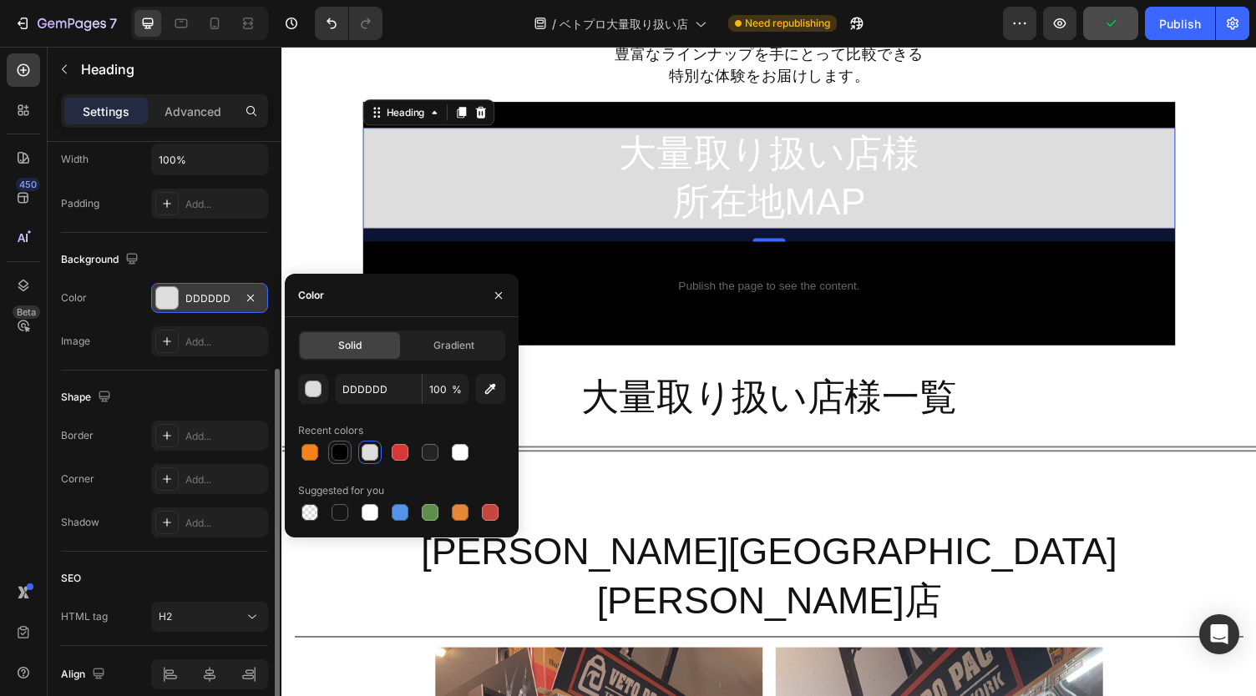
click at [341, 450] on div at bounding box center [339, 452] width 17 height 17
type input "000000"
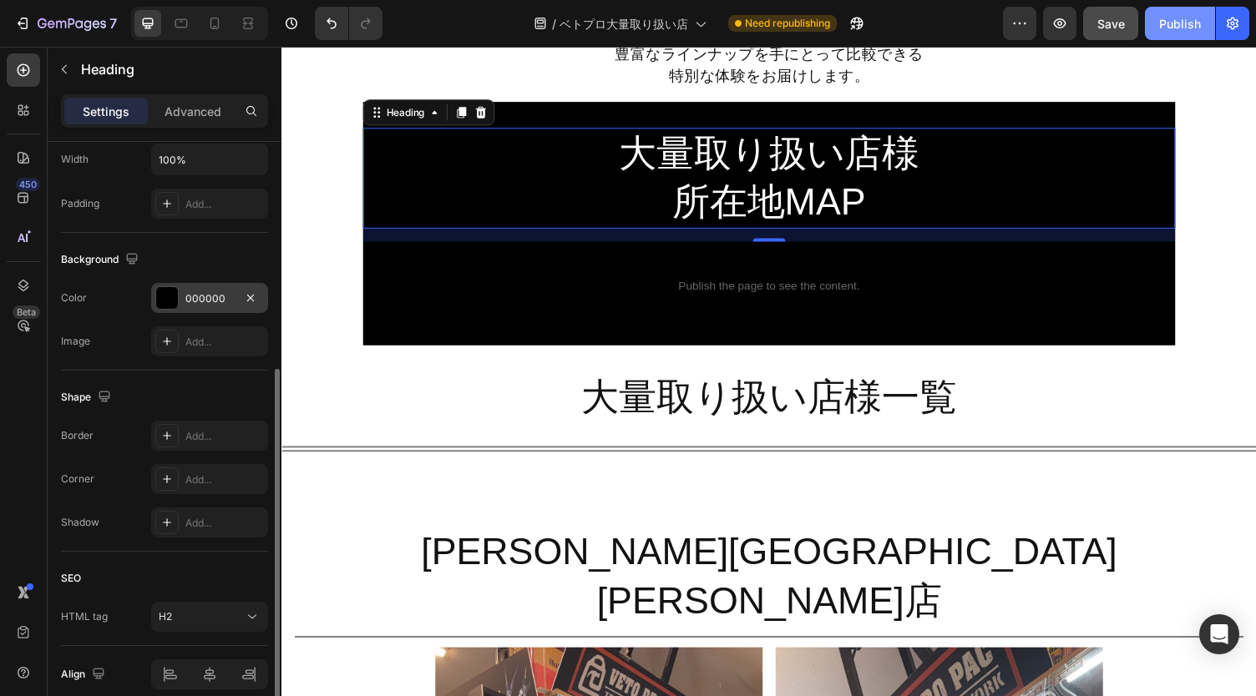
click at [1171, 34] on button "Publish" at bounding box center [1180, 23] width 70 height 33
click at [220, 26] on icon at bounding box center [214, 23] width 17 height 17
type input "34"
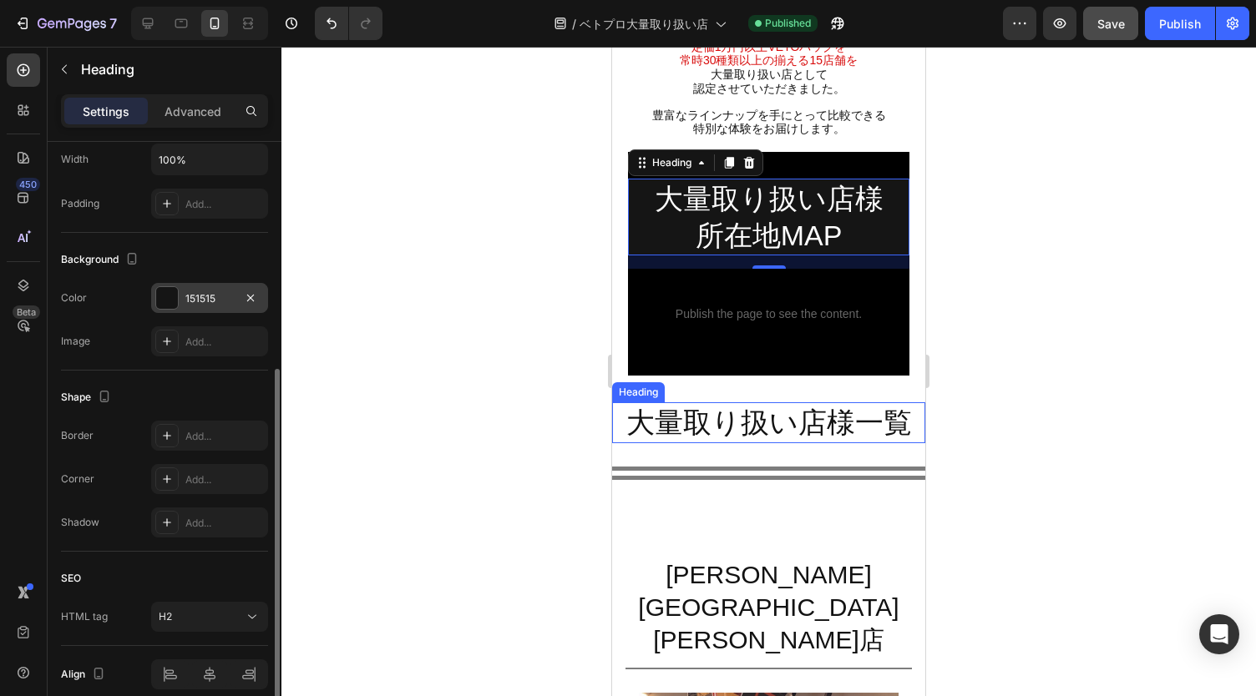
scroll to position [504, 0]
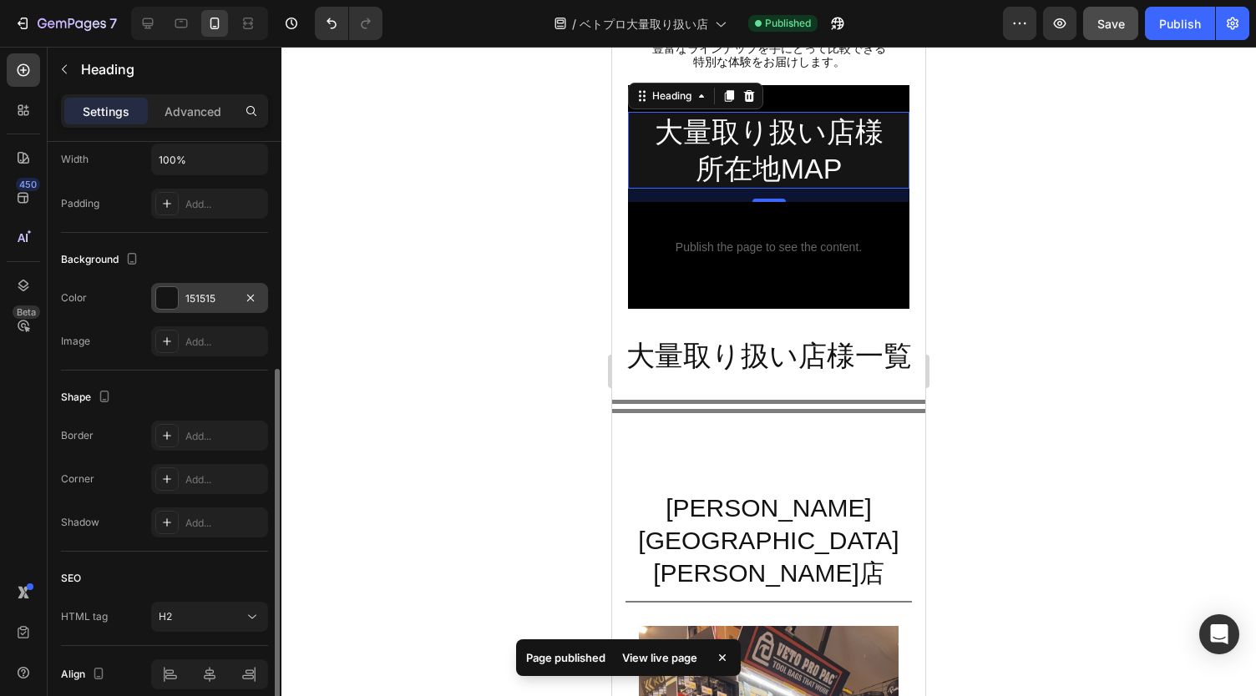
click at [210, 305] on div "151515" at bounding box center [209, 298] width 117 height 30
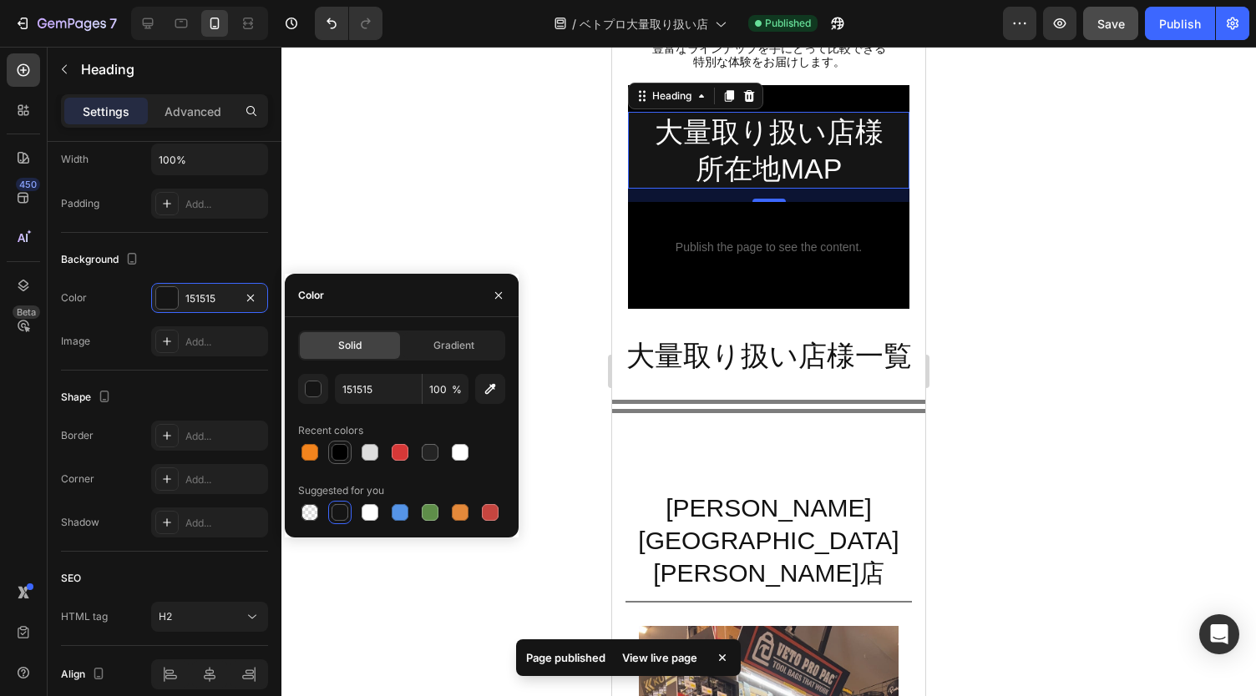
click at [340, 448] on div at bounding box center [339, 452] width 17 height 17
type input "000000"
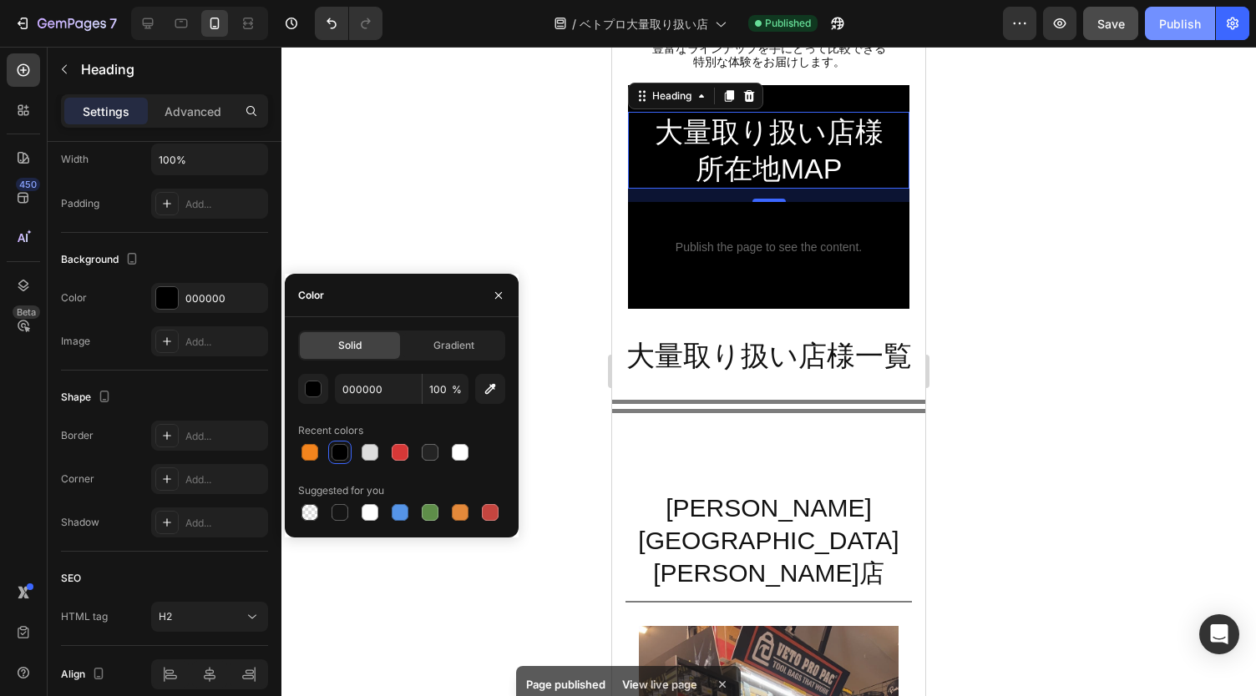
click at [1189, 30] on div "Publish" at bounding box center [1180, 24] width 42 height 18
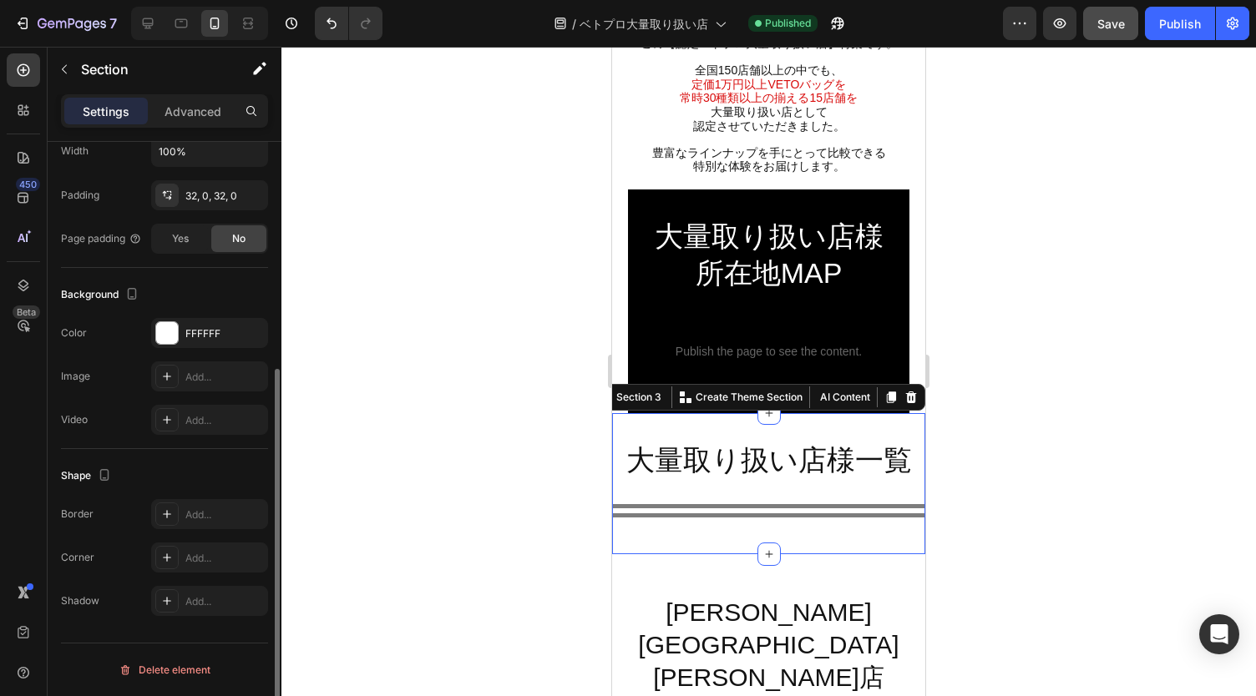
scroll to position [0, 0]
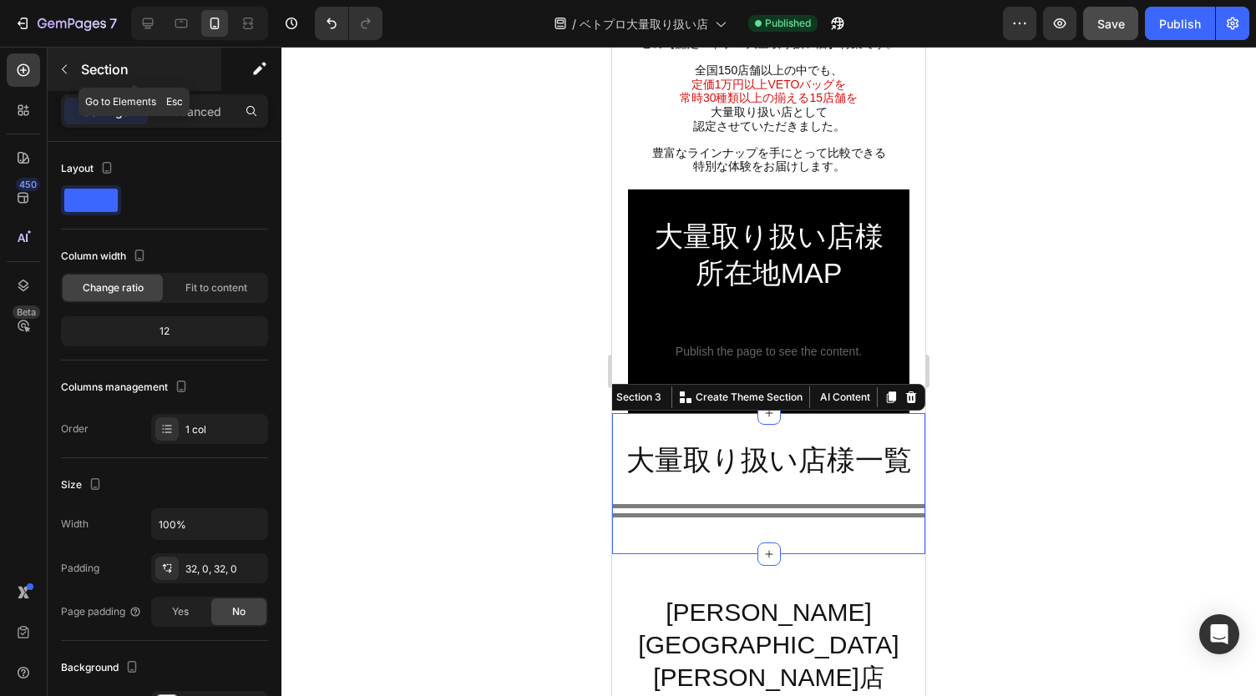
click at [63, 73] on icon "button" at bounding box center [64, 69] width 13 height 13
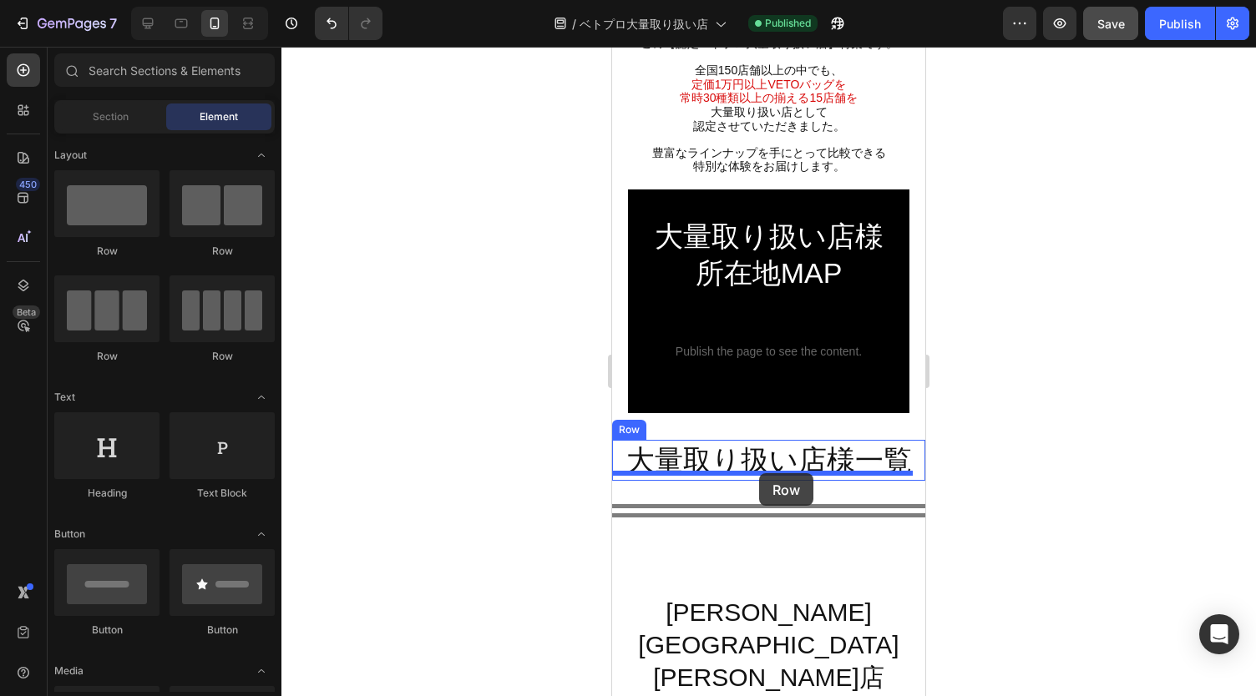
drag, startPoint x: 720, startPoint y: 248, endPoint x: 759, endPoint y: 473, distance: 228.8
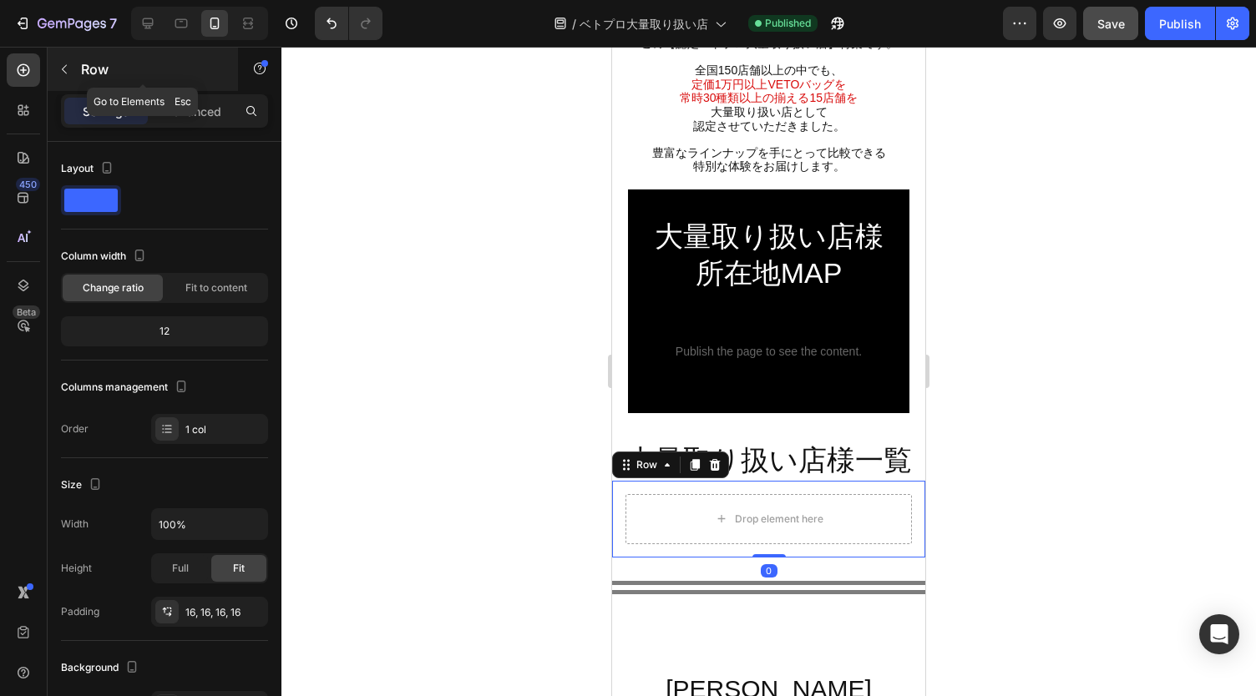
click at [62, 75] on icon "button" at bounding box center [64, 69] width 13 height 13
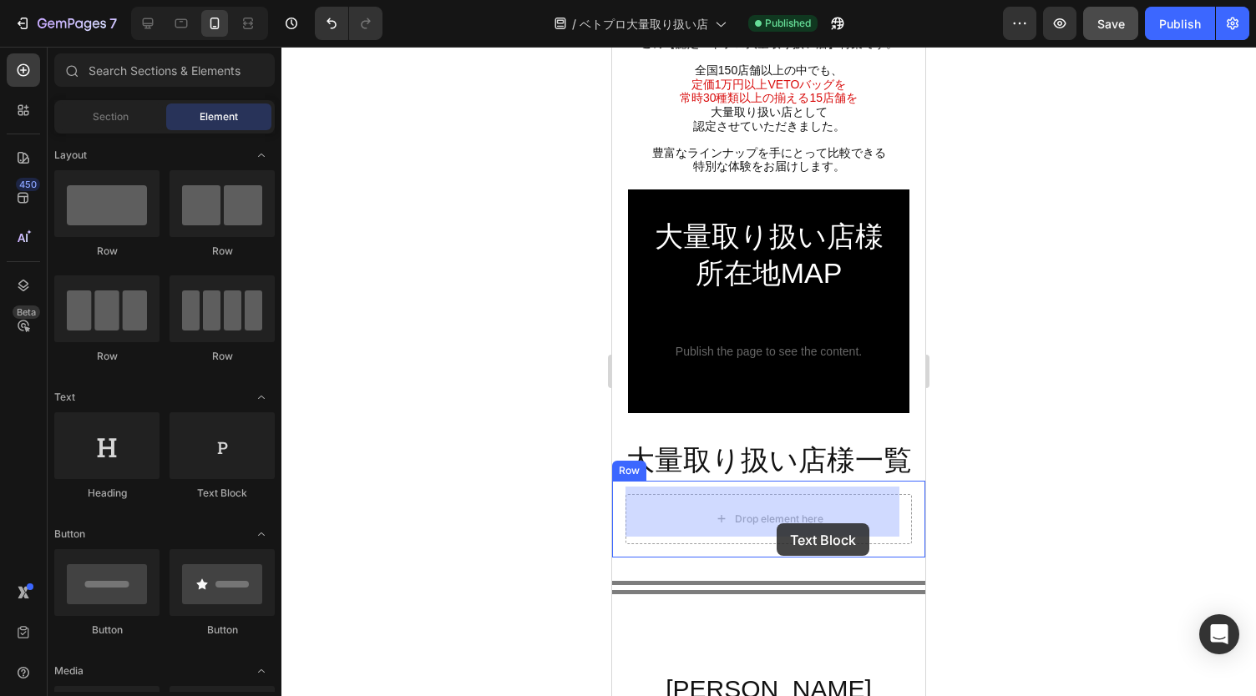
drag, startPoint x: 819, startPoint y: 509, endPoint x: 777, endPoint y: 524, distance: 44.9
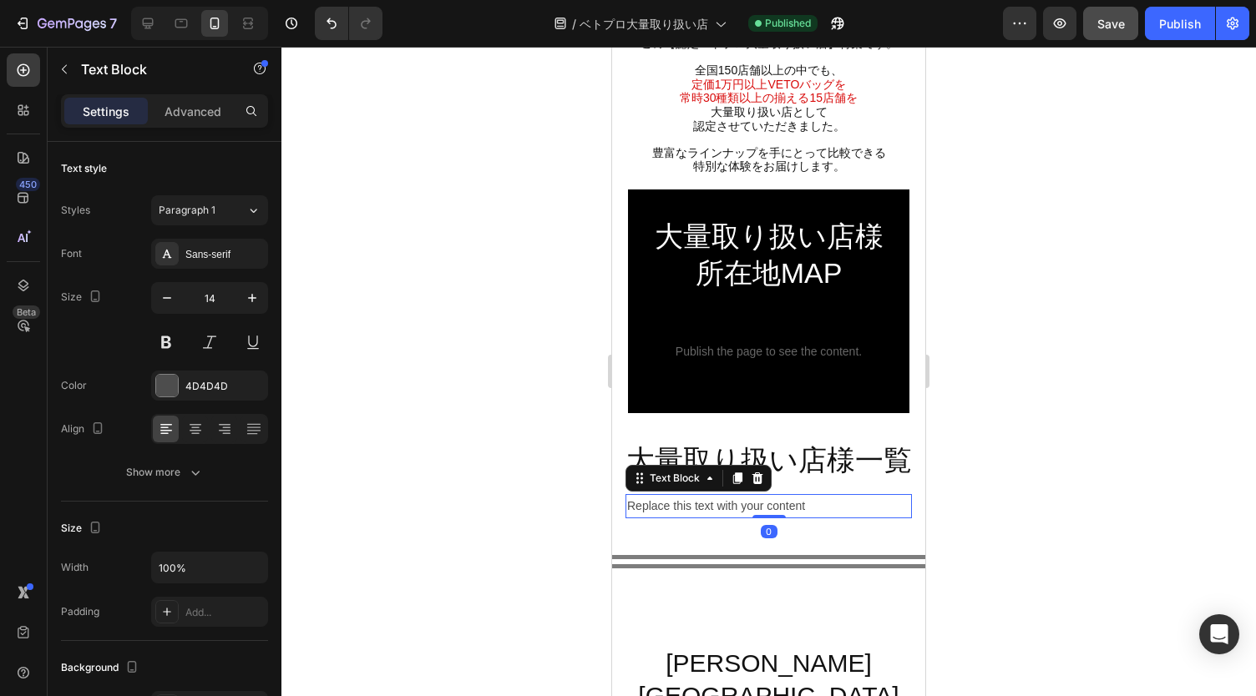
click at [818, 494] on div "Replace this text with your content" at bounding box center [768, 506] width 286 height 24
click at [818, 496] on p "Replace this text with your content" at bounding box center [768, 506] width 283 height 21
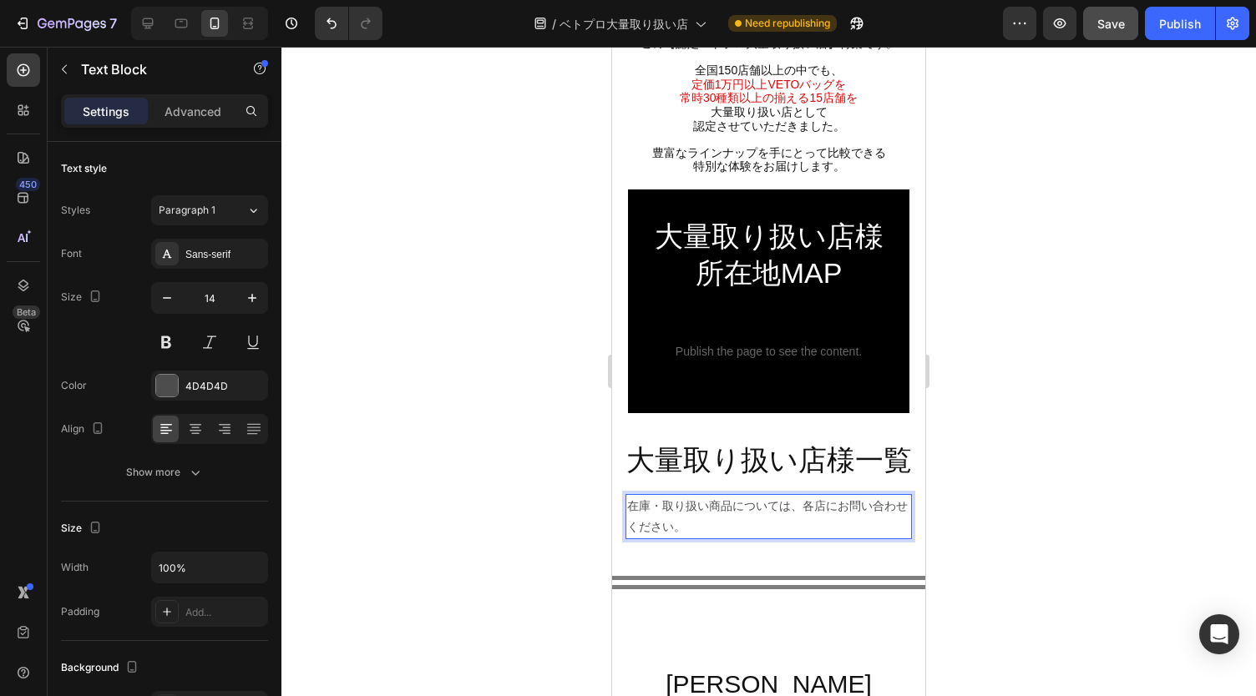
click at [800, 498] on p "在庫・取り扱い商品については、各店にお問い合わせください。" at bounding box center [768, 517] width 283 height 42
click at [144, 28] on icon at bounding box center [148, 23] width 11 height 11
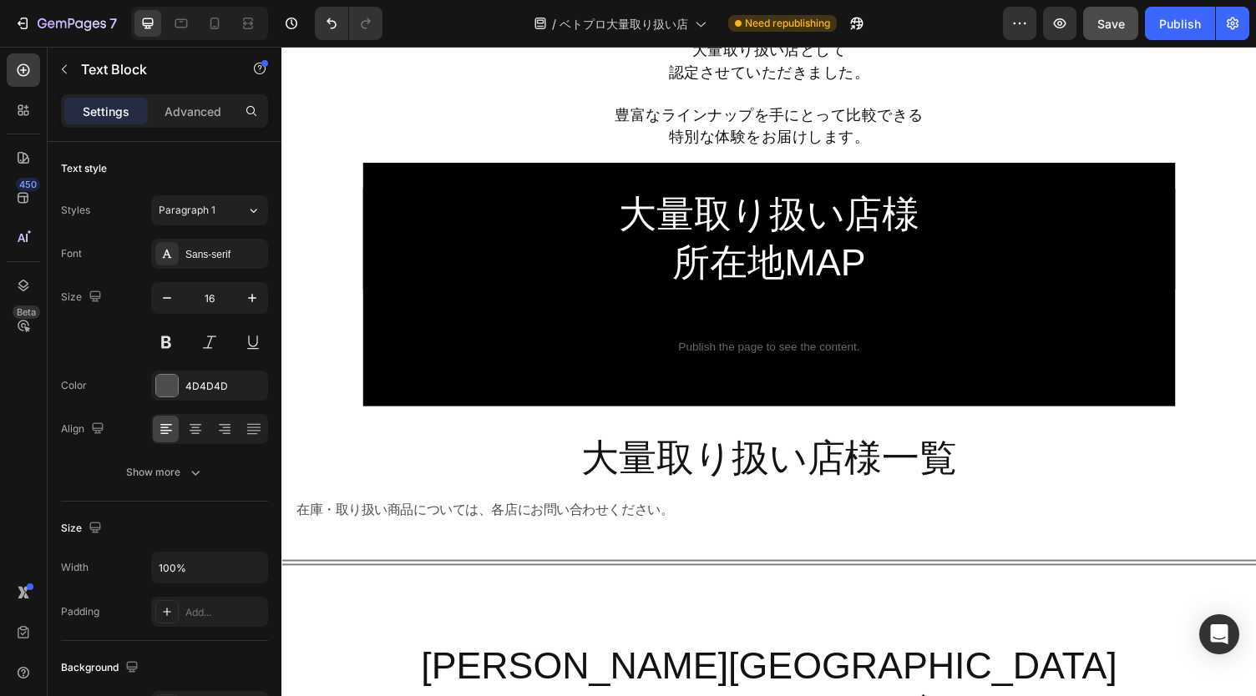
scroll to position [730, 0]
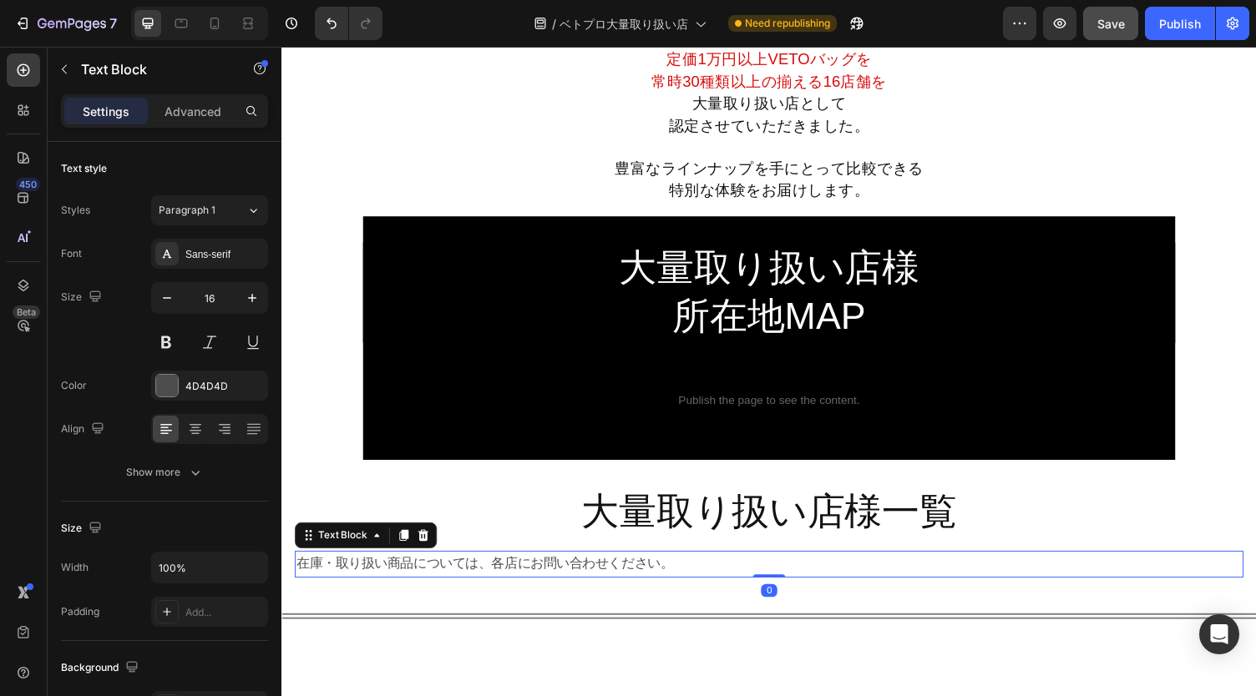
click at [696, 582] on p "在庫・取り扱い商品については、各店にお問い合わせください。" at bounding box center [782, 579] width 972 height 24
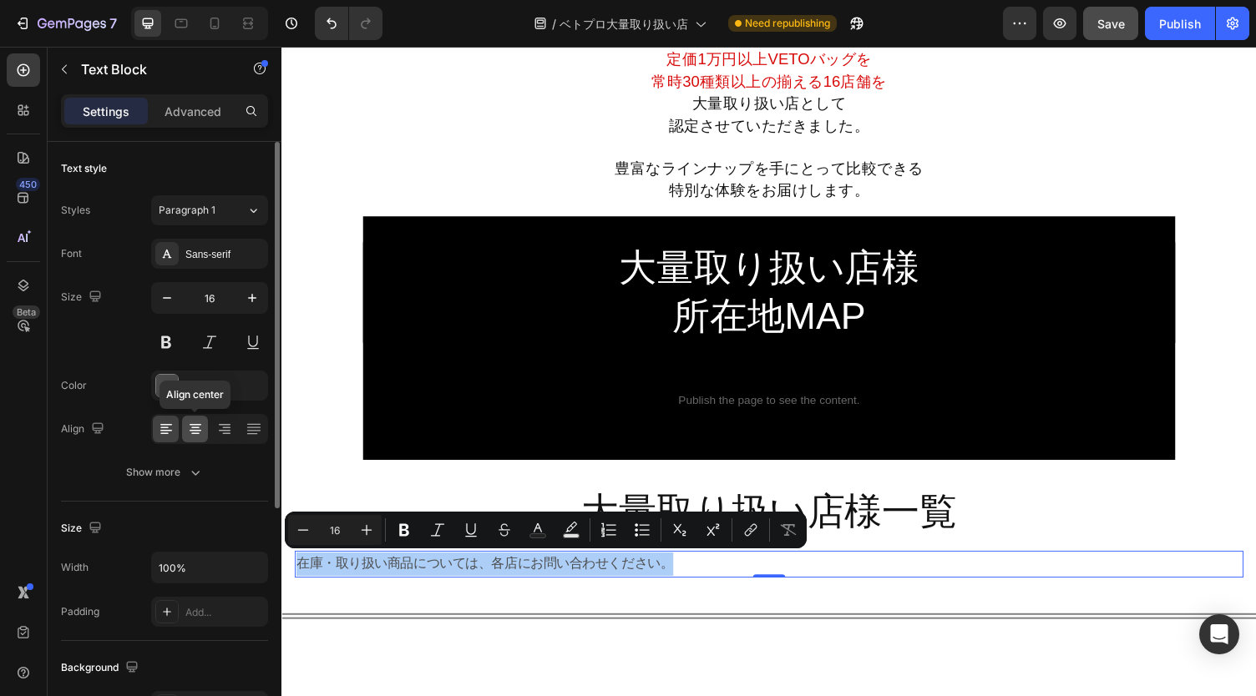
click at [200, 426] on icon at bounding box center [195, 429] width 17 height 17
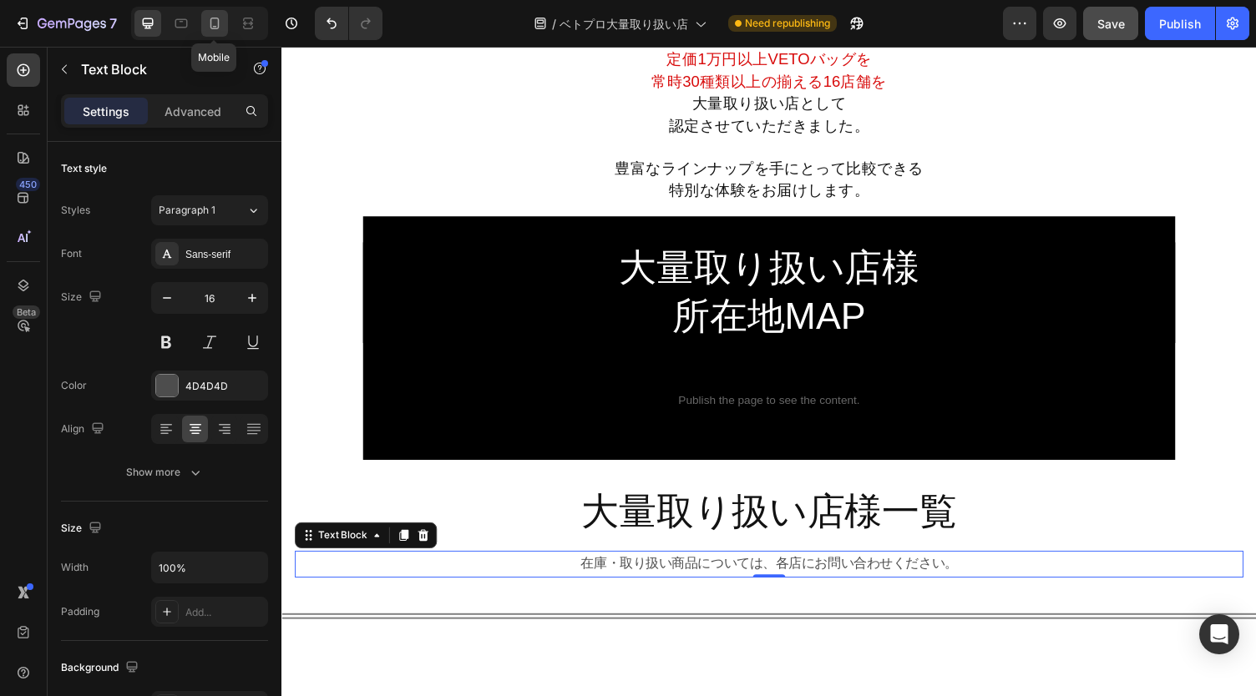
click at [218, 11] on div at bounding box center [214, 23] width 27 height 27
type input "14"
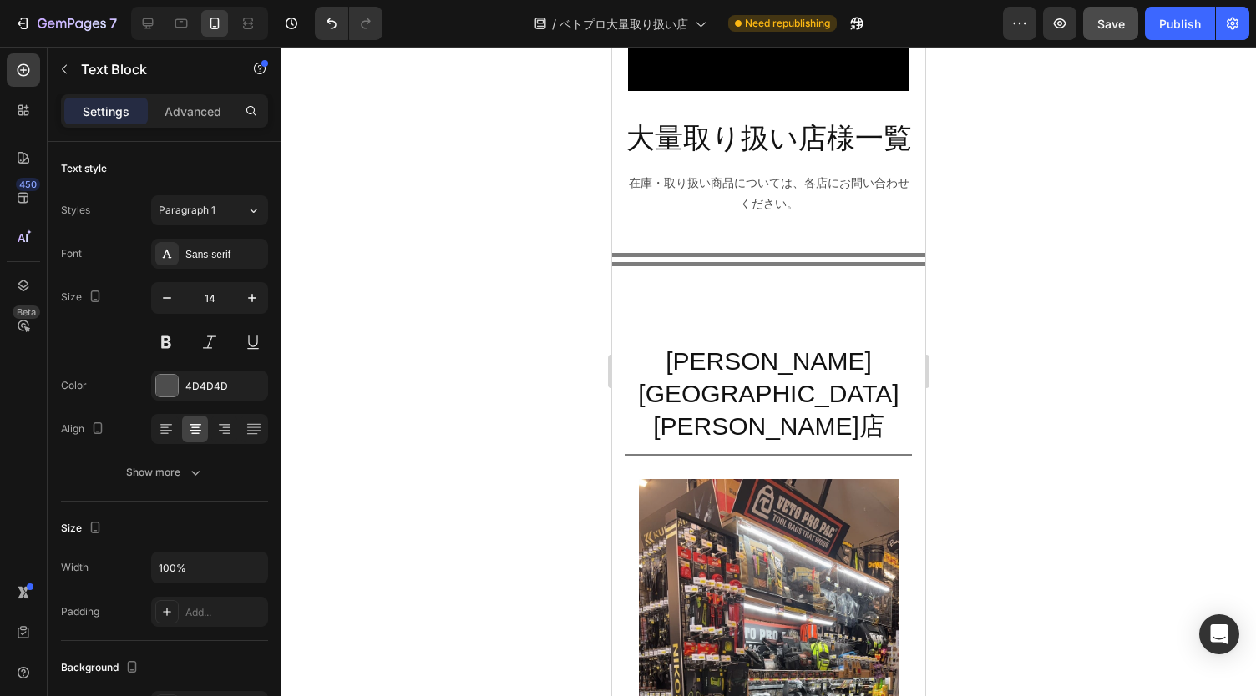
scroll to position [715, 0]
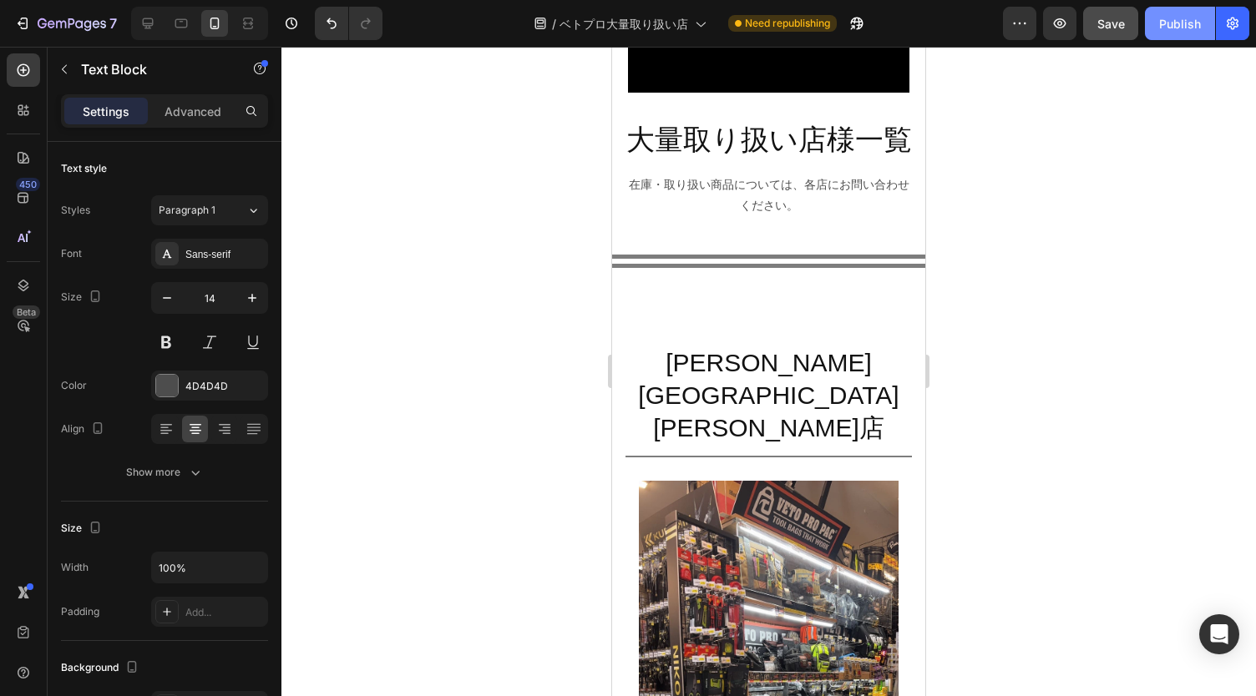
click at [1180, 24] on div "Publish" at bounding box center [1180, 24] width 42 height 18
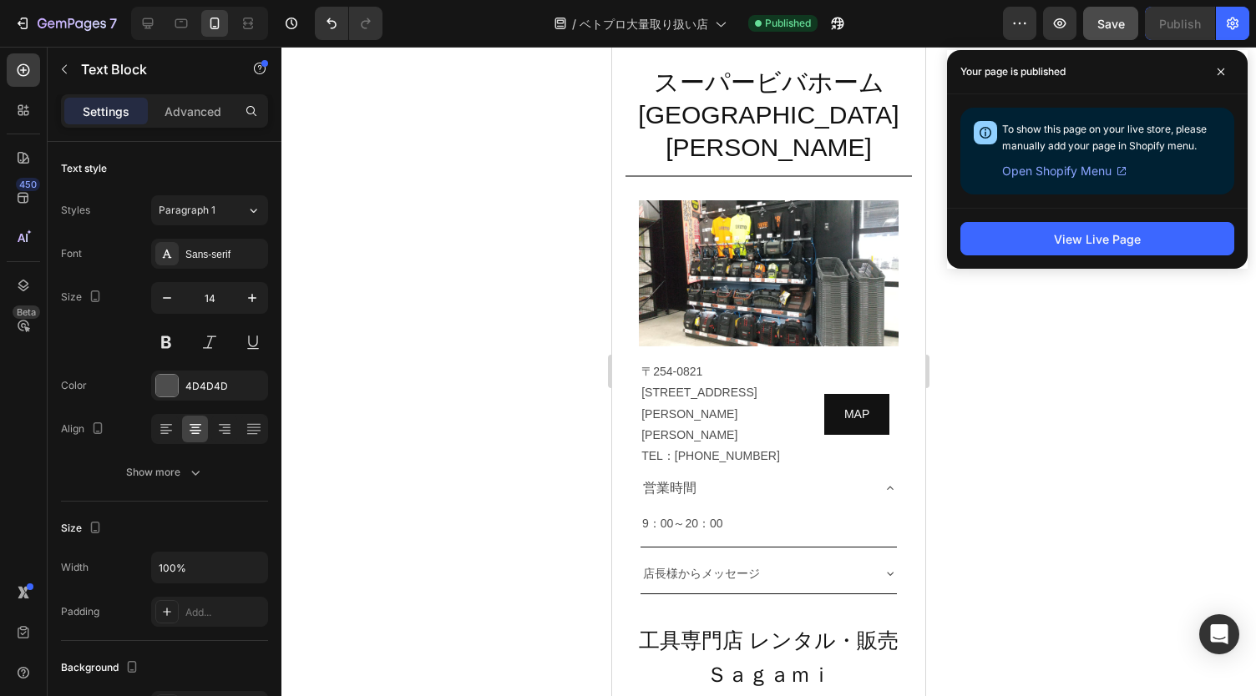
scroll to position [4243, 0]
click at [1098, 330] on div at bounding box center [768, 372] width 974 height 650
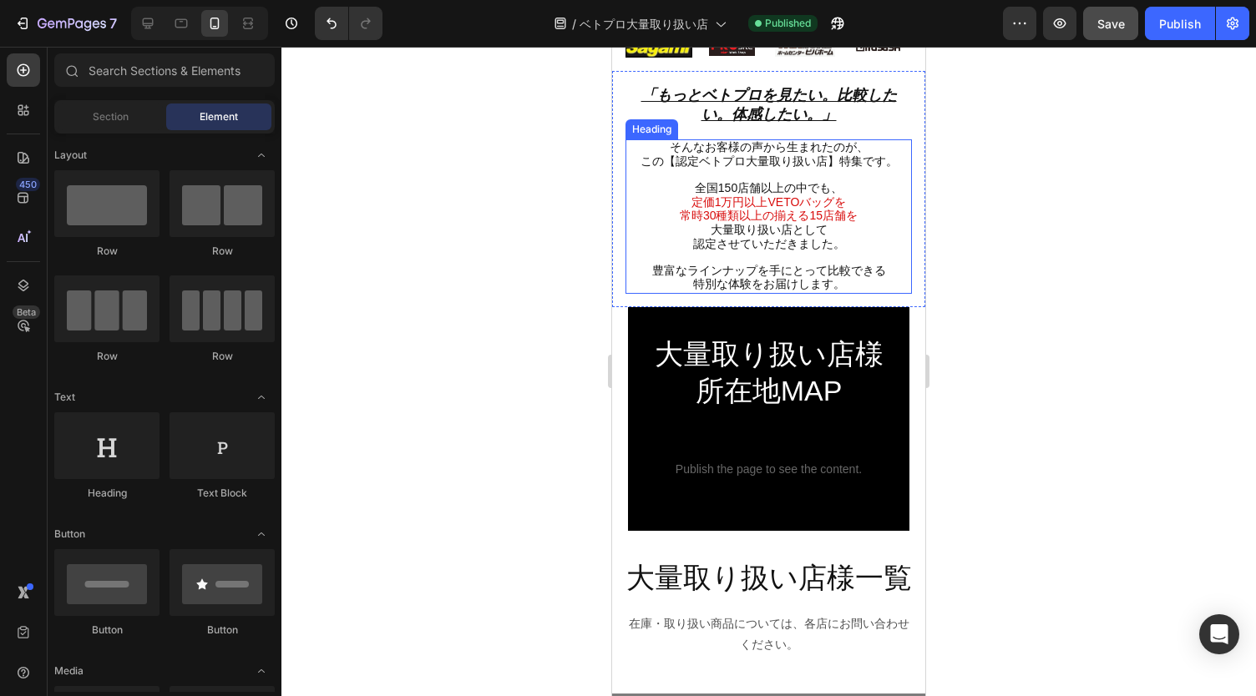
scroll to position [509, 0]
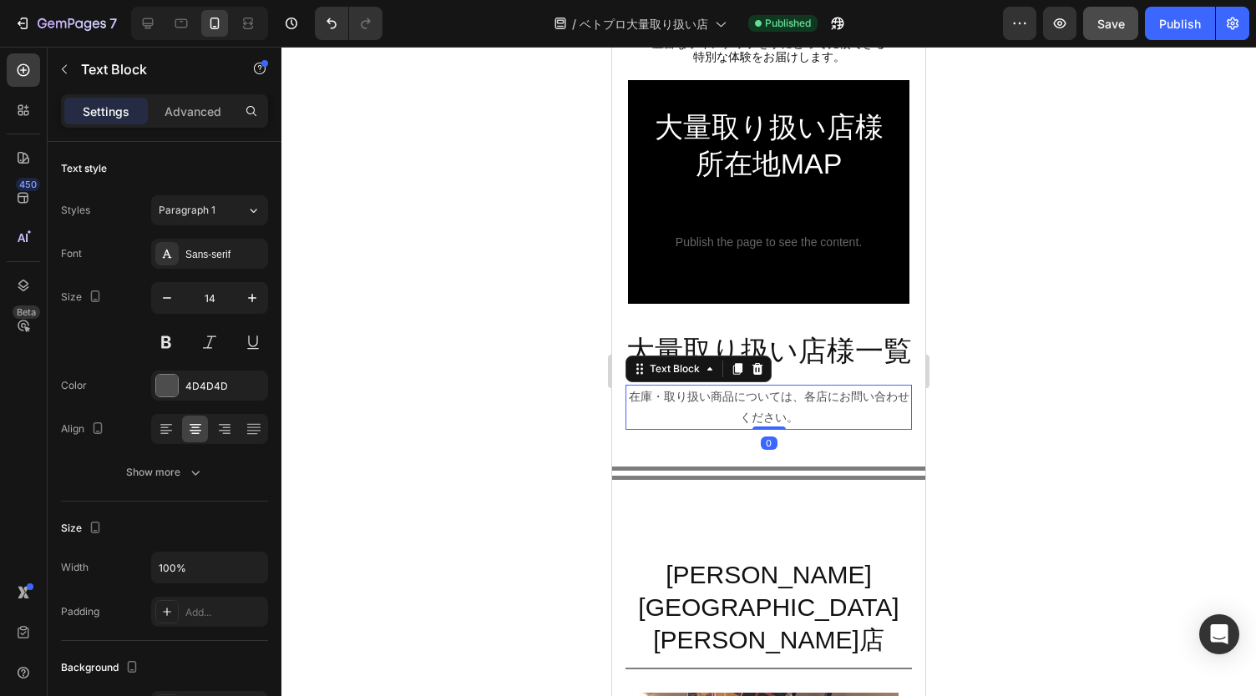
click at [1024, 423] on div at bounding box center [768, 372] width 974 height 650
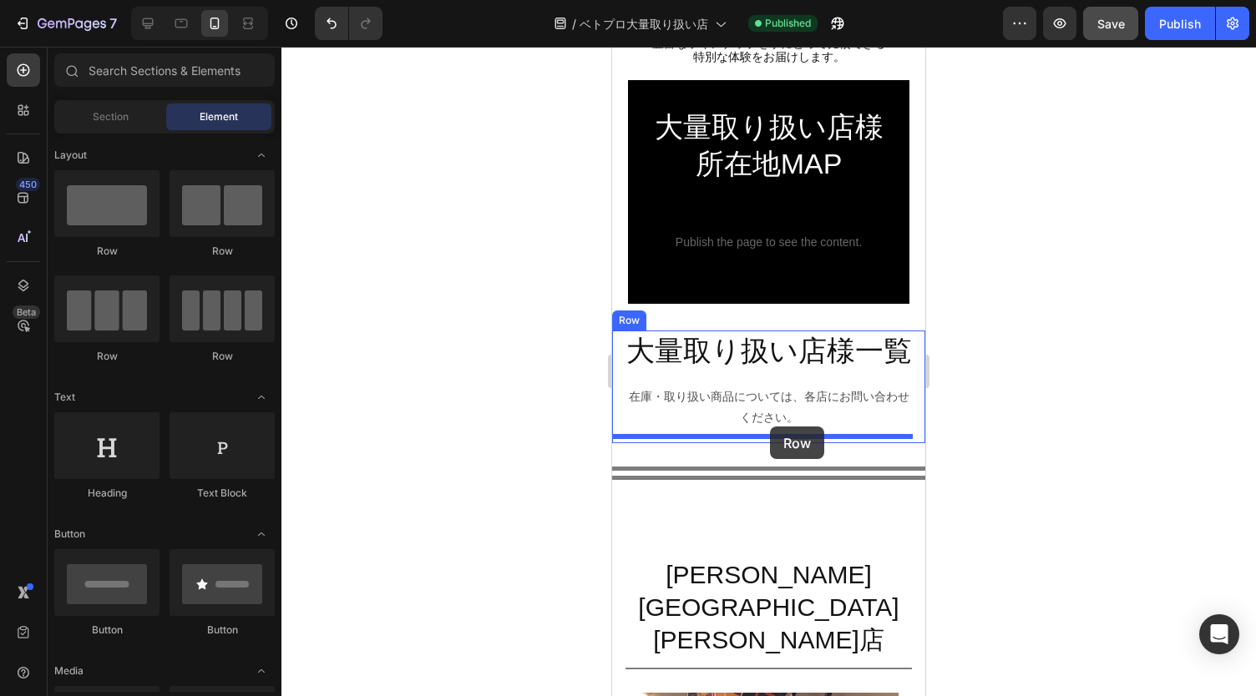
drag, startPoint x: 727, startPoint y: 262, endPoint x: 770, endPoint y: 427, distance: 169.9
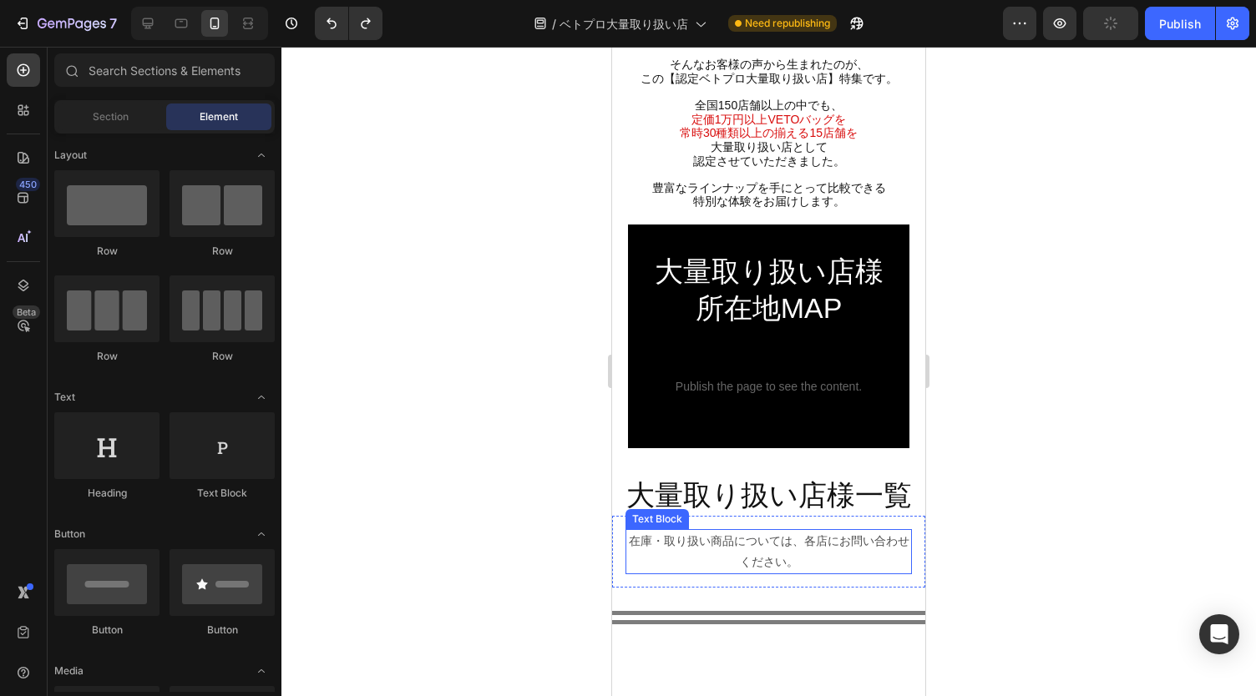
scroll to position [290, 0]
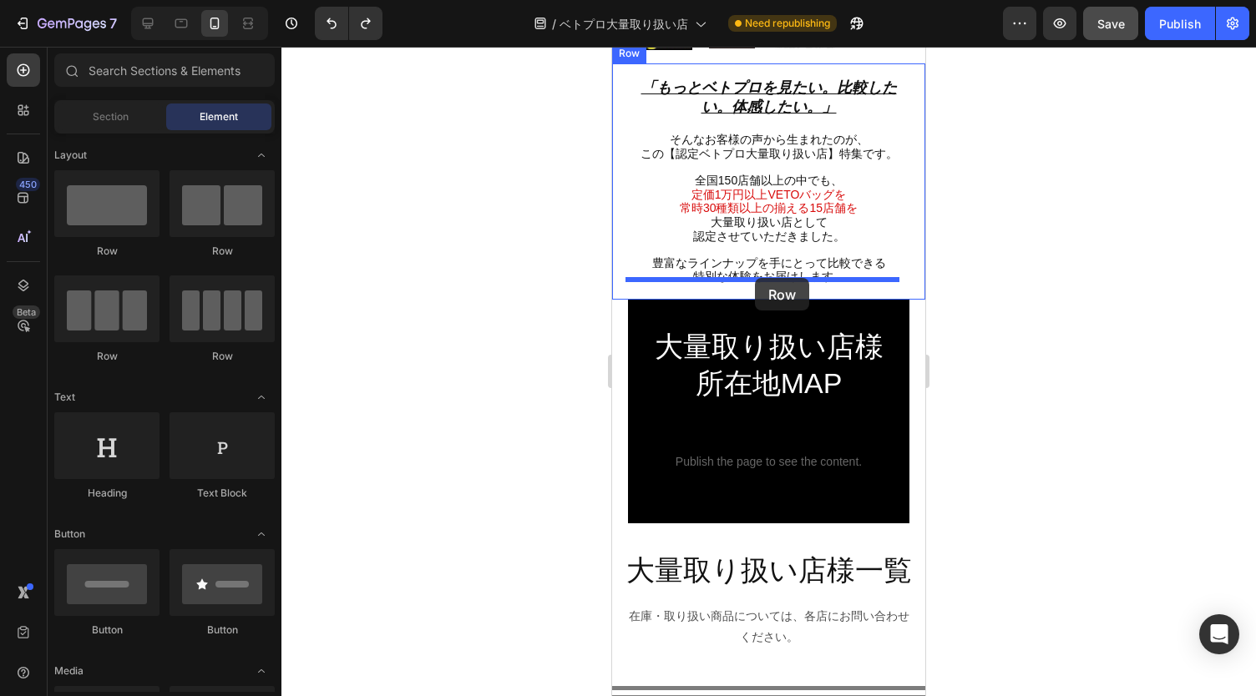
drag, startPoint x: 727, startPoint y: 254, endPoint x: 755, endPoint y: 278, distance: 36.7
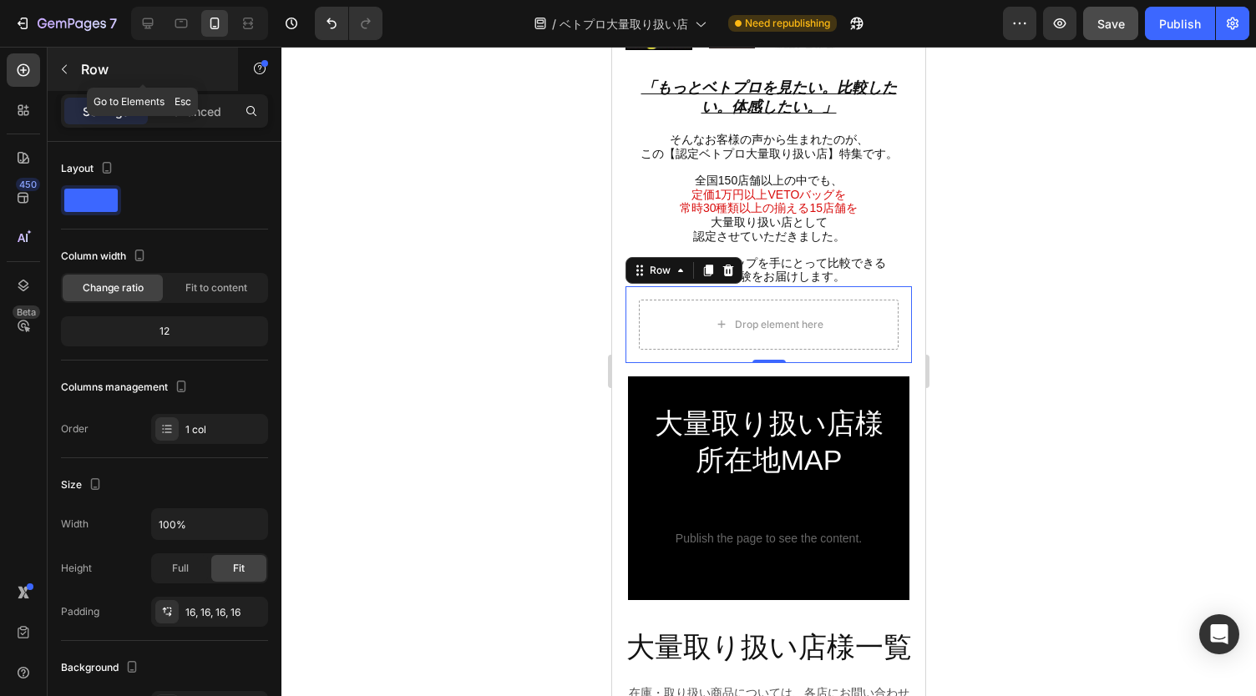
click at [71, 74] on button "button" at bounding box center [64, 69] width 27 height 27
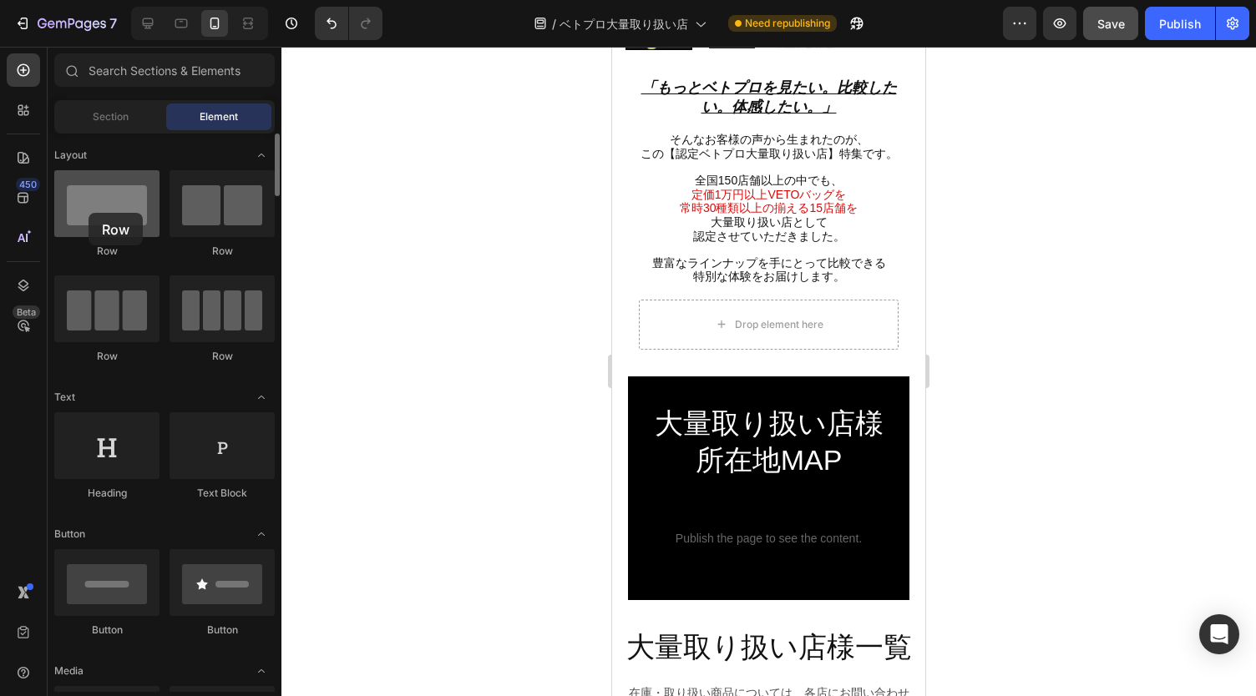
drag, startPoint x: 100, startPoint y: 201, endPoint x: 90, endPoint y: 213, distance: 15.4
click at [90, 213] on div at bounding box center [106, 203] width 105 height 67
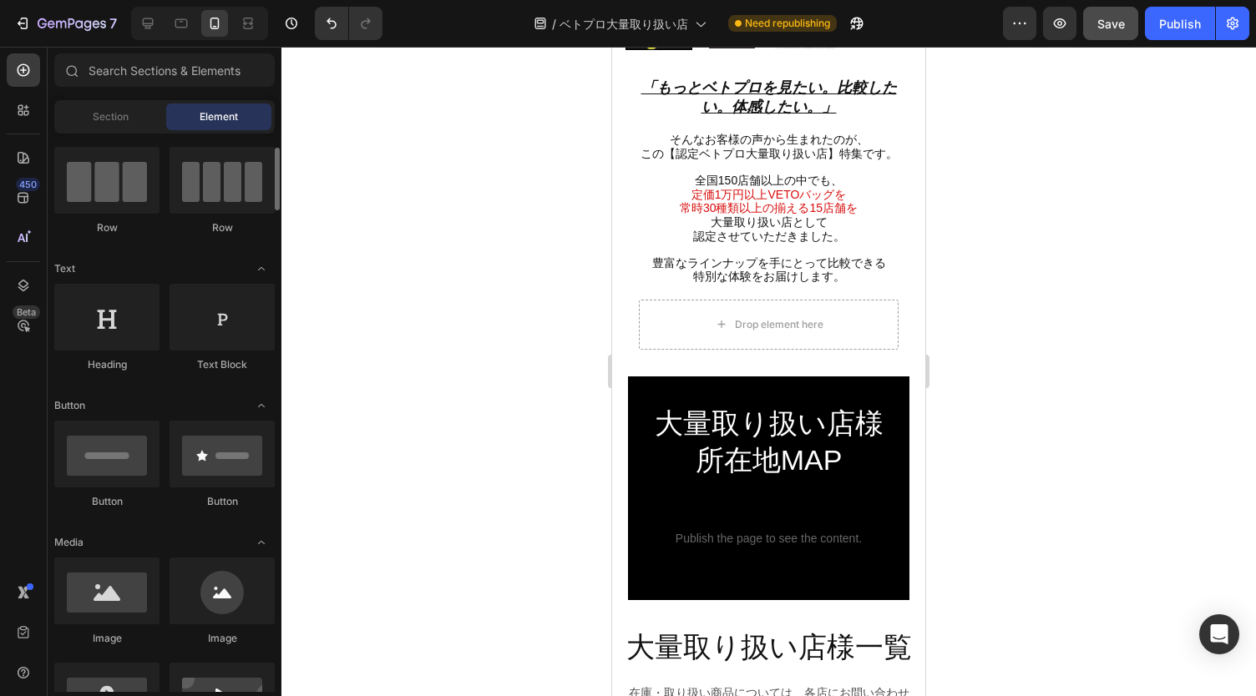
scroll to position [130, 0]
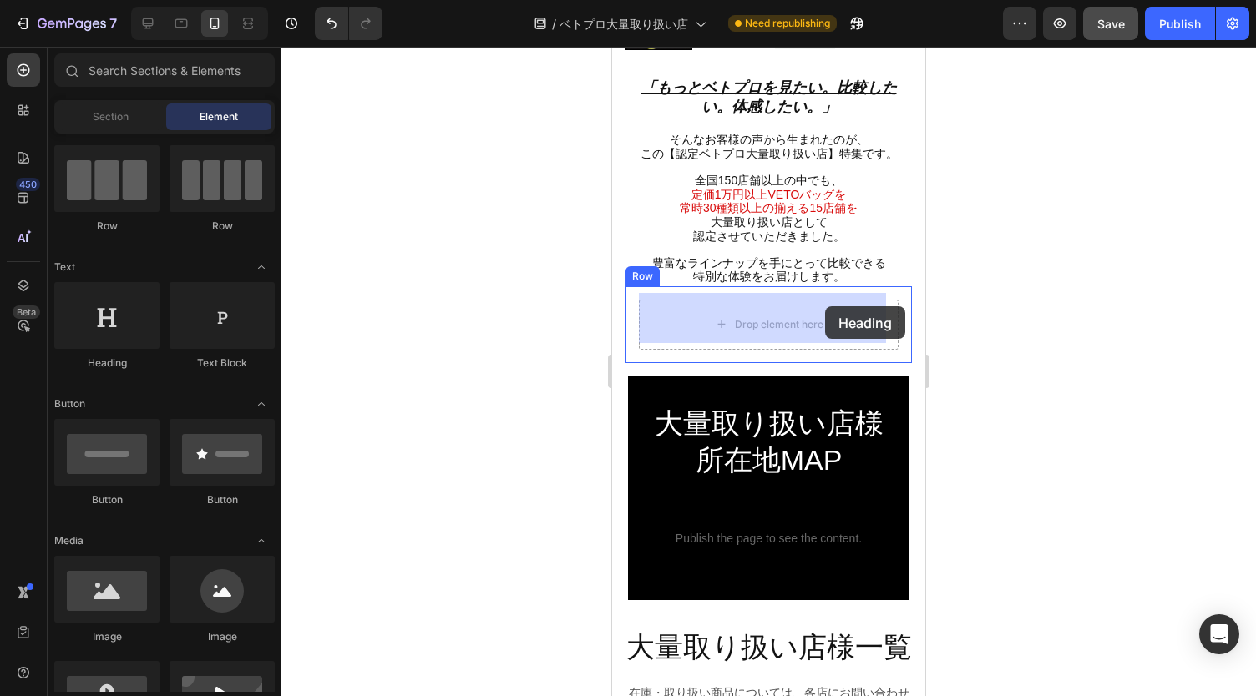
drag, startPoint x: 701, startPoint y: 356, endPoint x: 824, endPoint y: 306, distance: 132.3
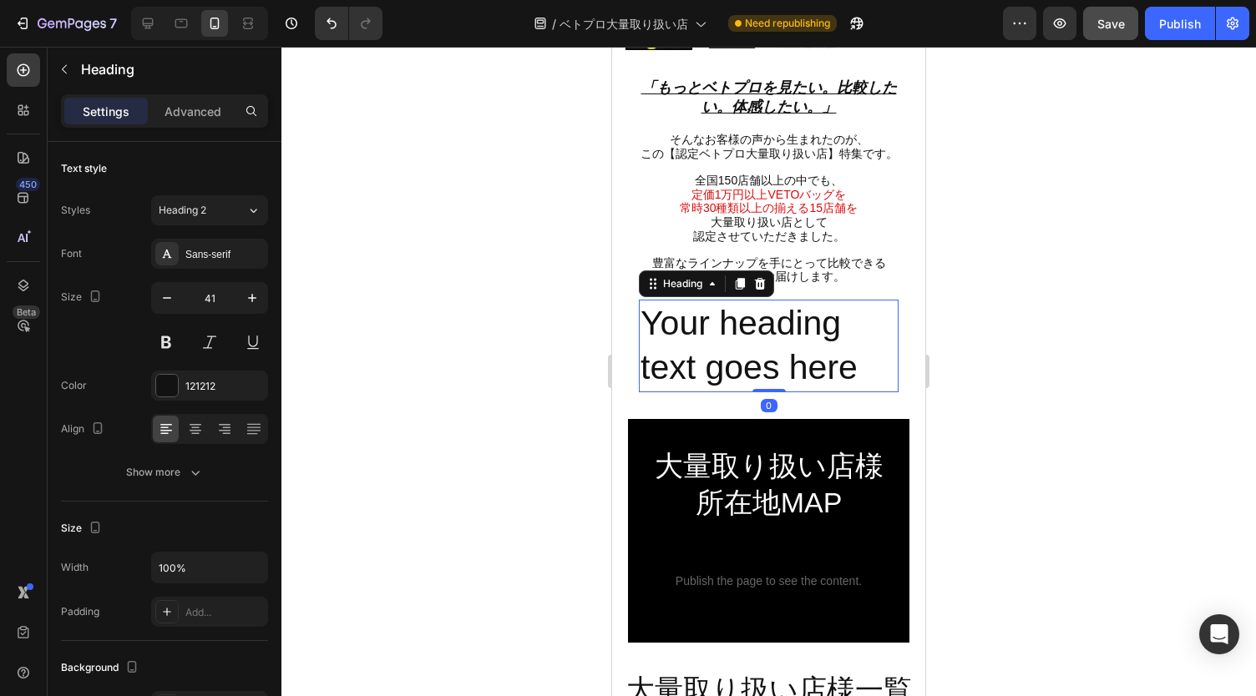
click at [728, 320] on h2 "Your heading text goes here" at bounding box center [769, 346] width 260 height 93
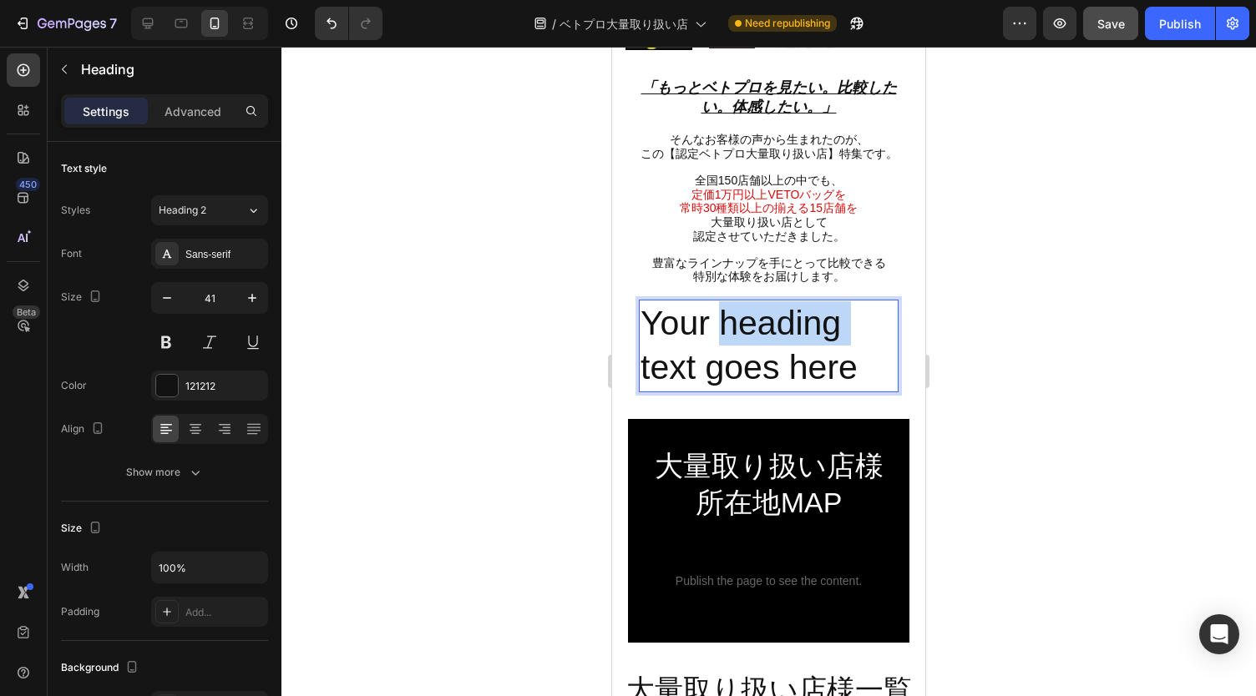
click at [728, 320] on p "Your heading text goes here" at bounding box center [768, 345] width 256 height 89
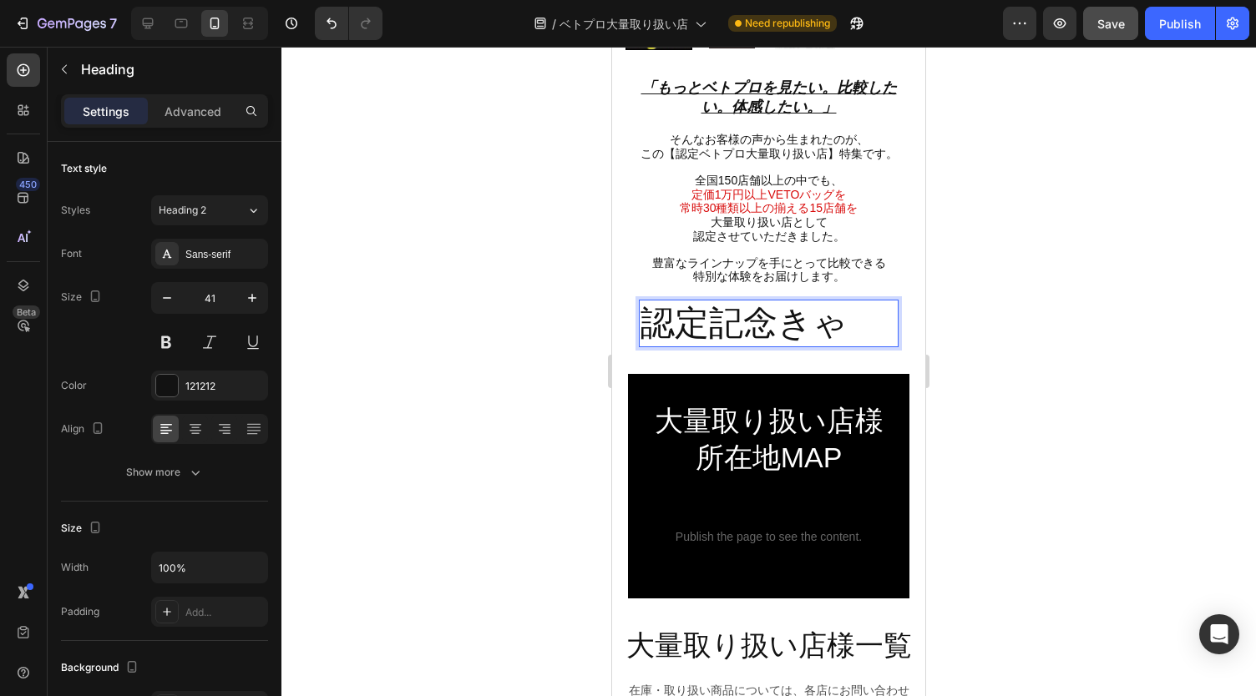
scroll to position [0, 0]
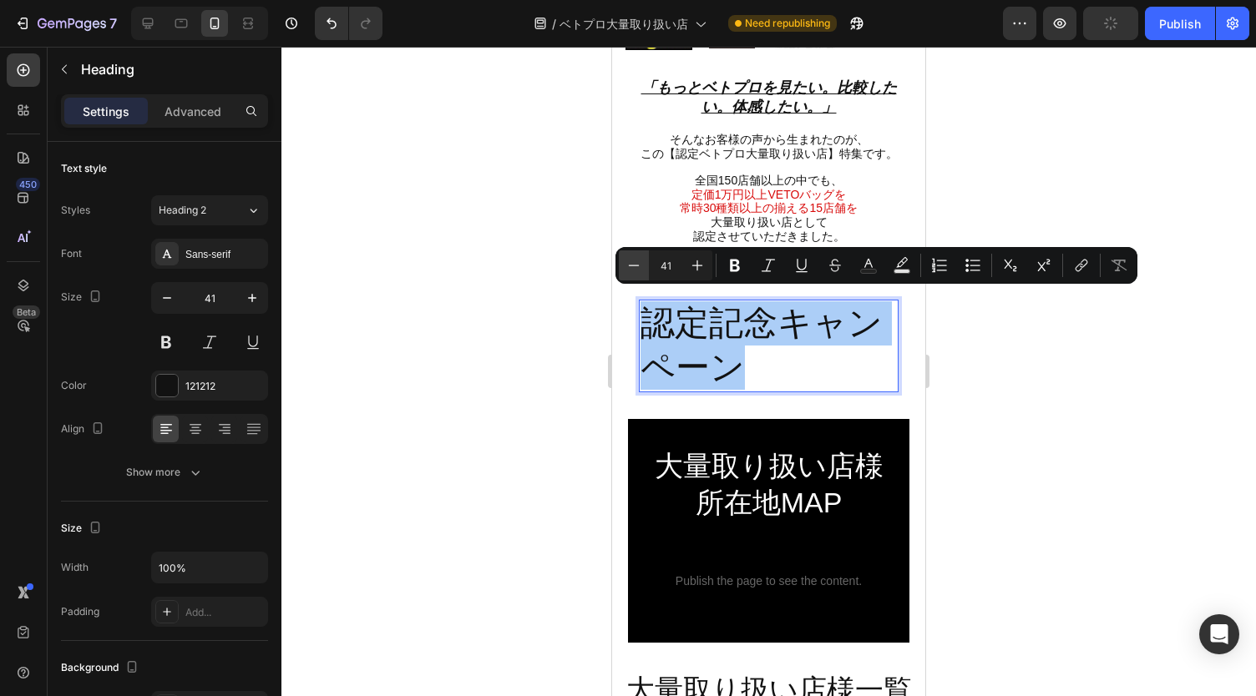
click at [635, 270] on icon "Editor contextual toolbar" at bounding box center [633, 265] width 17 height 17
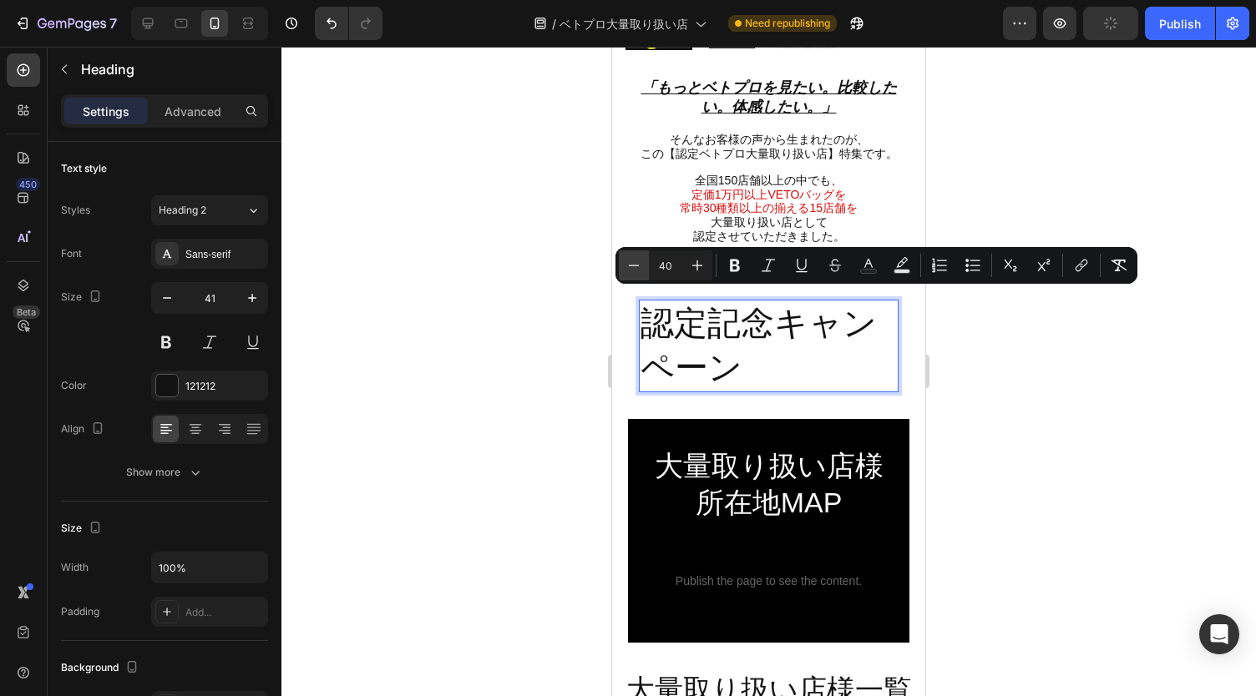
click at [635, 270] on icon "Editor contextual toolbar" at bounding box center [633, 265] width 17 height 17
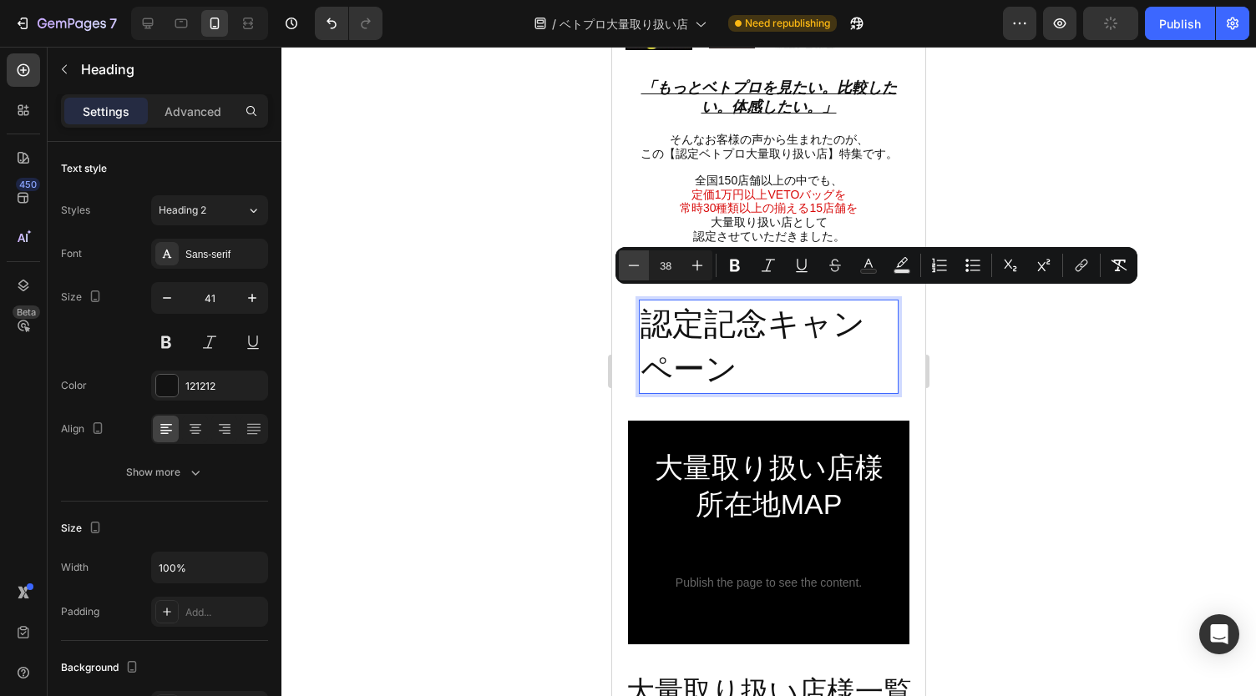
click at [635, 270] on icon "Editor contextual toolbar" at bounding box center [633, 265] width 17 height 17
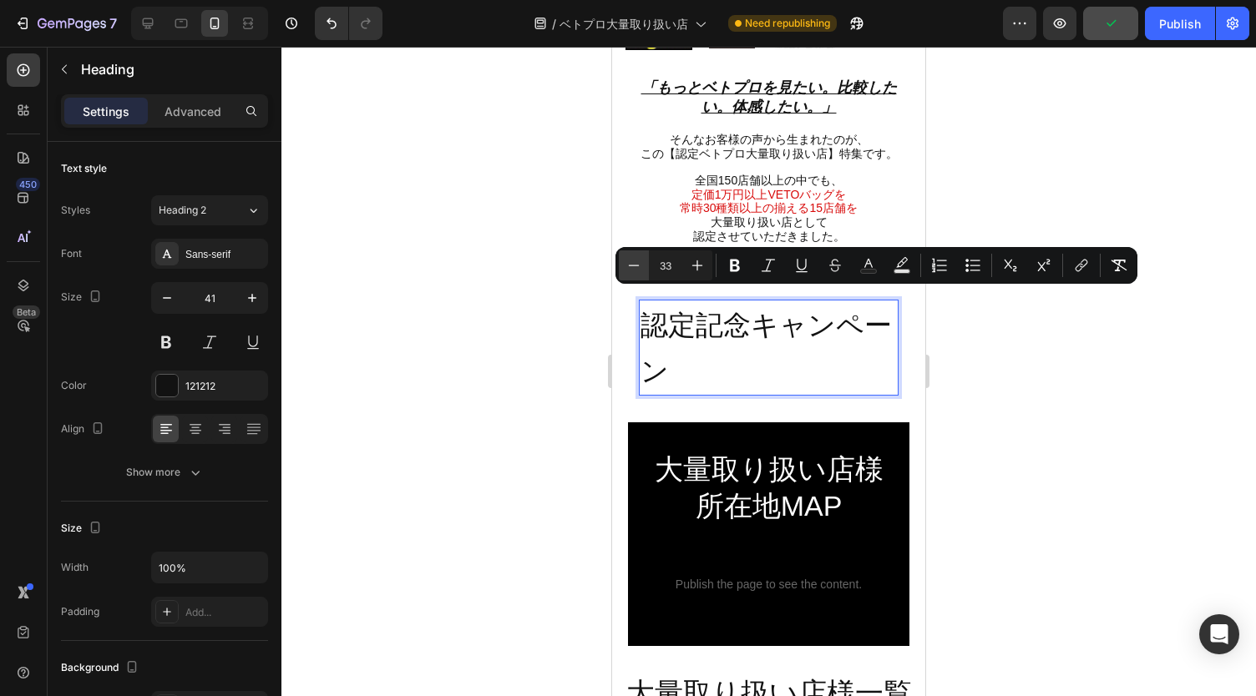
click at [635, 270] on icon "Editor contextual toolbar" at bounding box center [633, 265] width 17 height 17
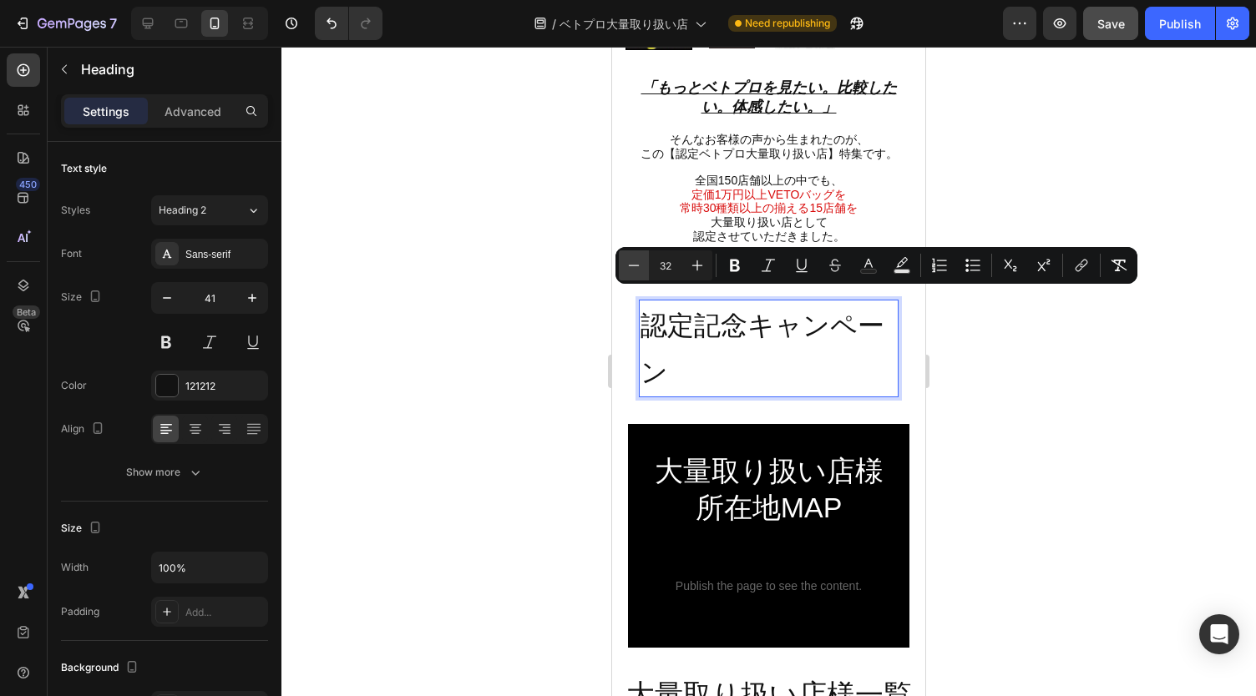
click at [635, 270] on icon "Editor contextual toolbar" at bounding box center [633, 265] width 17 height 17
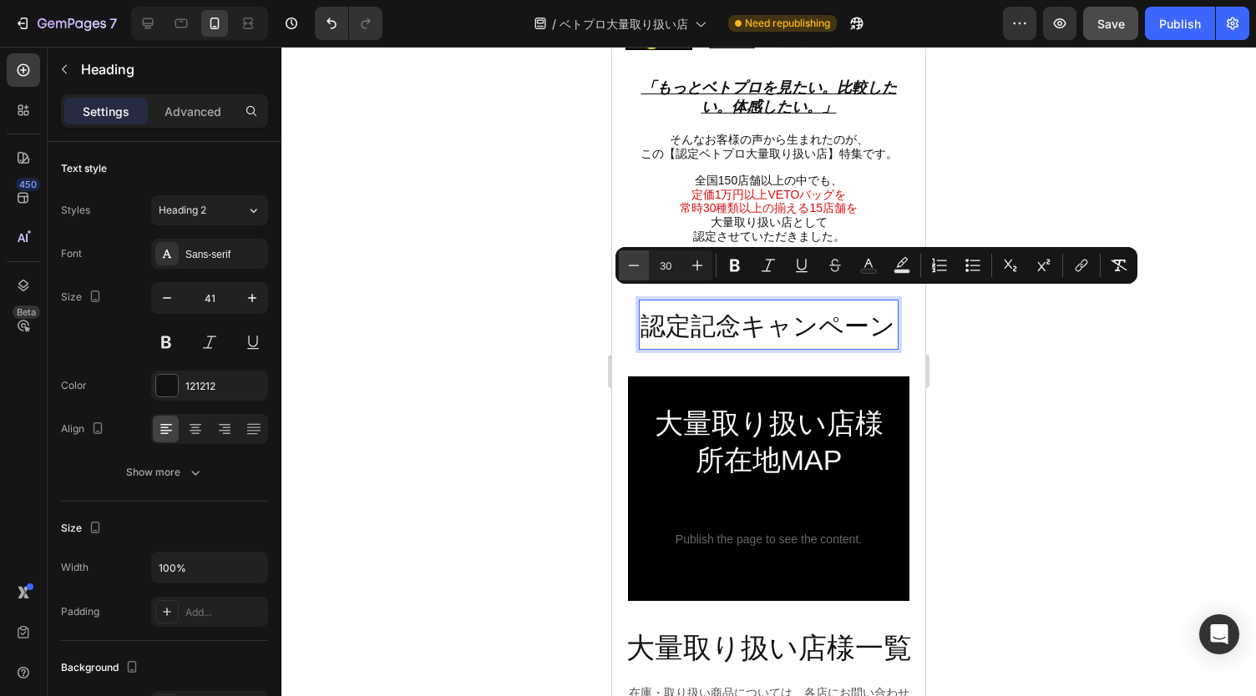
click at [635, 270] on icon "Editor contextual toolbar" at bounding box center [633, 265] width 17 height 17
type input "29"
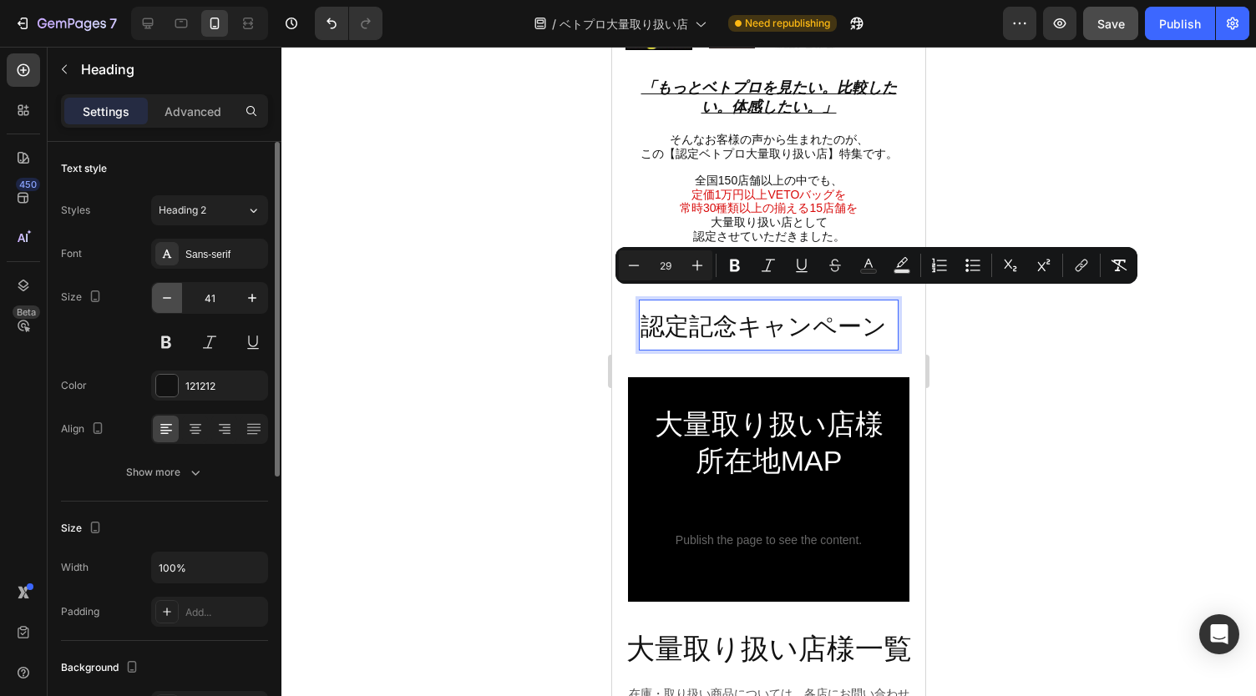
click at [157, 290] on button "button" at bounding box center [167, 298] width 30 height 30
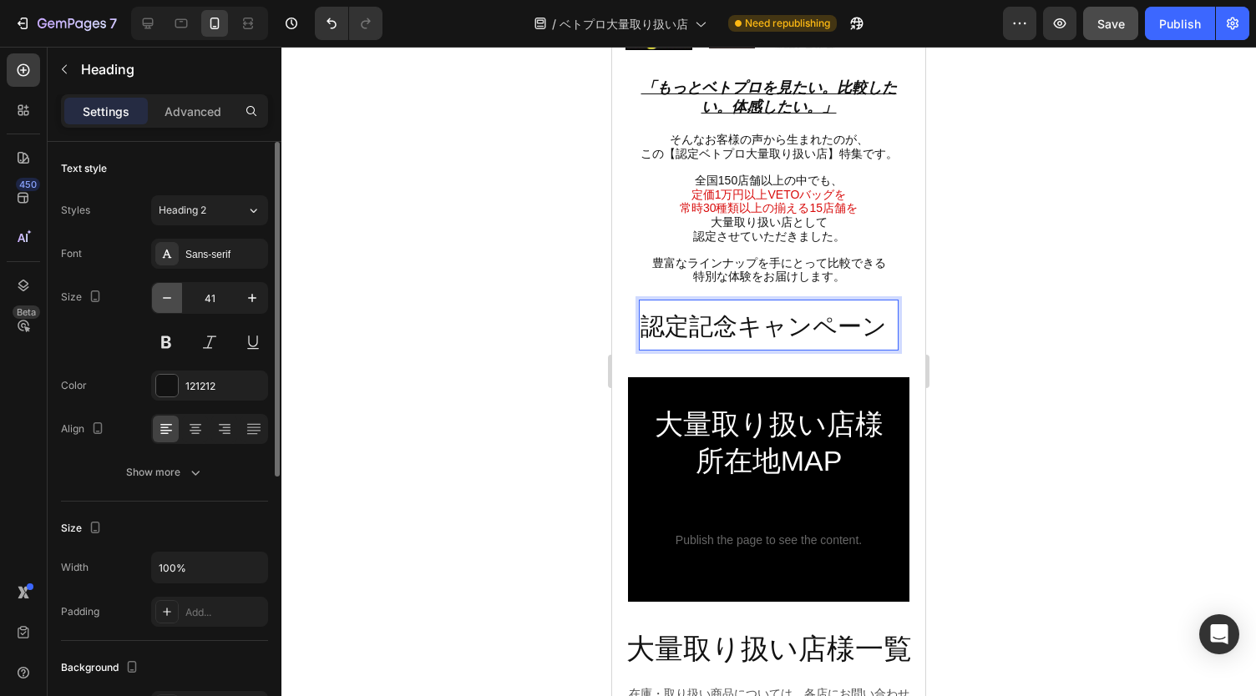
click at [157, 290] on button "button" at bounding box center [167, 298] width 30 height 30
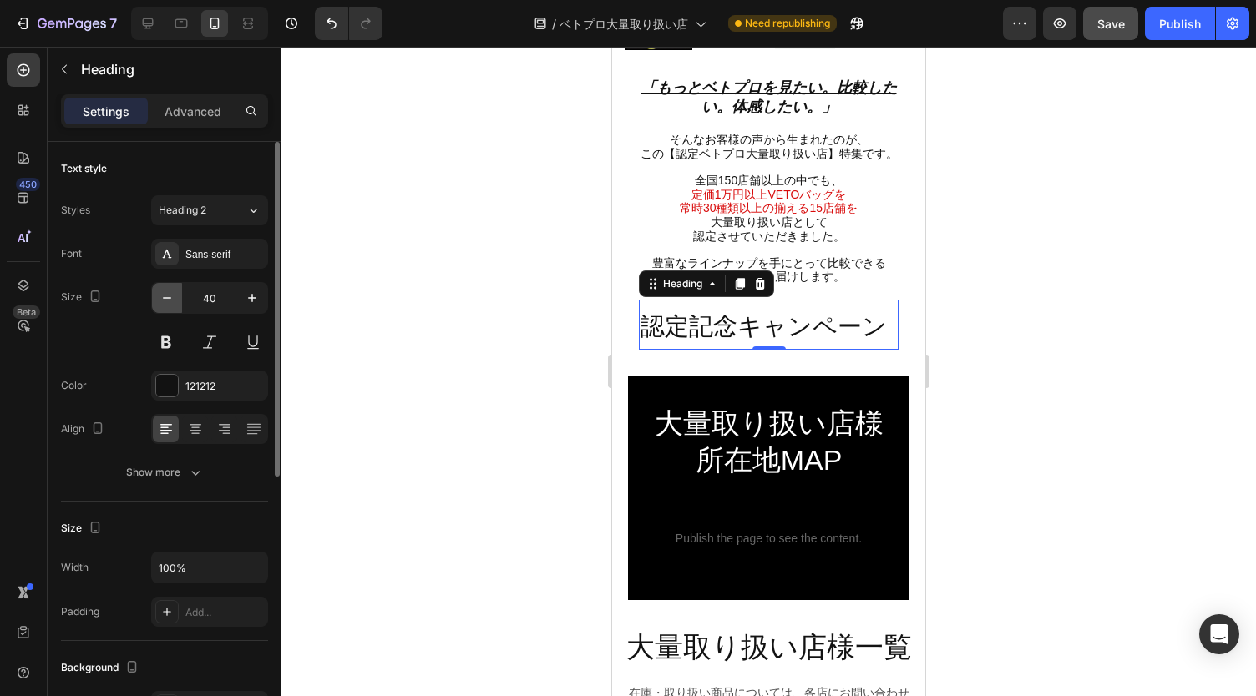
click at [157, 290] on button "button" at bounding box center [167, 298] width 30 height 30
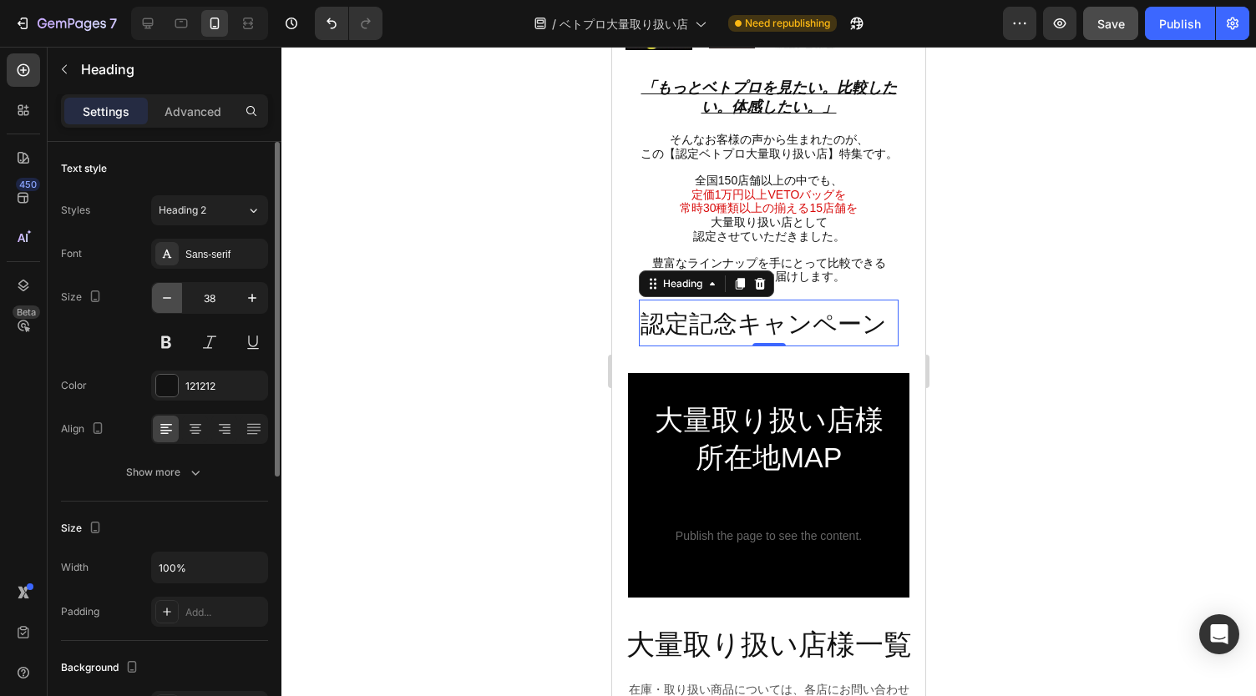
click at [157, 290] on button "button" at bounding box center [167, 298] width 30 height 30
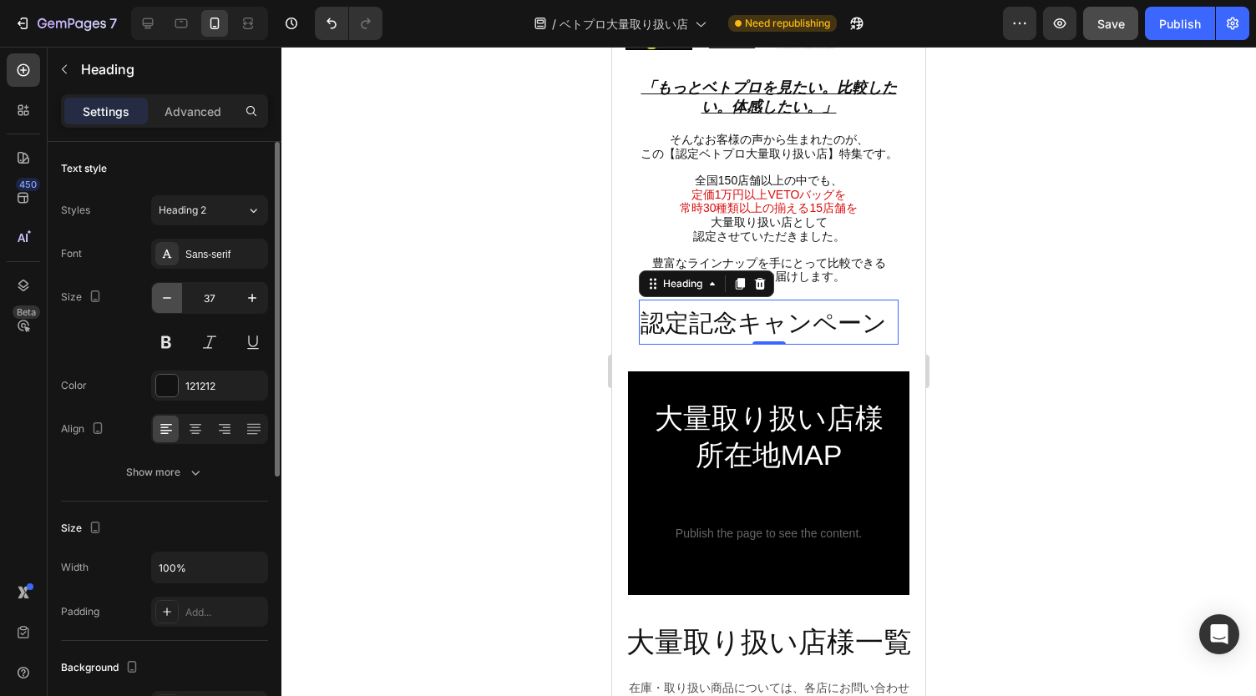
click at [157, 290] on button "button" at bounding box center [167, 298] width 30 height 30
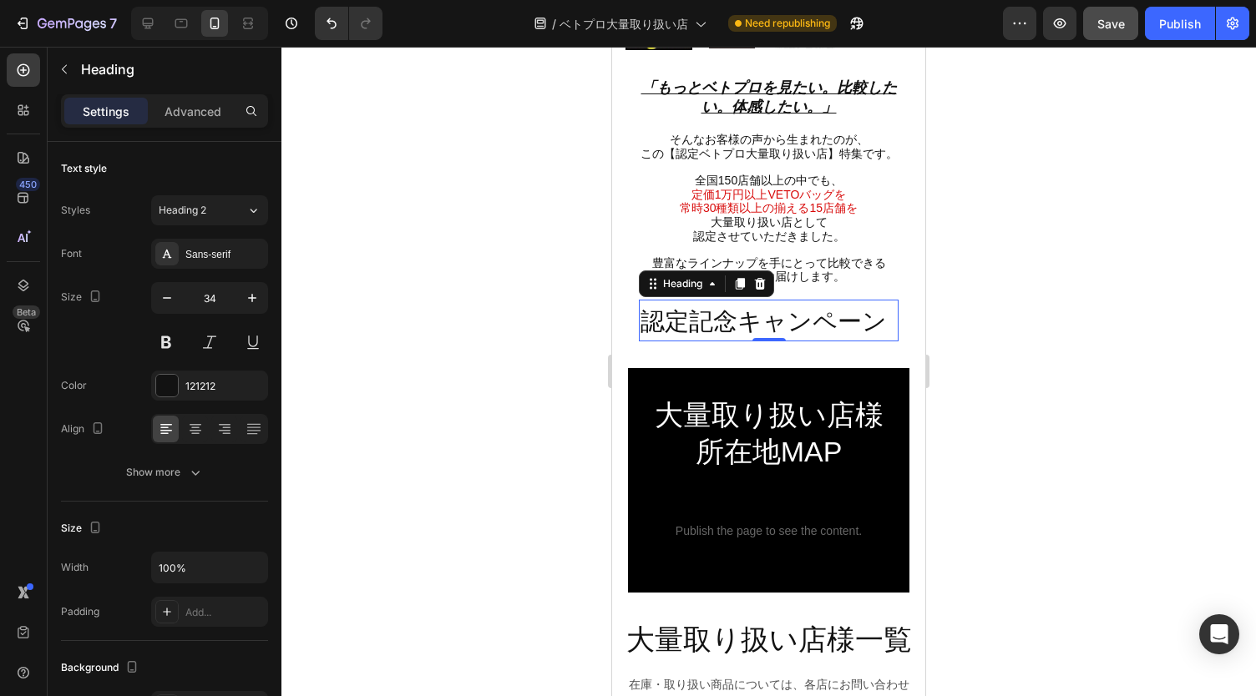
click at [790, 320] on span "認定記念キャンペーン" at bounding box center [763, 321] width 246 height 27
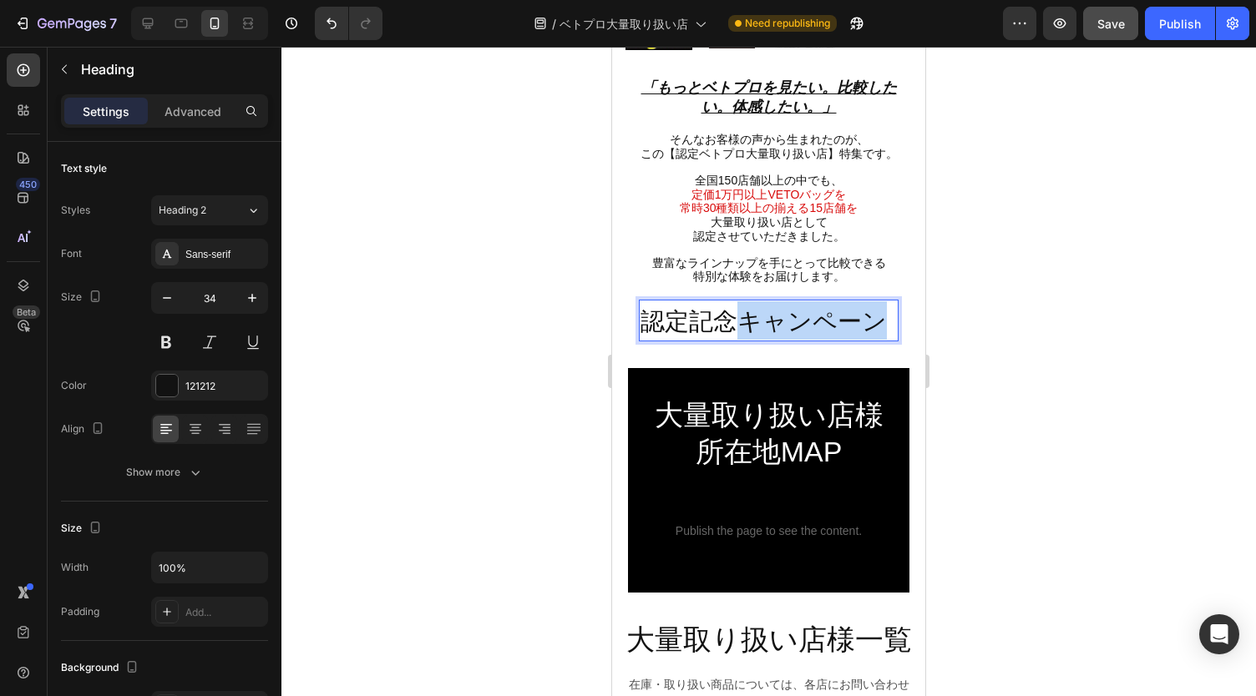
click at [790, 320] on span "認定記念キャンペーン" at bounding box center [763, 321] width 246 height 27
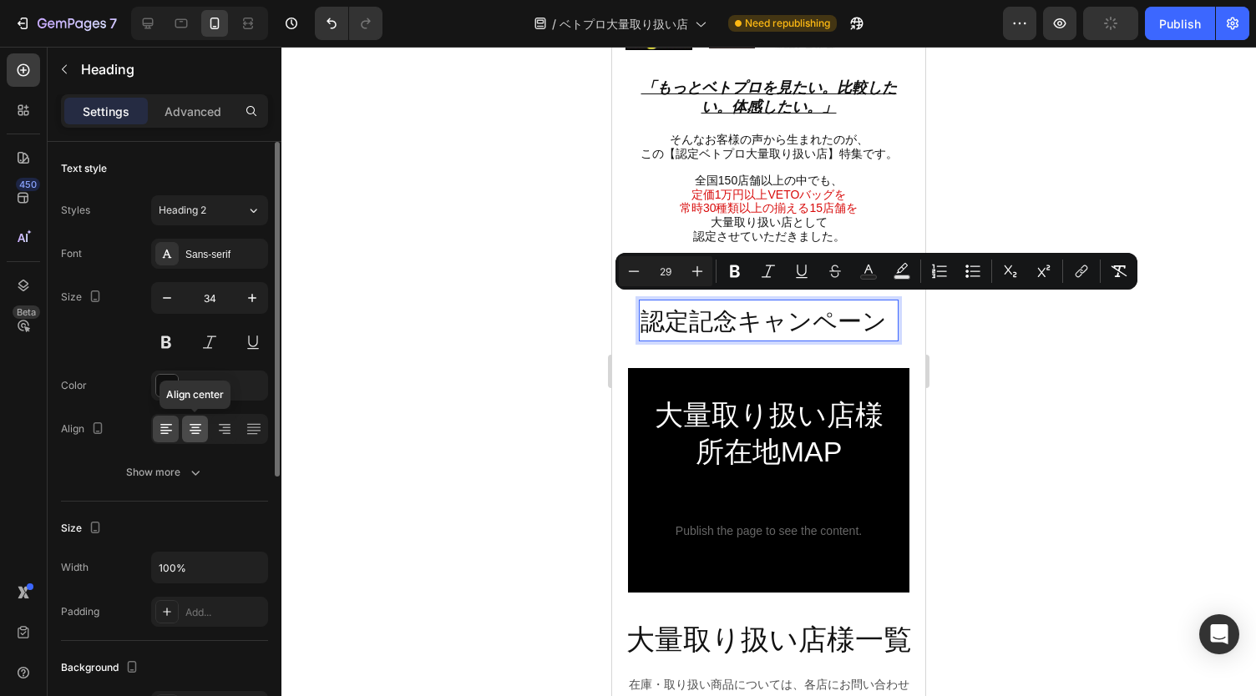
click at [199, 430] on icon at bounding box center [196, 431] width 12 height 2
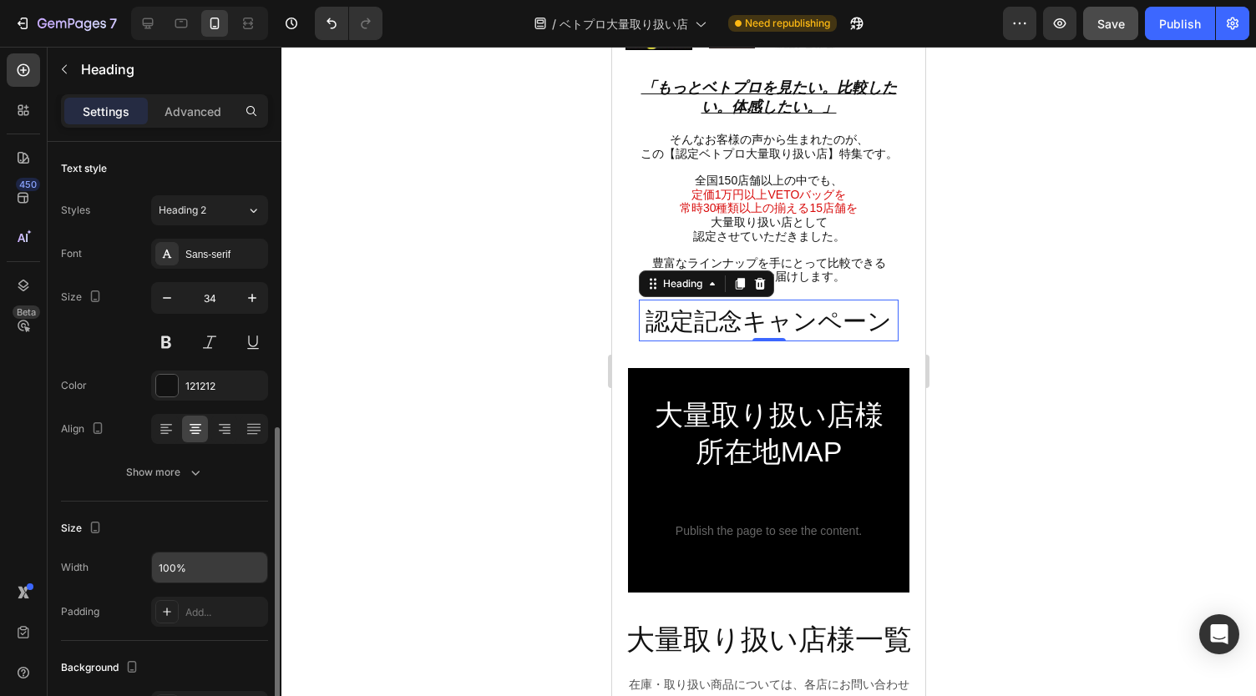
scroll to position [479, 0]
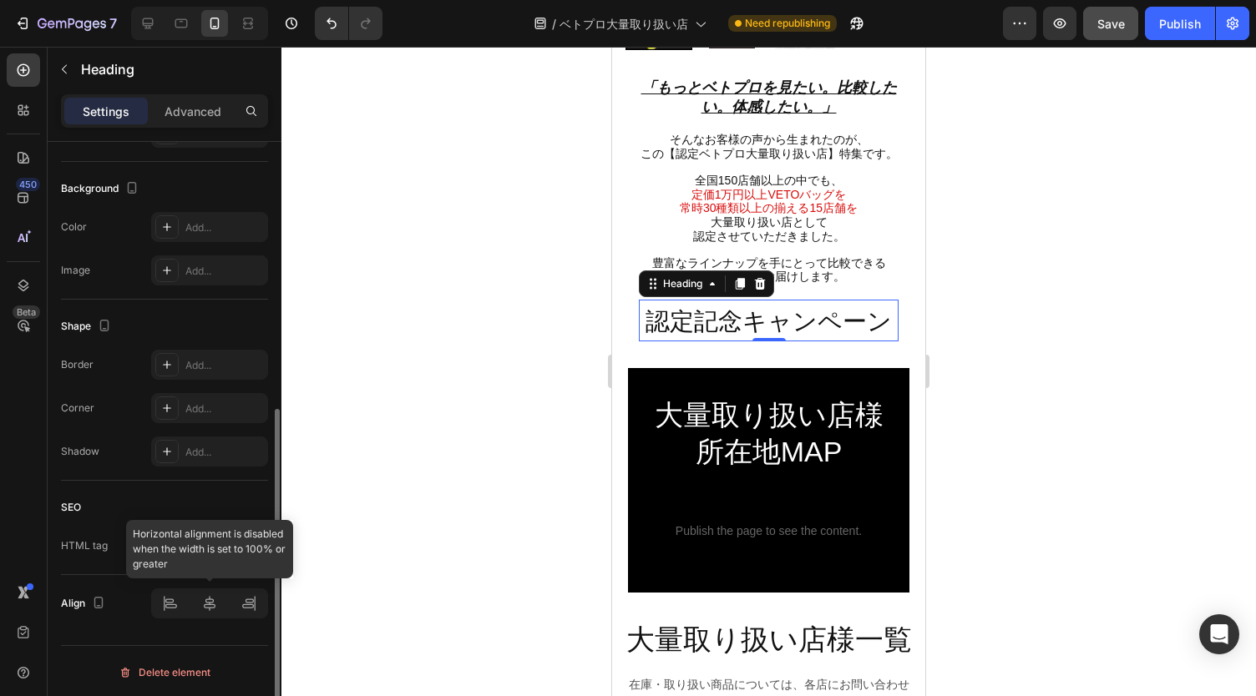
click at [207, 601] on div at bounding box center [209, 604] width 117 height 30
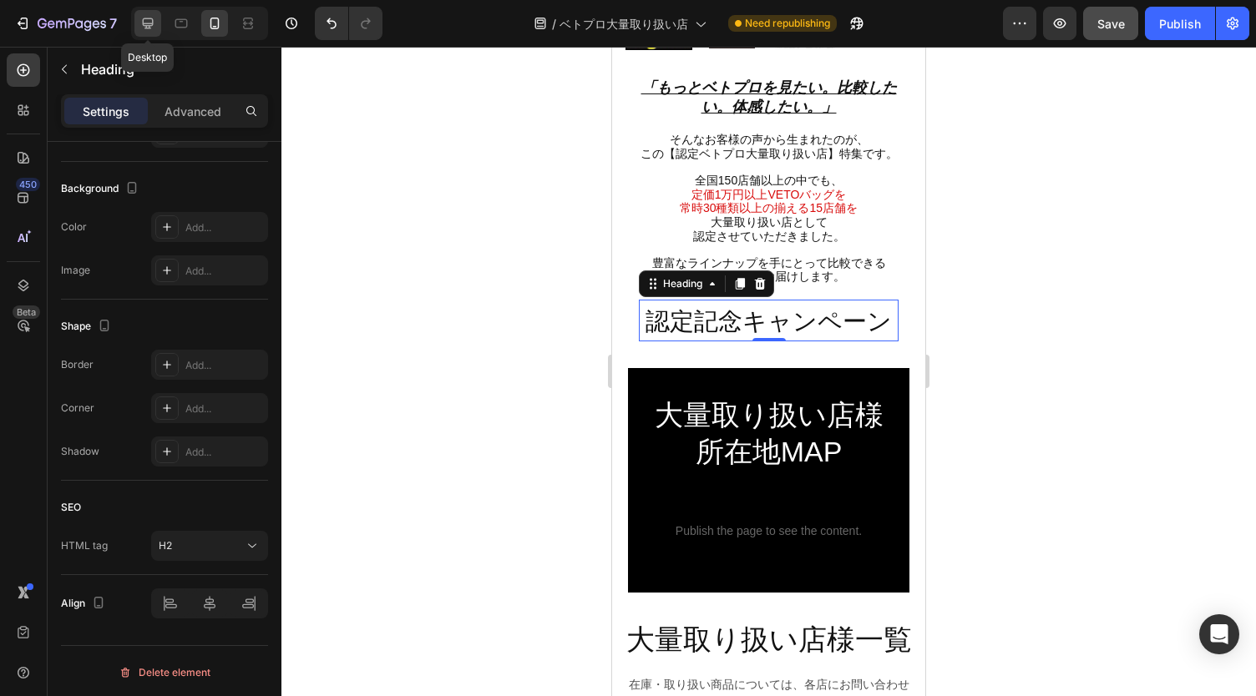
click at [147, 13] on div at bounding box center [147, 23] width 27 height 27
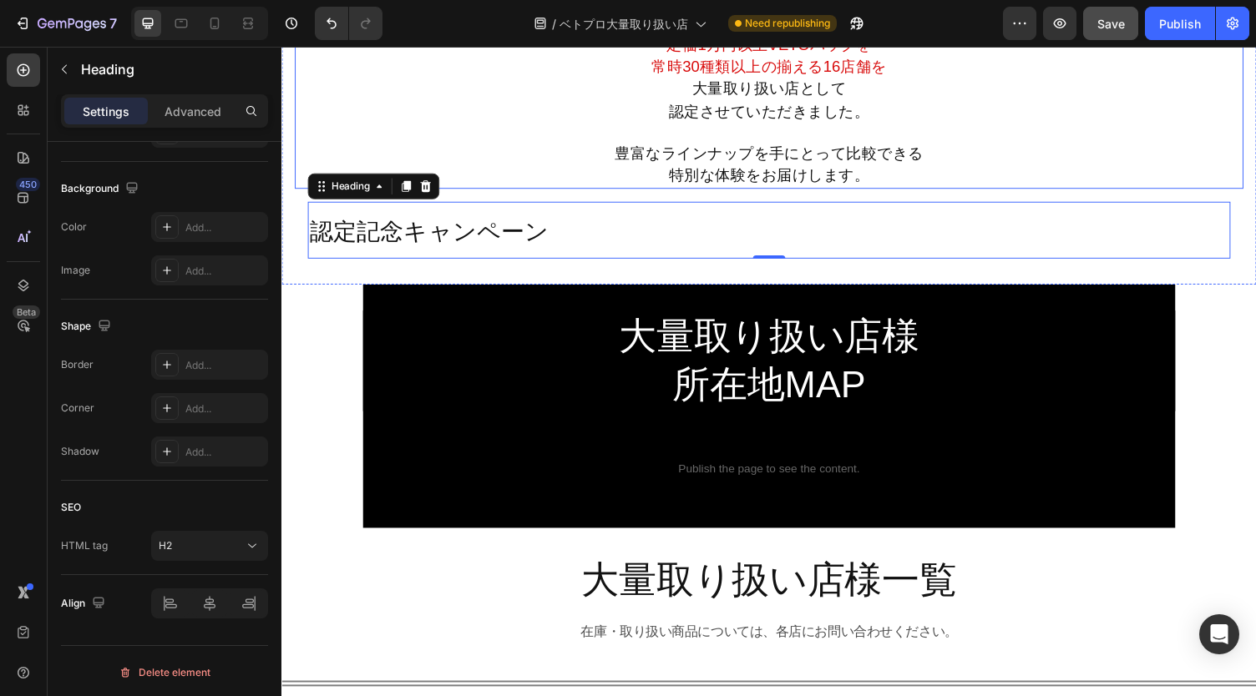
scroll to position [847, 0]
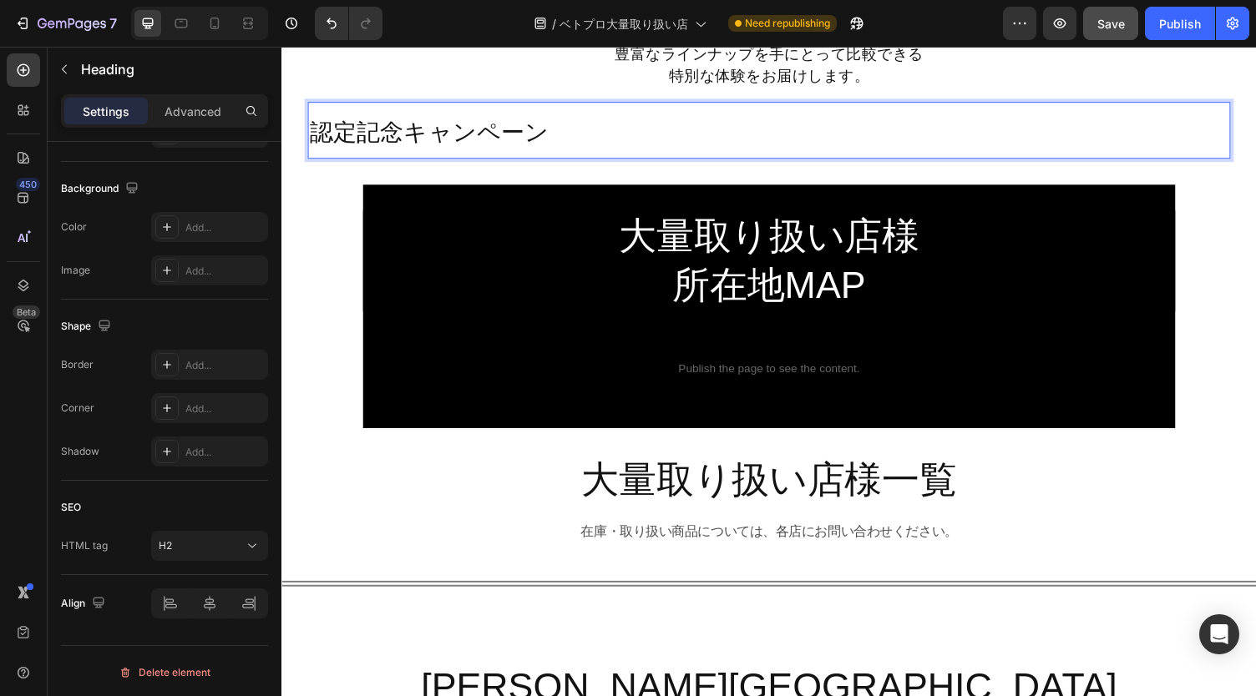
click at [699, 124] on p "認定記念キャンペーン" at bounding box center [782, 132] width 945 height 55
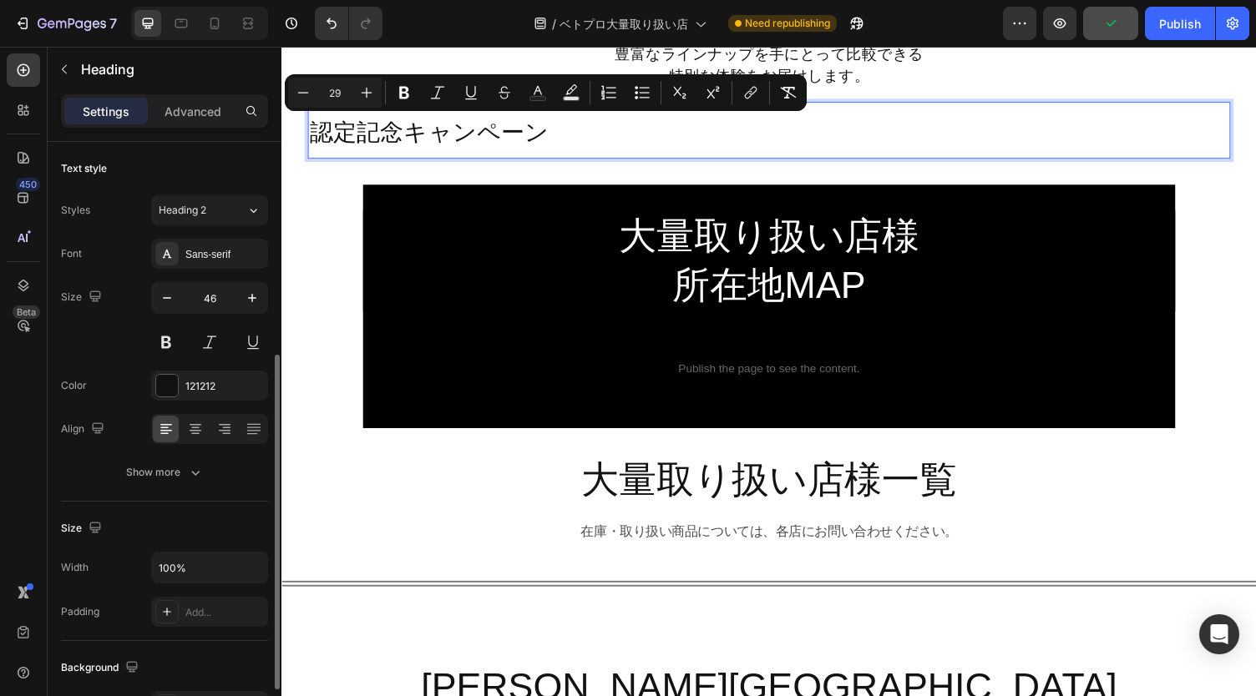
scroll to position [138, 0]
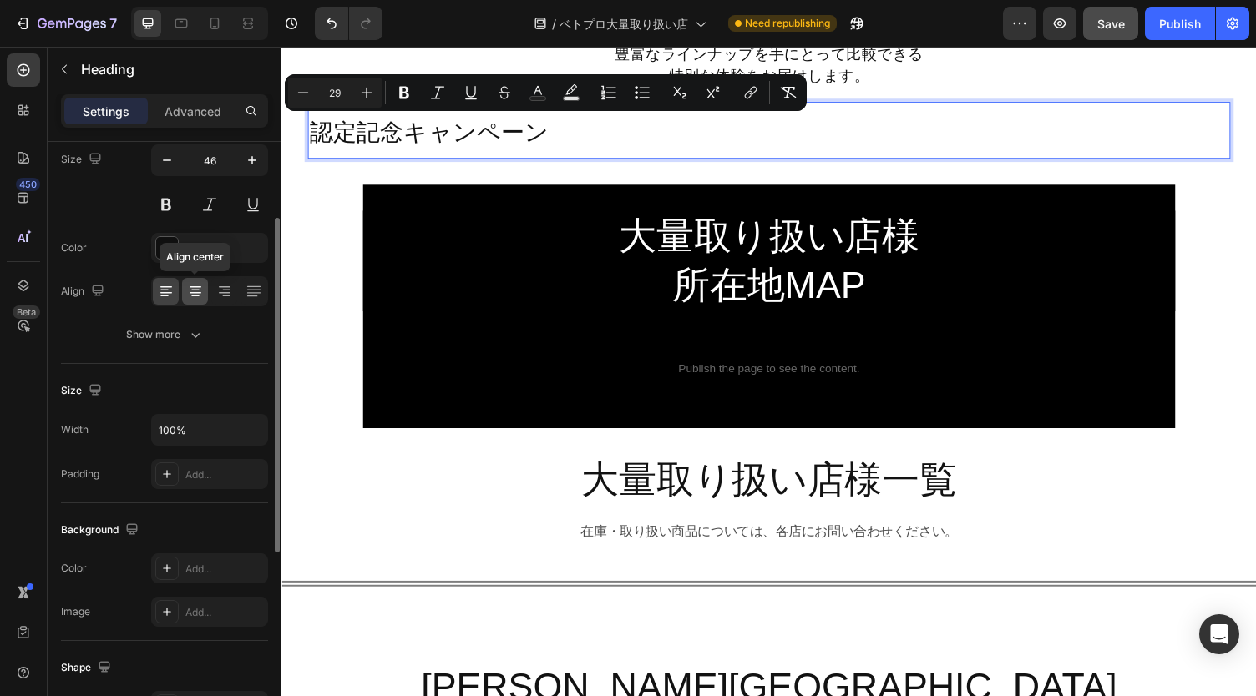
drag, startPoint x: 193, startPoint y: 291, endPoint x: 387, endPoint y: 223, distance: 205.5
click at [193, 292] on icon at bounding box center [196, 293] width 12 height 2
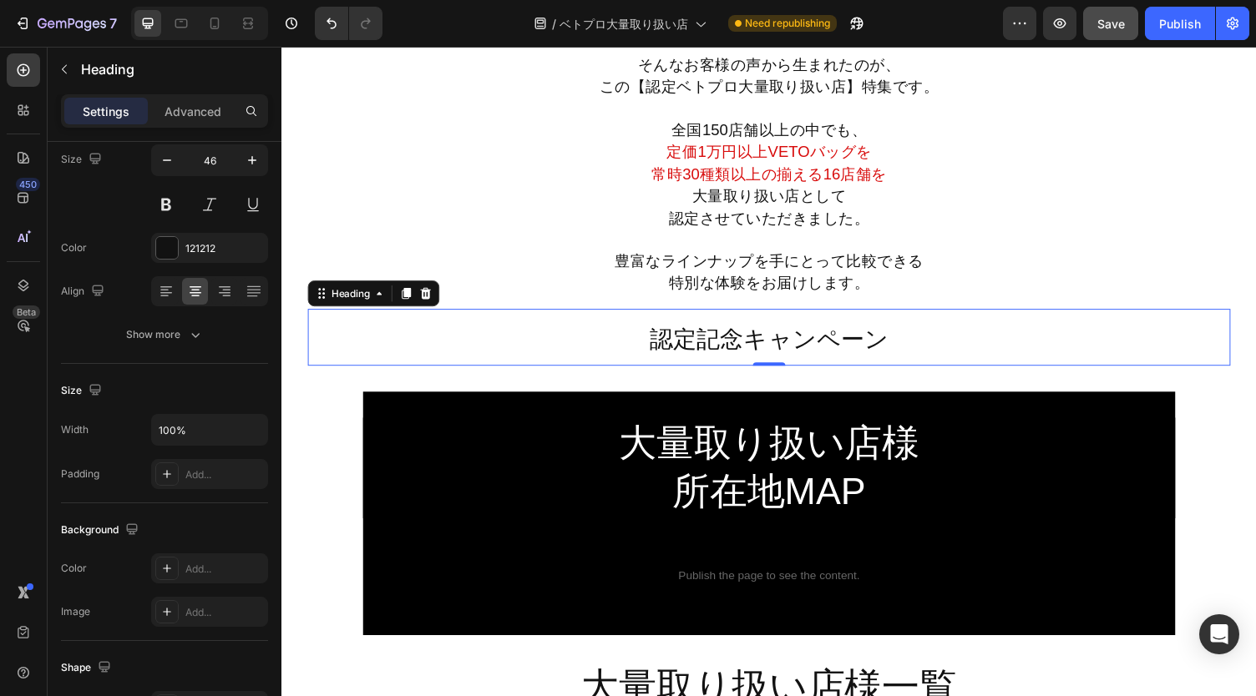
scroll to position [579, 0]
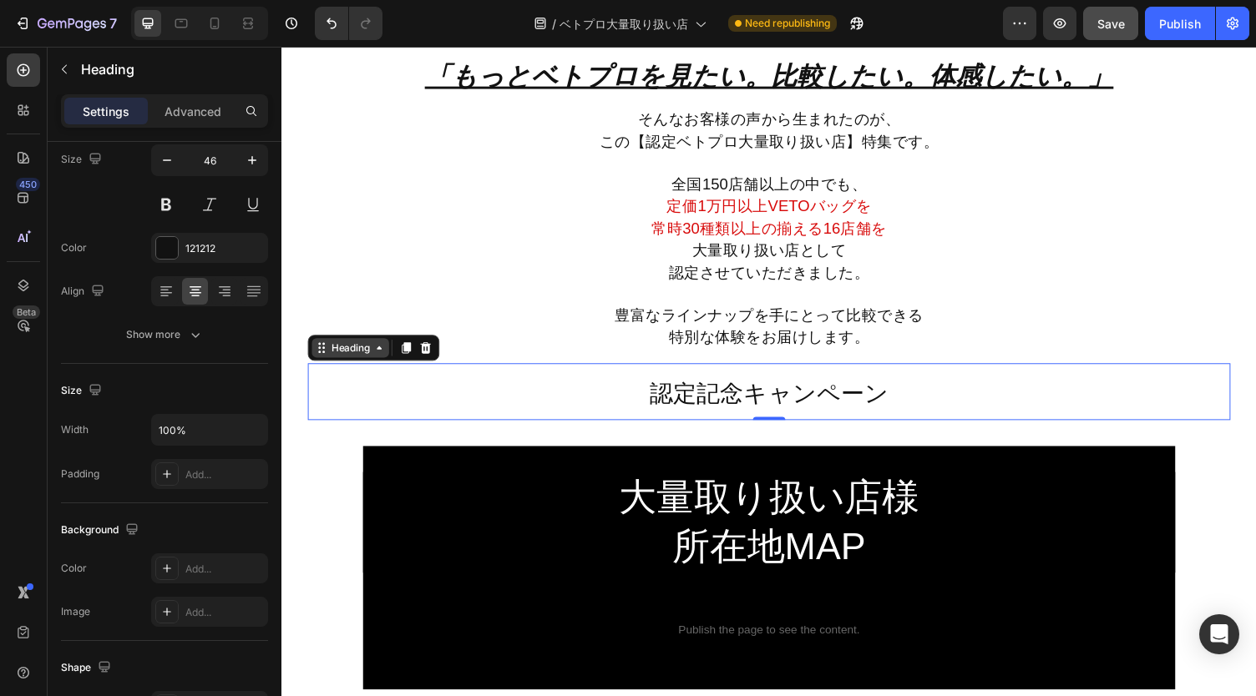
drag, startPoint x: 326, startPoint y: 358, endPoint x: 315, endPoint y: 353, distance: 12.7
click at [316, 353] on icon at bounding box center [322, 356] width 13 height 13
drag, startPoint x: 315, startPoint y: 353, endPoint x: 315, endPoint y: 362, distance: 9.2
click at [316, 362] on icon at bounding box center [322, 356] width 13 height 13
drag, startPoint x: 315, startPoint y: 362, endPoint x: 387, endPoint y: 395, distance: 79.6
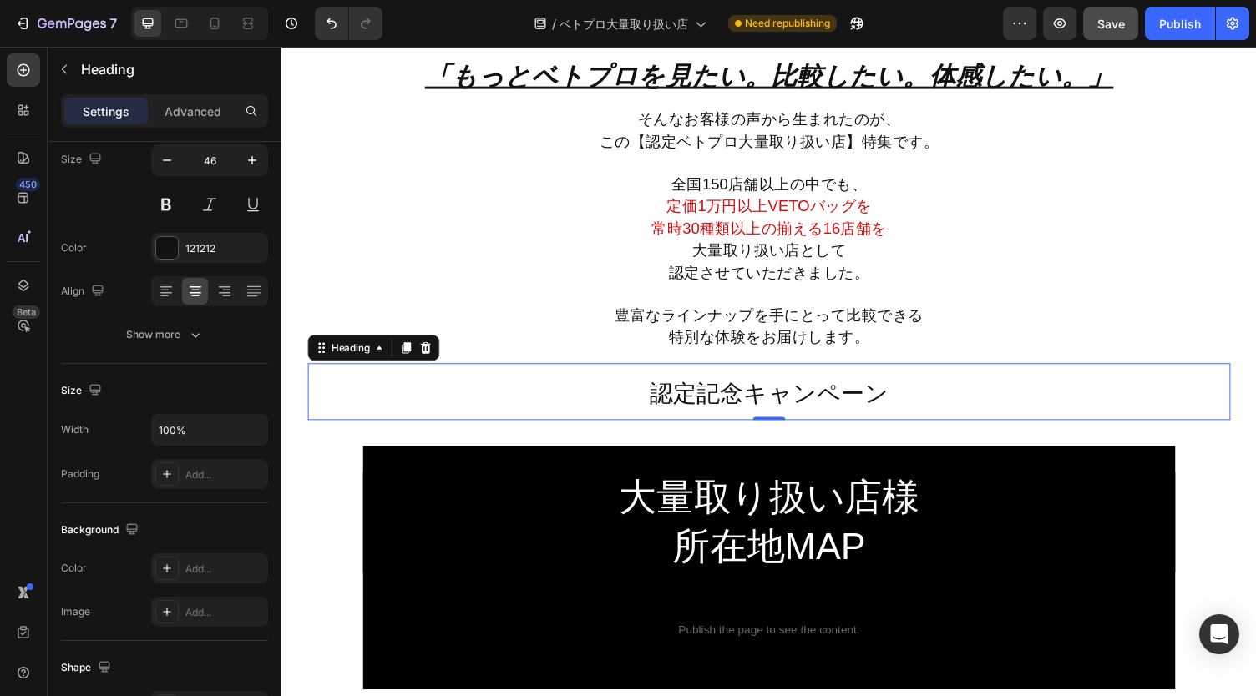
click at [387, 395] on div "認定記念キャンペーン Heading 0" at bounding box center [782, 401] width 949 height 58
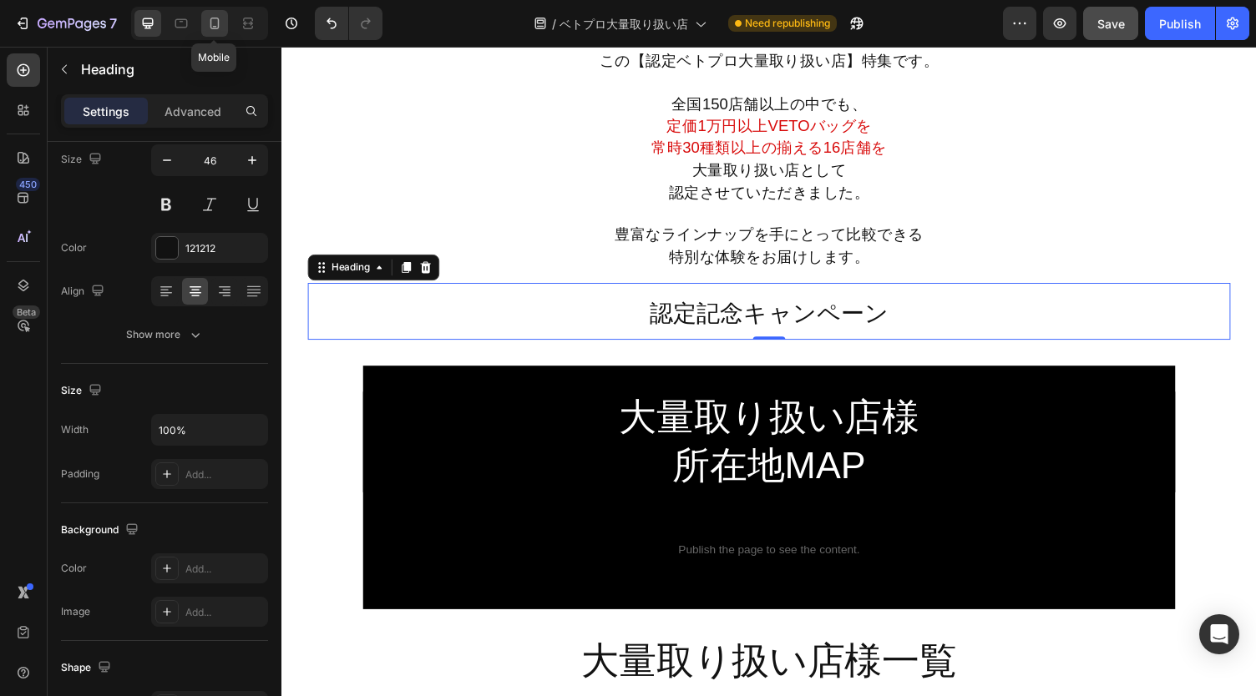
click at [211, 23] on icon at bounding box center [214, 23] width 17 height 17
type input "34"
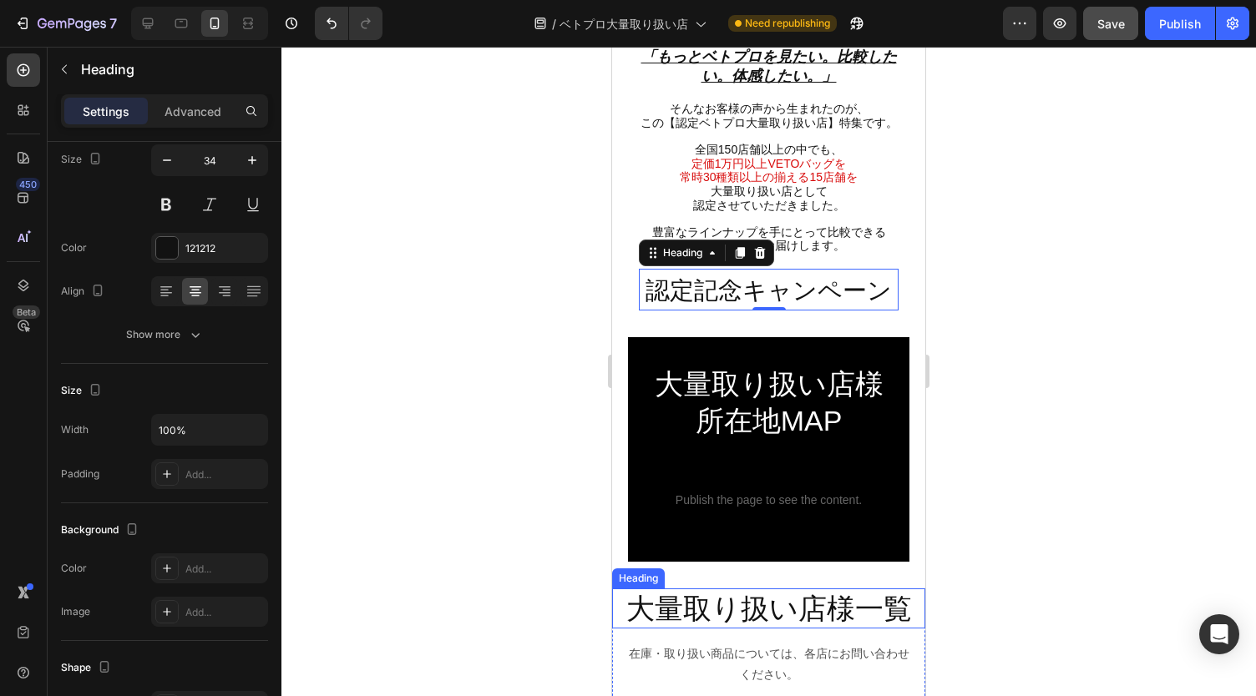
scroll to position [266, 0]
